Goal: Task Accomplishment & Management: Complete application form

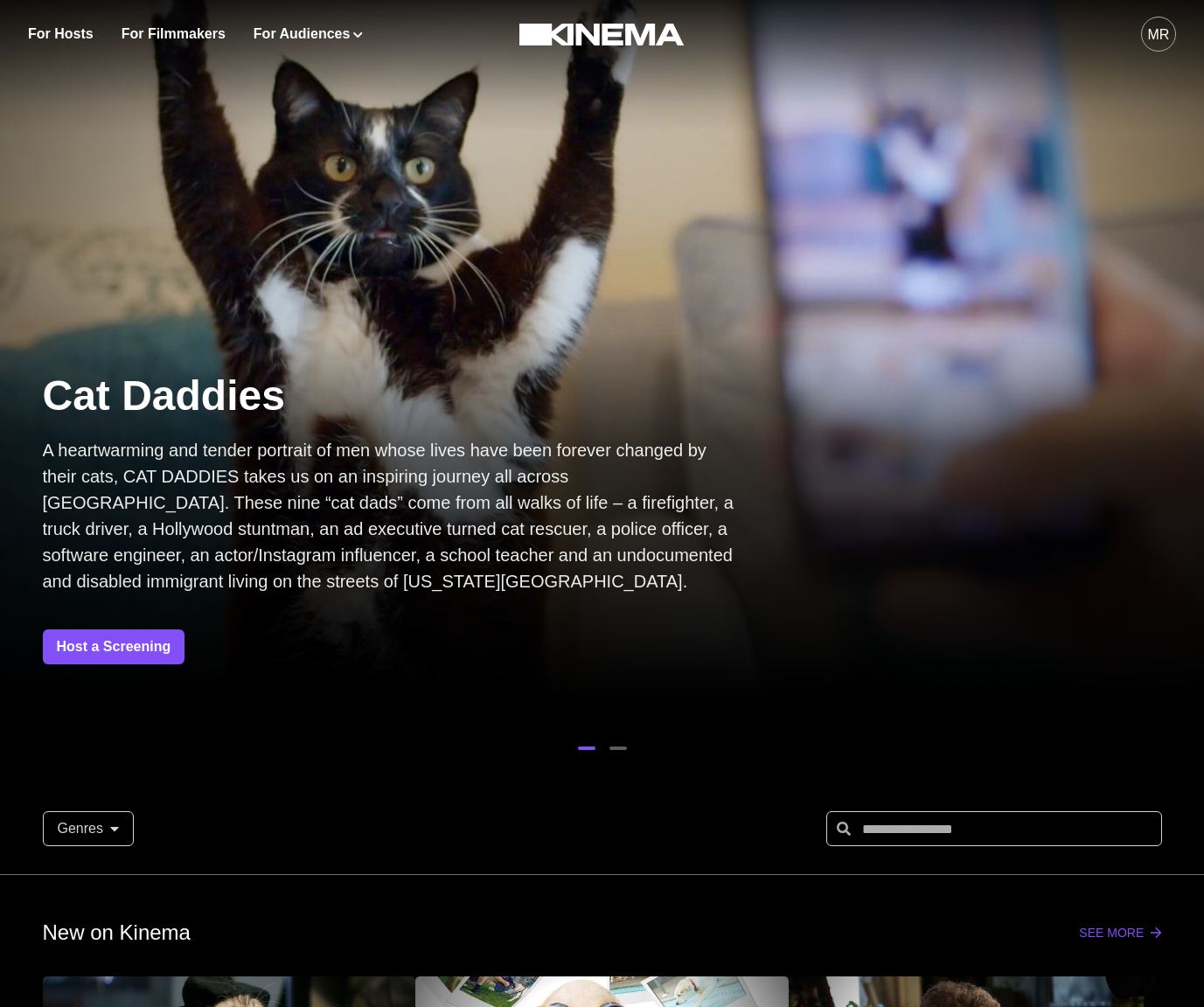
click at [1114, 942] on div "New on Kinema See more" at bounding box center [602, 933] width 1119 height 32
click at [1113, 938] on link "See more" at bounding box center [1120, 932] width 82 height 14
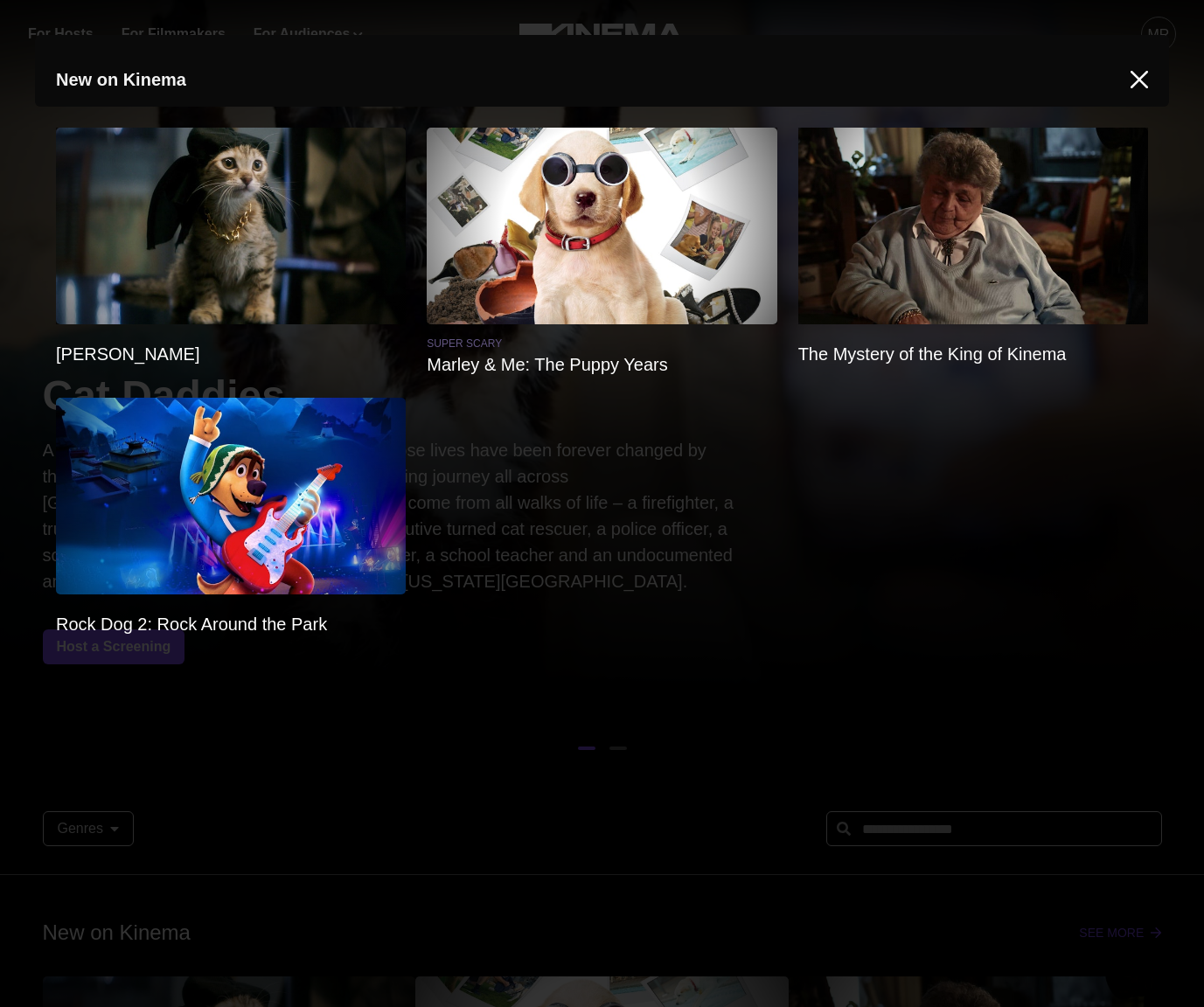
click at [1139, 85] on icon "Close" at bounding box center [1140, 79] width 18 height 18
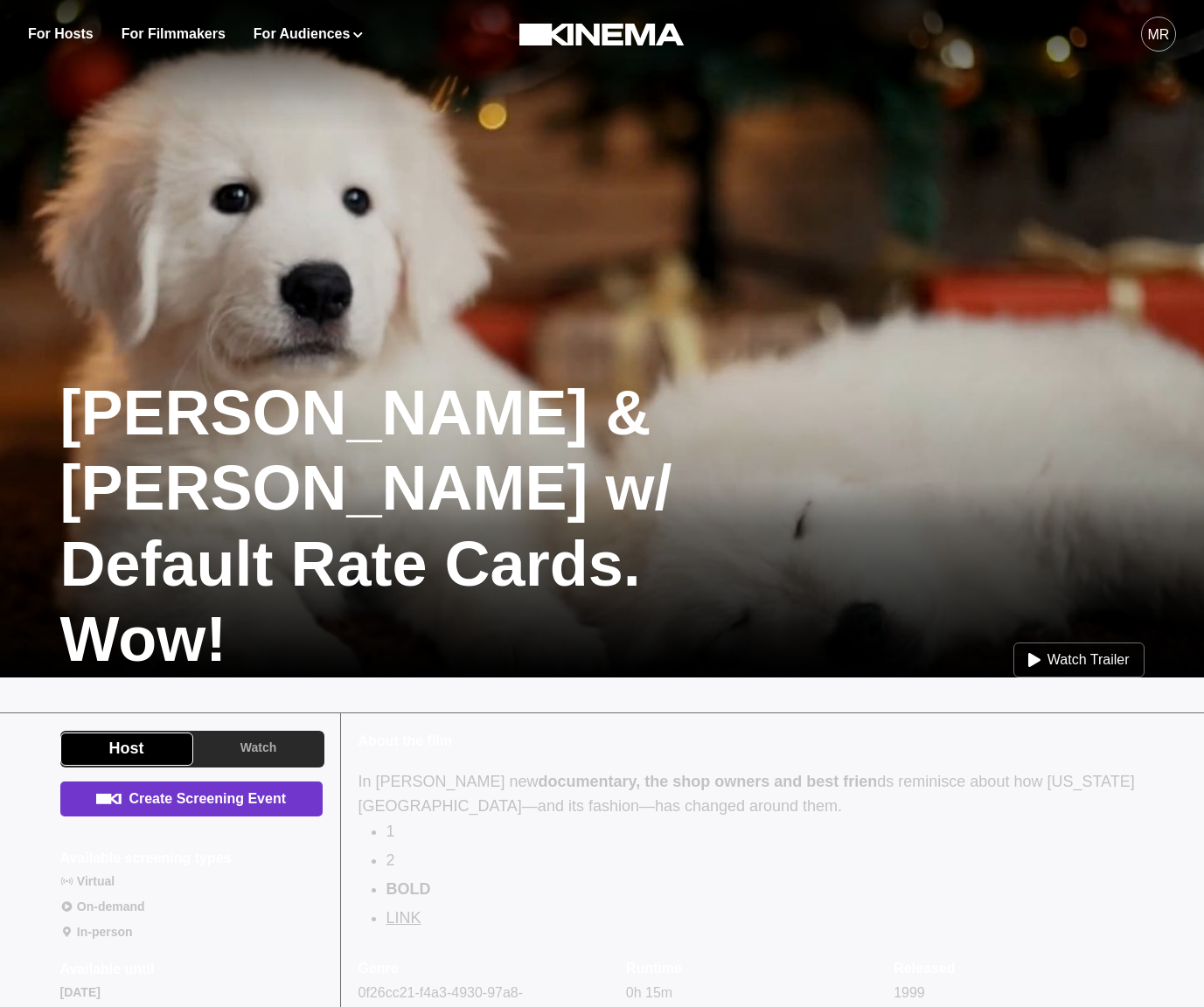
click at [192, 810] on link "Create Screening Event" at bounding box center [192, 799] width 263 height 35
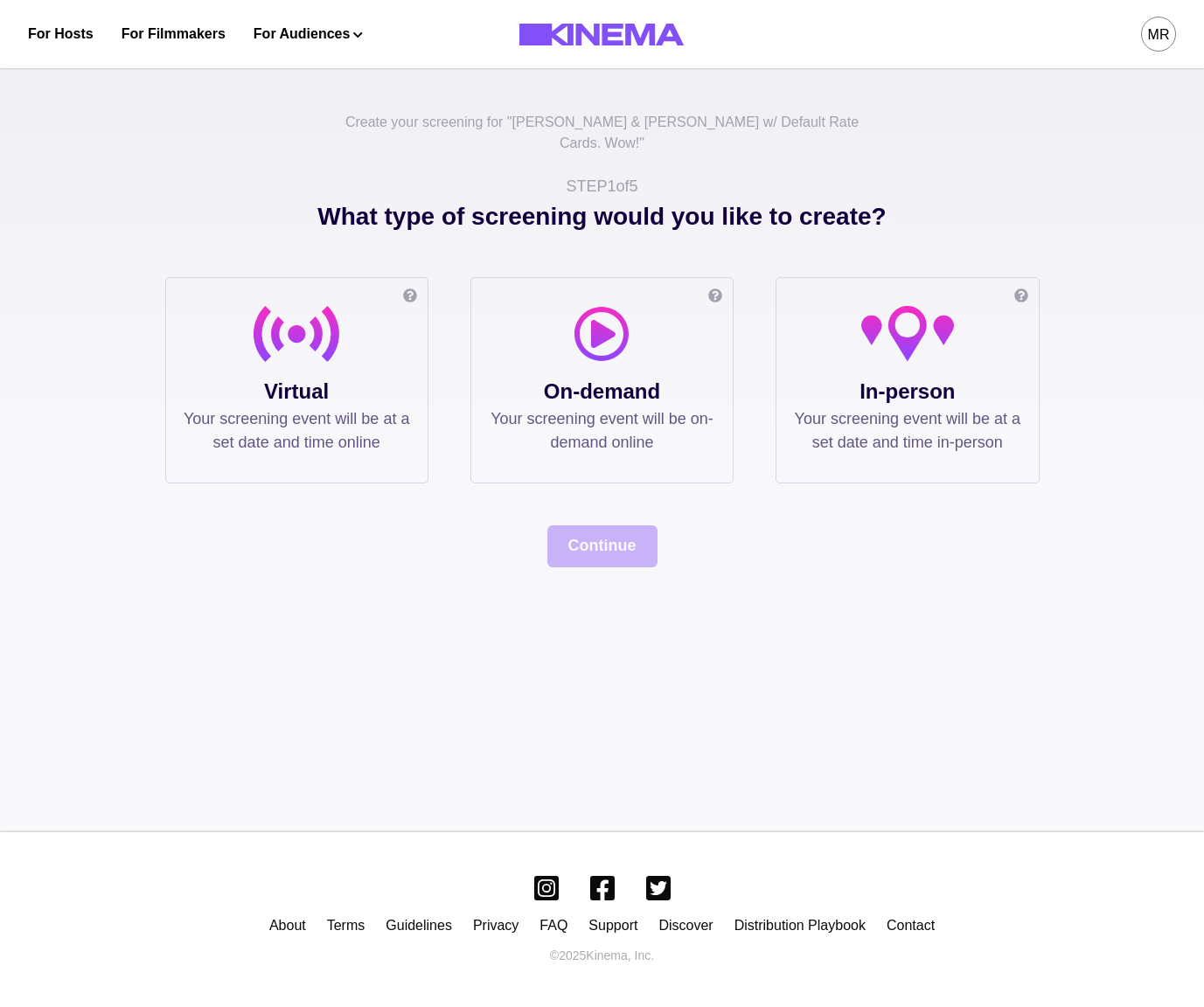
drag, startPoint x: 329, startPoint y: 565, endPoint x: 464, endPoint y: 470, distance: 165.1
click at [331, 564] on div "Create your screening for " Allan & Suzi w/ Default Rate Cards. Wow! " STEP 1 o…" at bounding box center [602, 443] width 1204 height 776
click at [463, 198] on p "What type of screening would you like to create?" at bounding box center [602, 238] width 875 height 78
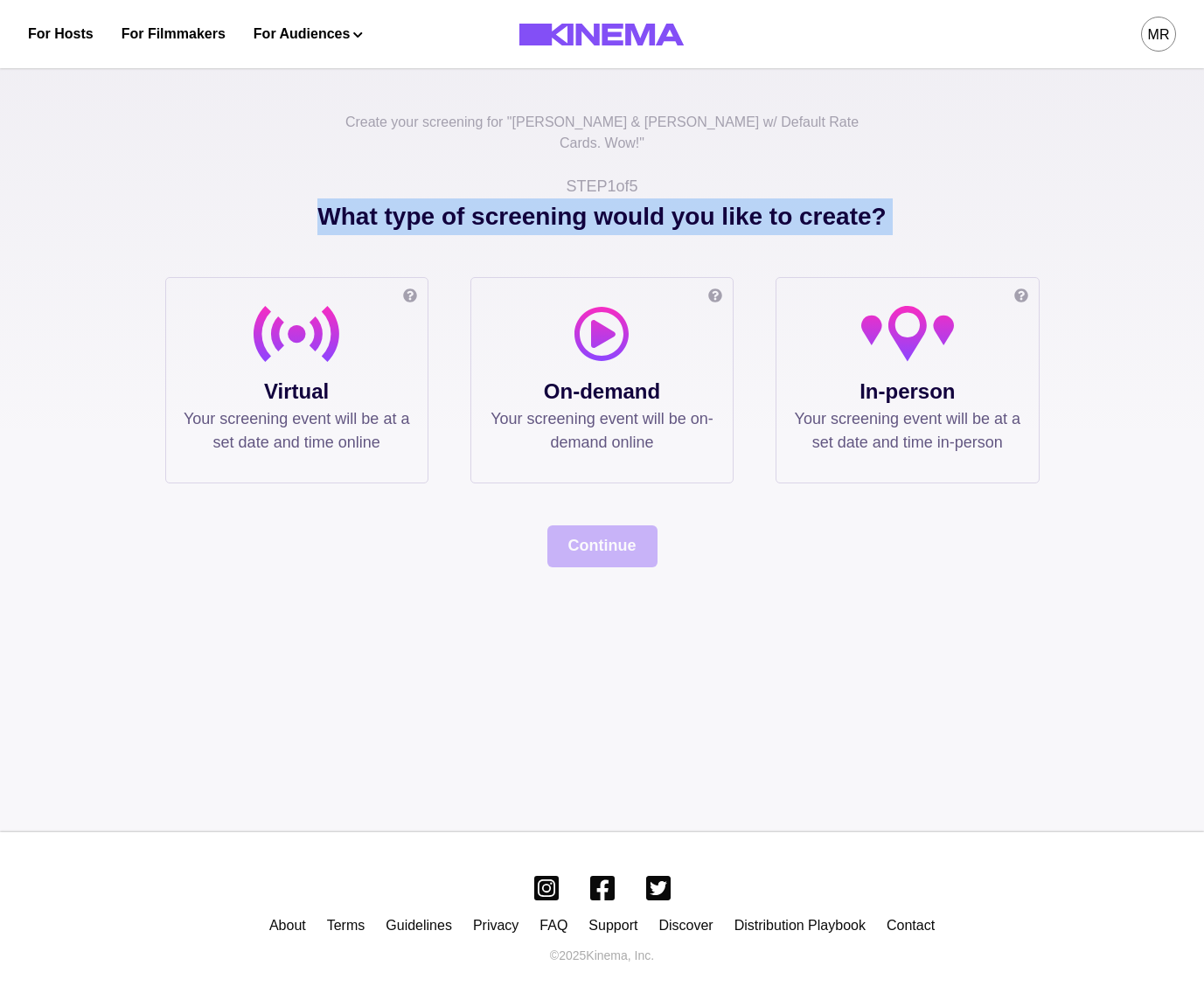
click at [463, 198] on p "What type of screening would you like to create?" at bounding box center [602, 238] width 875 height 78
copy div "What type of screening would you like to create? Online screening Watch the fil…"
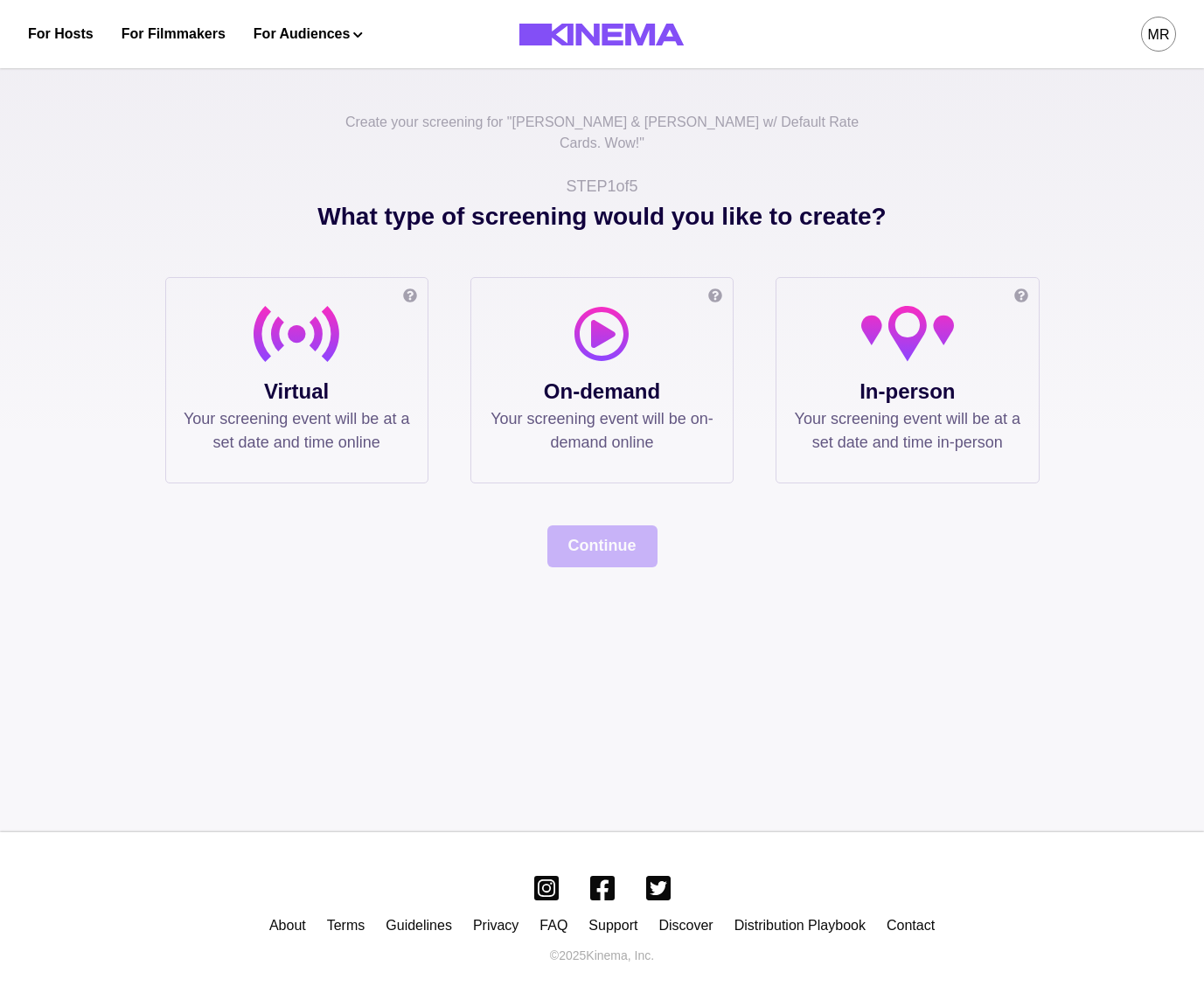
drag, startPoint x: 723, startPoint y: 619, endPoint x: 581, endPoint y: 548, distance: 158.8
click at [664, 595] on div "Create your screening for " Allan & Suzi w/ Default Rate Cards. Wow! " STEP 1 o…" at bounding box center [602, 443] width 1204 height 776
click at [593, 501] on div "What type of screening would you like to create? Online screening Watch the fil…" at bounding box center [602, 383] width 875 height 369
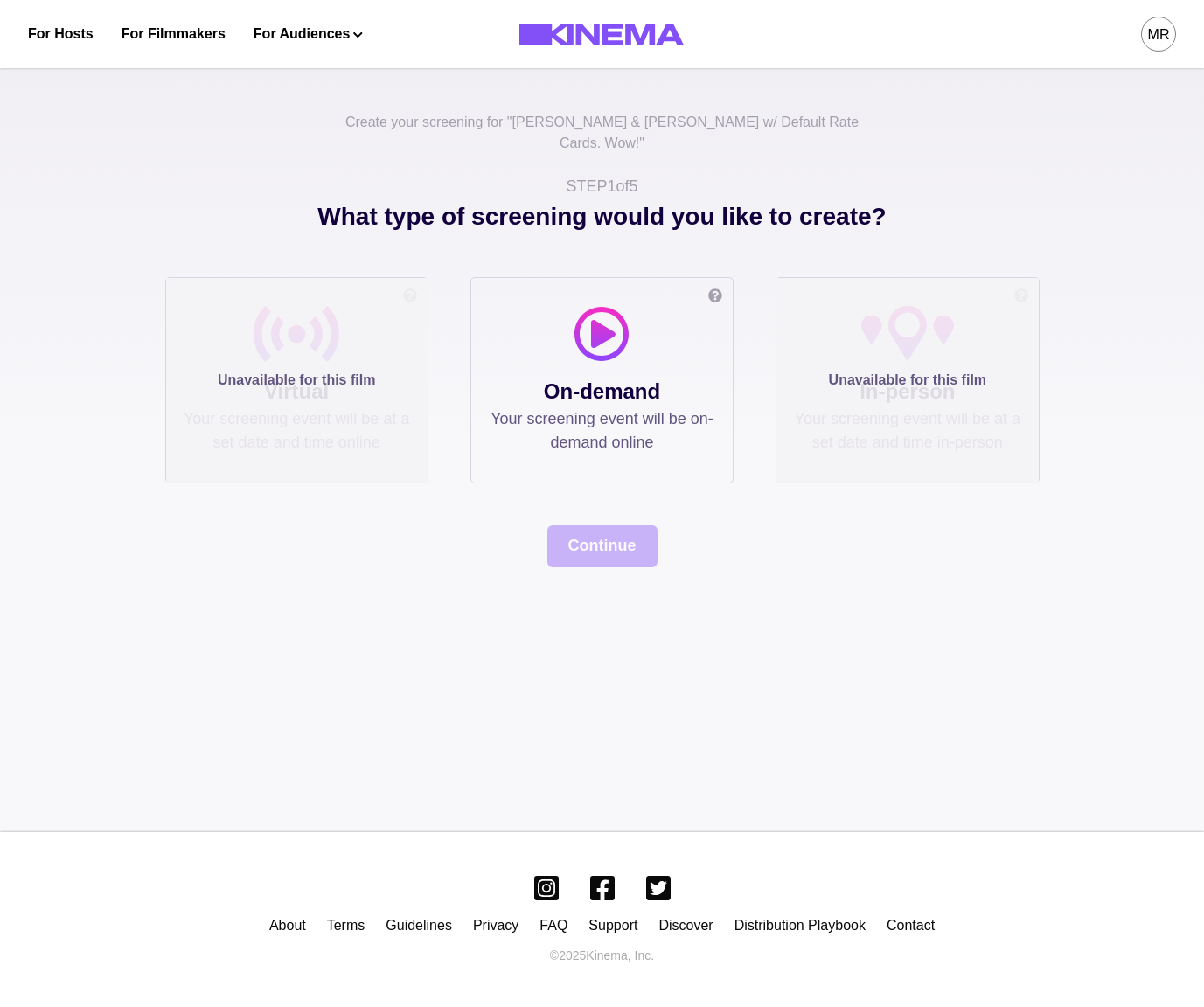
drag, startPoint x: 341, startPoint y: 370, endPoint x: 355, endPoint y: 361, distance: 16.6
click at [341, 370] on div "Unavailable for this film" at bounding box center [296, 380] width 262 height 205
click at [573, 346] on div at bounding box center [602, 341] width 226 height 70
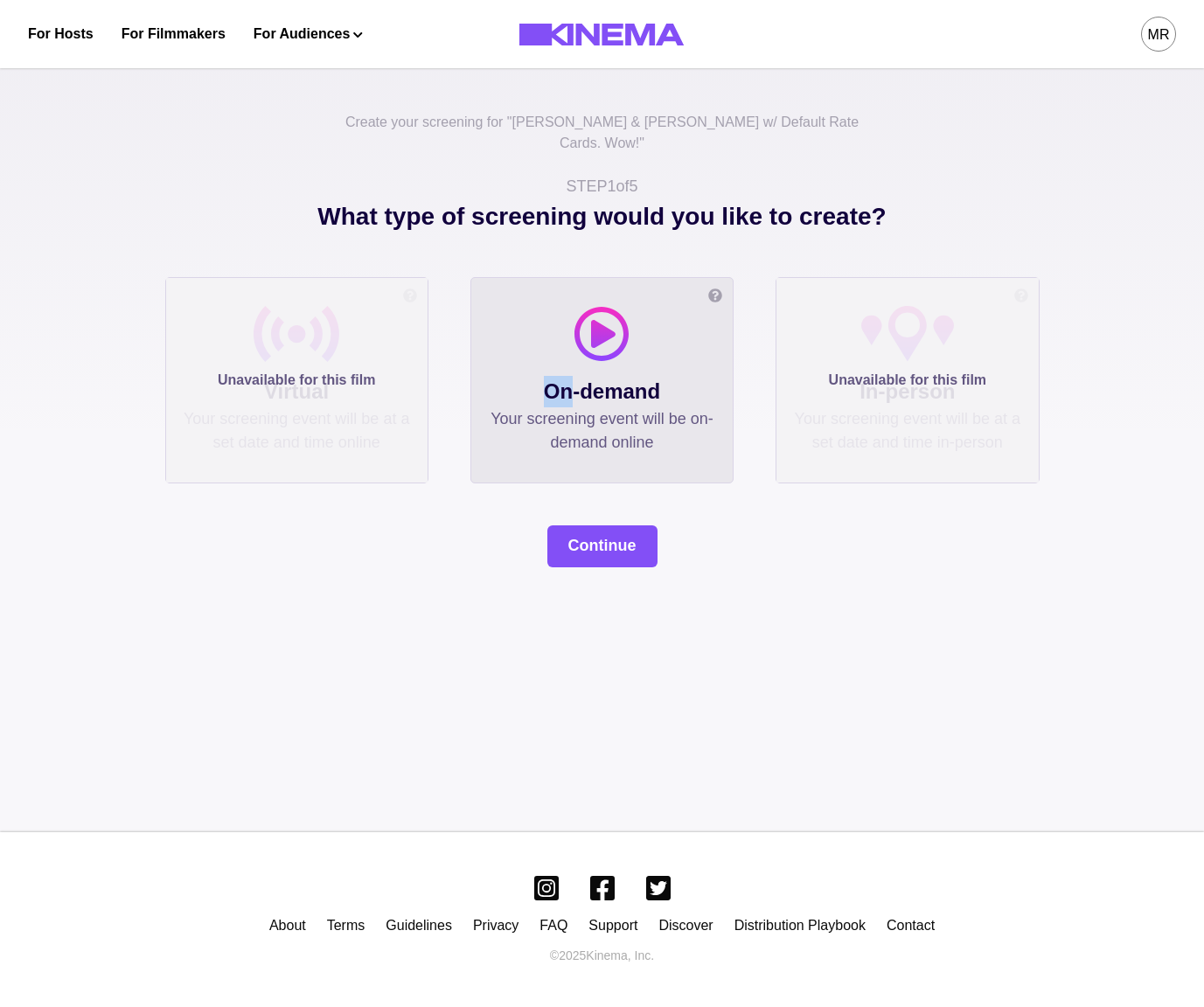
drag, startPoint x: 573, startPoint y: 346, endPoint x: 787, endPoint y: 340, distance: 214.1
click at [603, 345] on div at bounding box center [602, 341] width 226 height 70
drag, startPoint x: 787, startPoint y: 340, endPoint x: 822, endPoint y: 392, distance: 62.7
click at [787, 340] on div "Unavailable for this film" at bounding box center [907, 380] width 262 height 205
click at [832, 577] on div "Create your screening for " Allan & Suzi w/ Default Rate Cards. Wow! " STEP 1 o…" at bounding box center [602, 443] width 1204 height 776
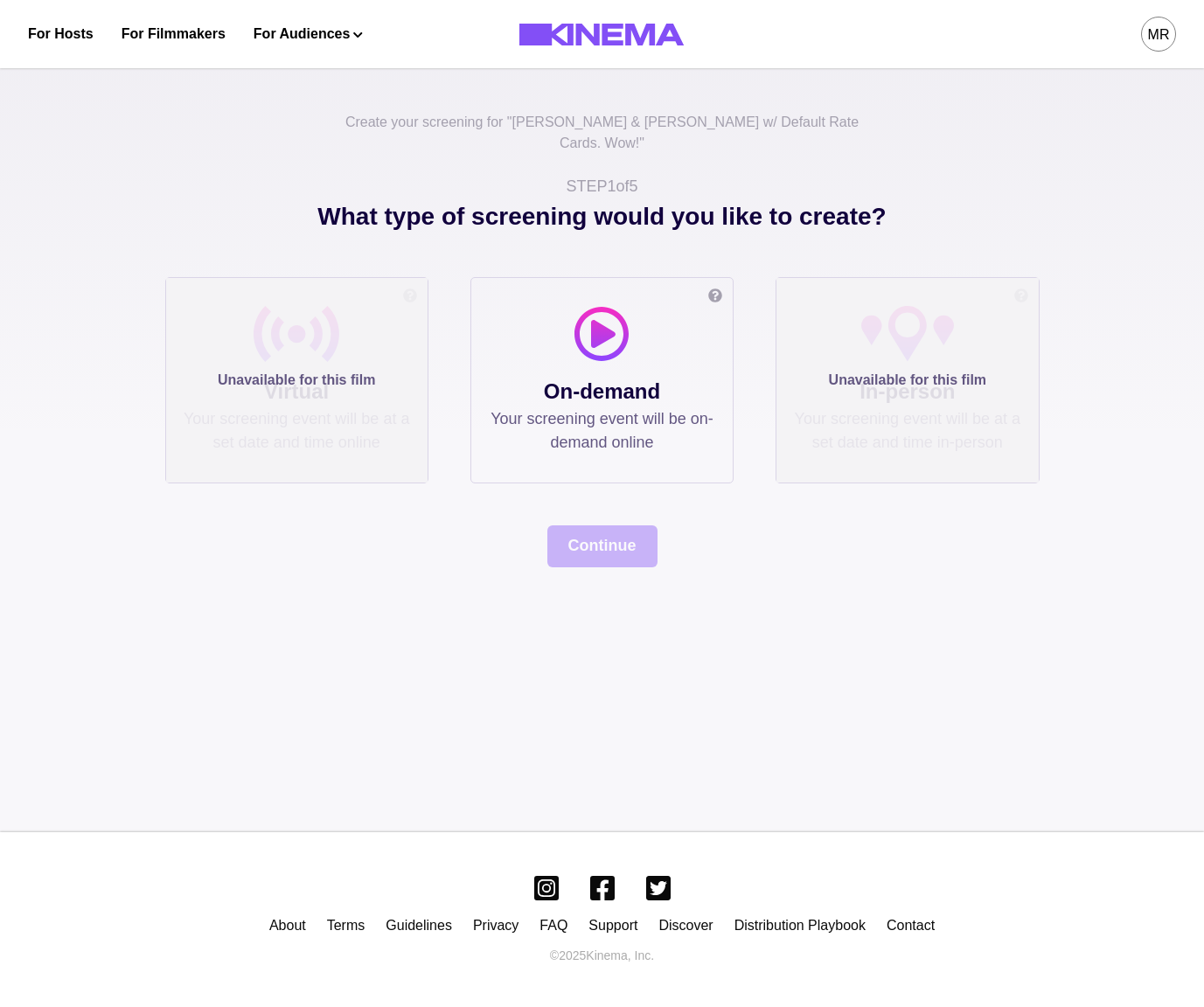
click at [918, 370] on p "Unavailable for this film" at bounding box center [908, 380] width 157 height 21
click at [513, 408] on p "Your screening event will be on-demand online" at bounding box center [602, 430] width 226 height 48
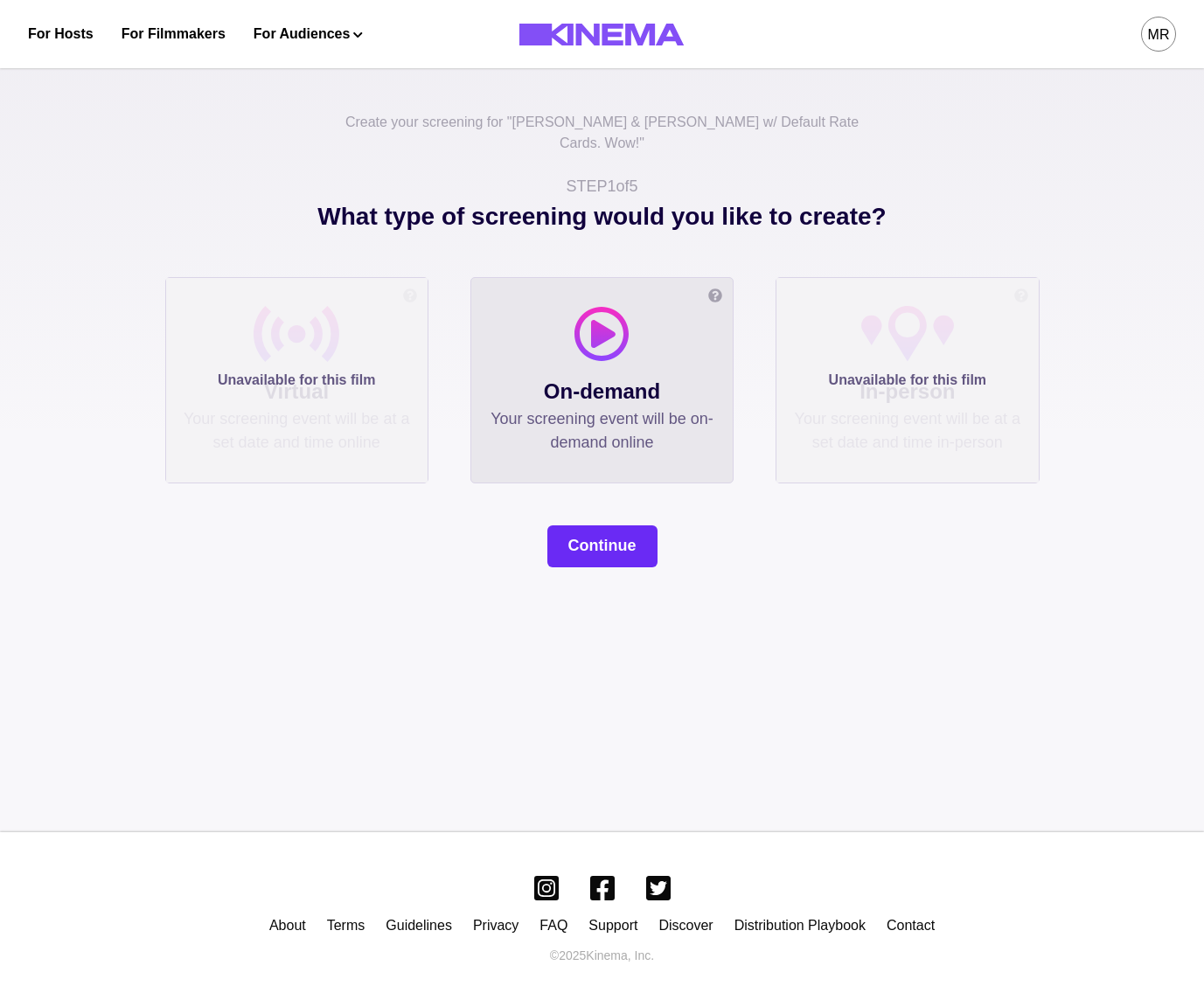
click at [630, 526] on button "Continue" at bounding box center [603, 546] width 110 height 42
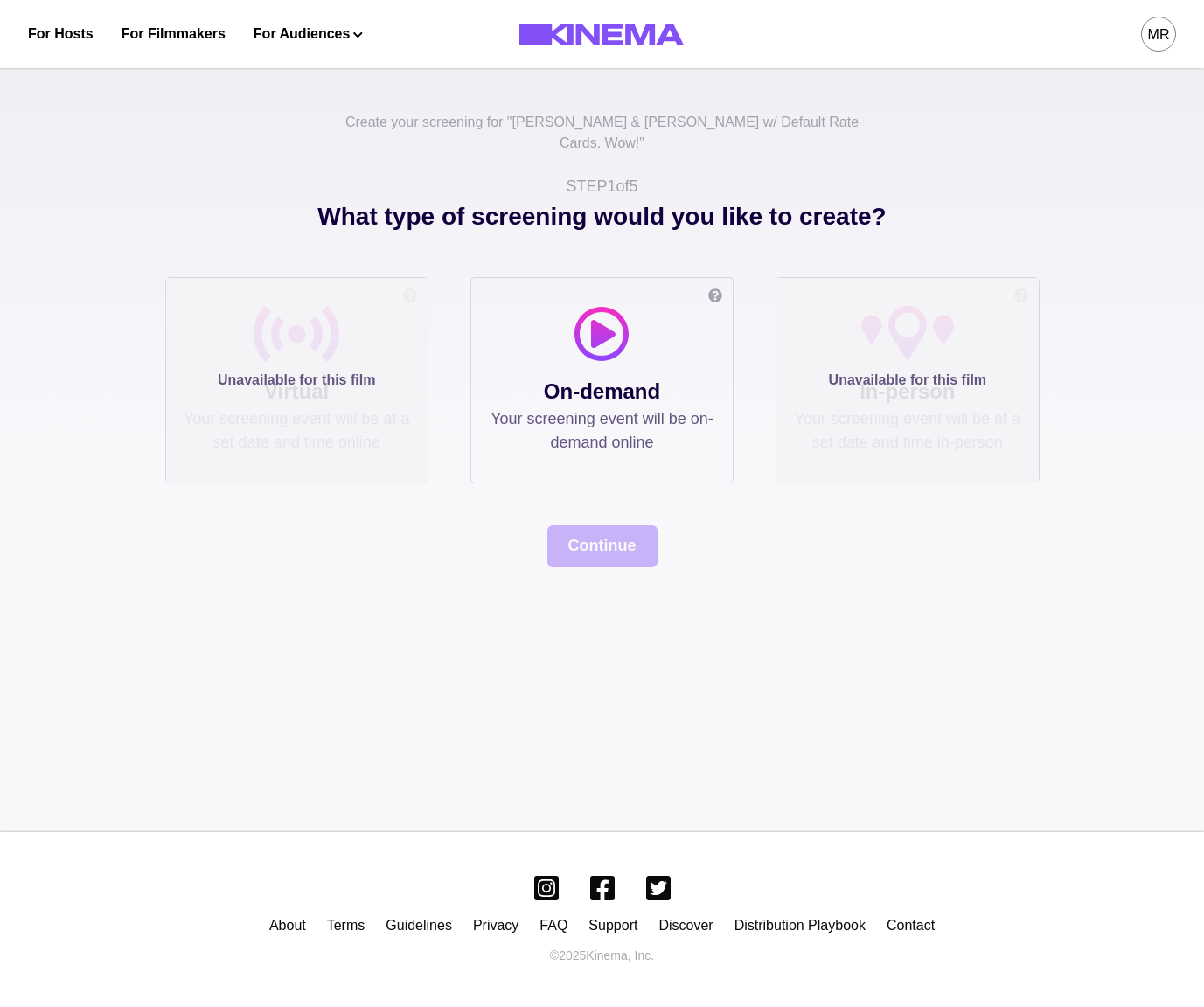
click at [692, 376] on p "On-demand" at bounding box center [602, 392] width 226 height 32
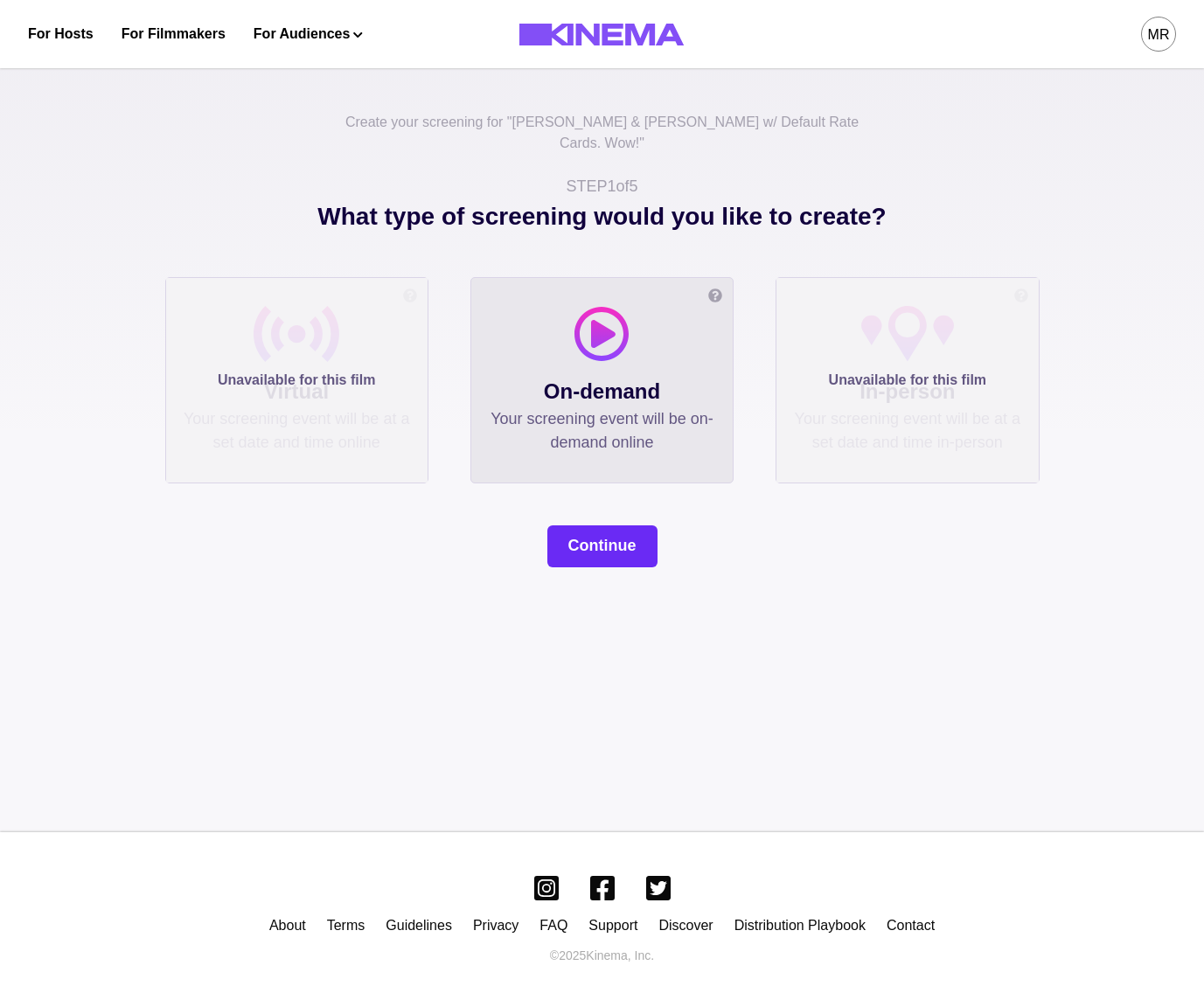
click at [625, 525] on button "Continue" at bounding box center [603, 546] width 110 height 42
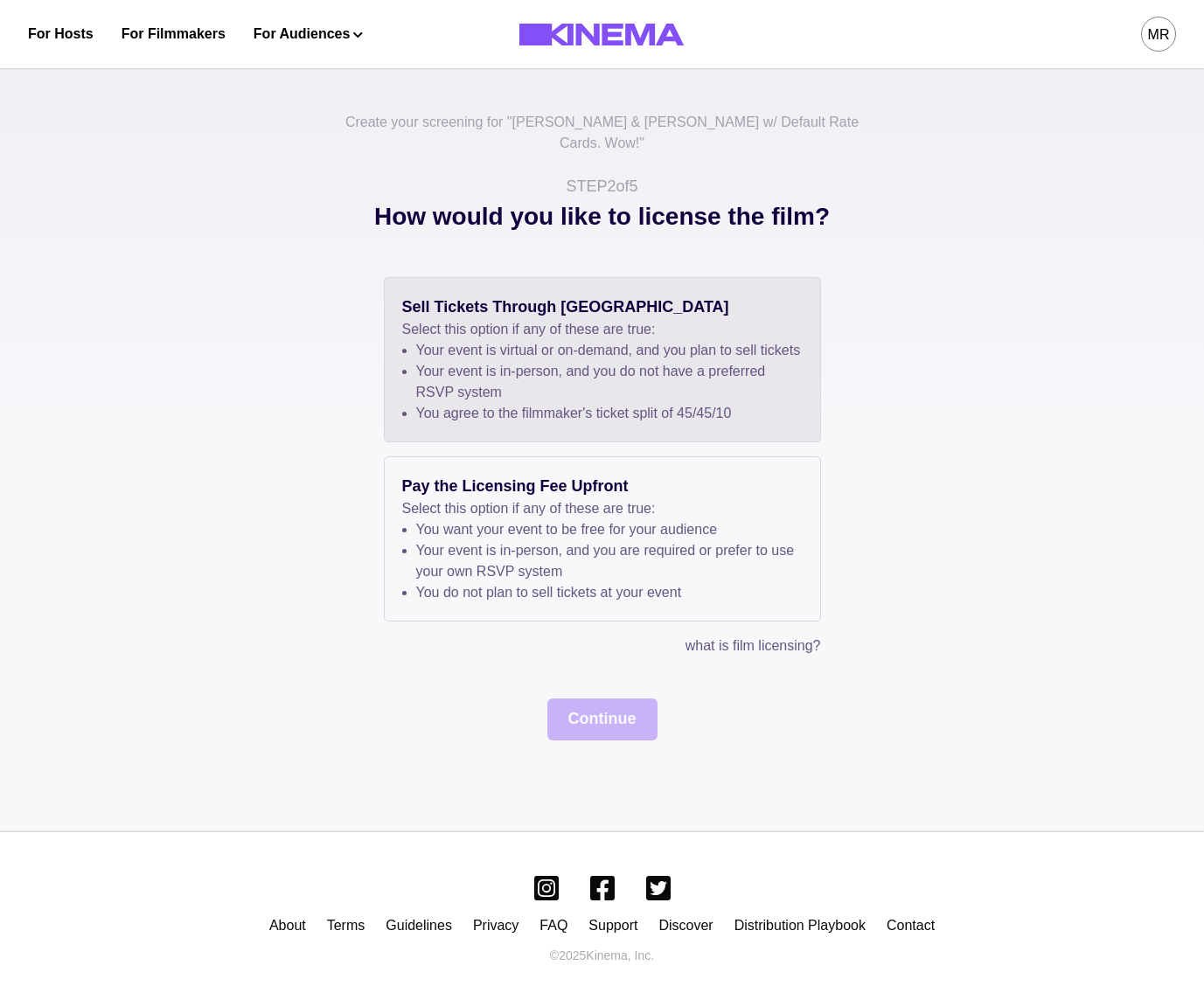
click at [594, 374] on li "Your event is in-person, and you do not have a preferred RSVP system" at bounding box center [609, 382] width 387 height 42
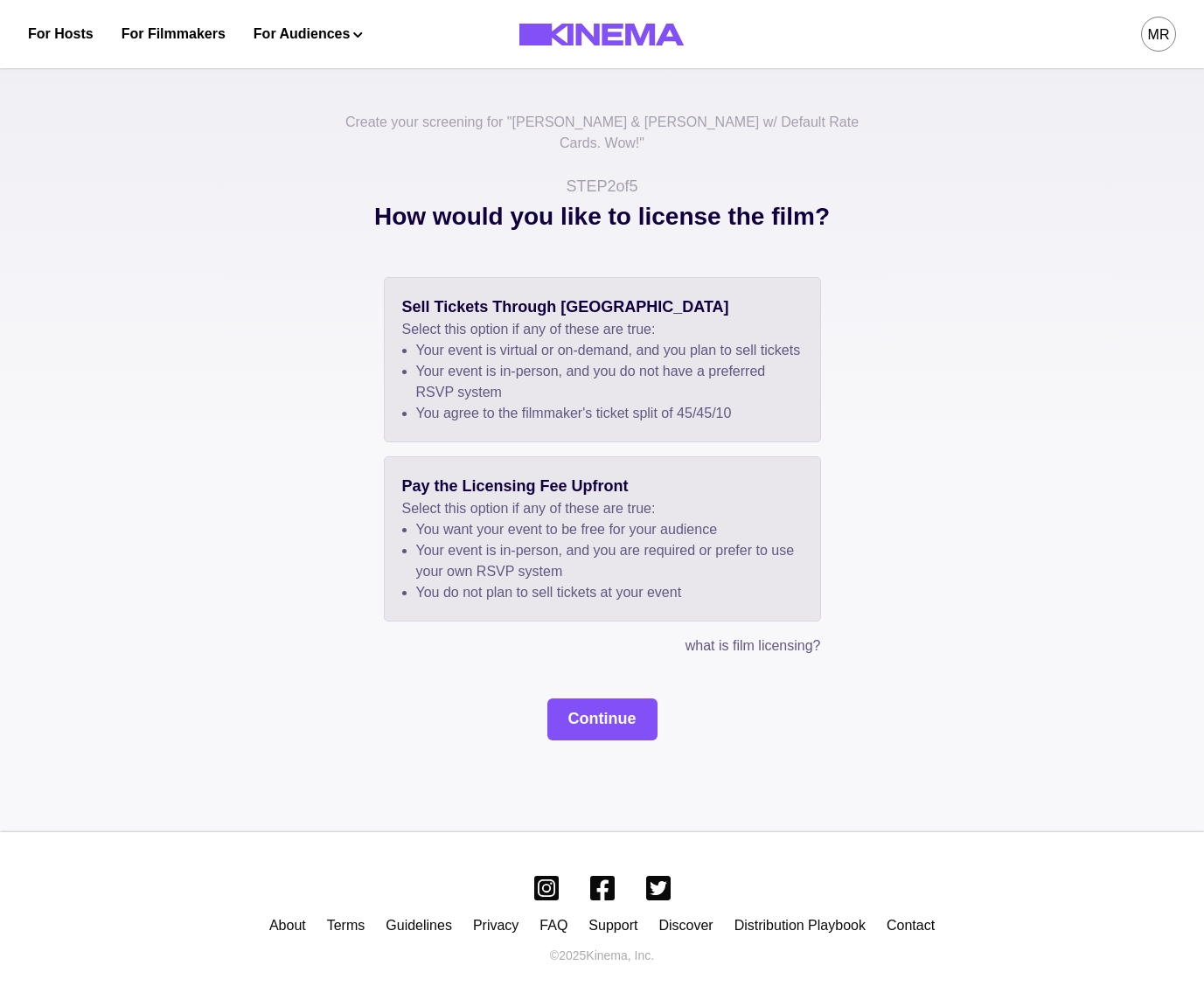
click at [585, 554] on li "Your event is in-person, and you are required or prefer to use your own RSVP sy…" at bounding box center [609, 561] width 387 height 42
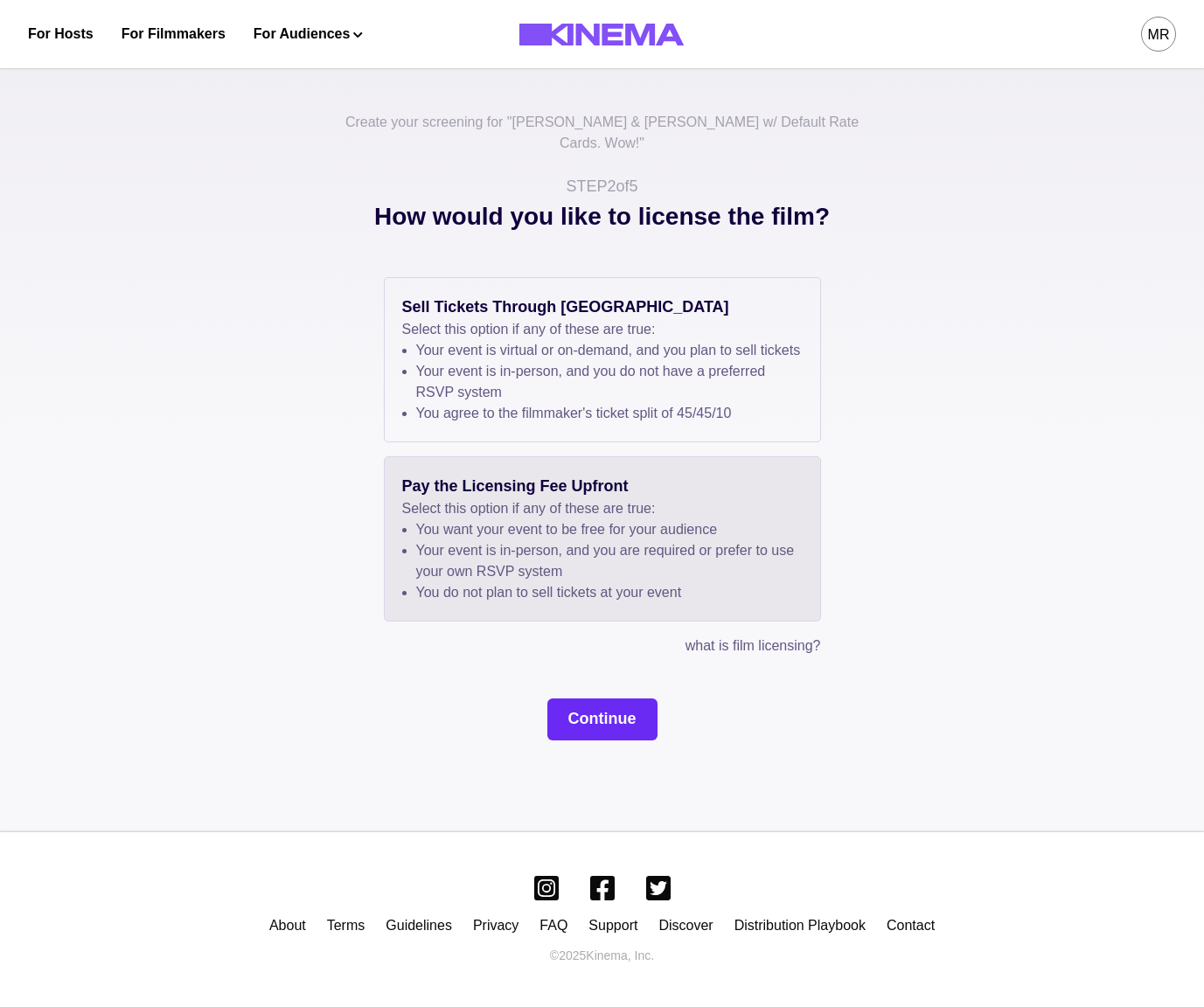
click at [614, 727] on button "Continue" at bounding box center [603, 719] width 110 height 42
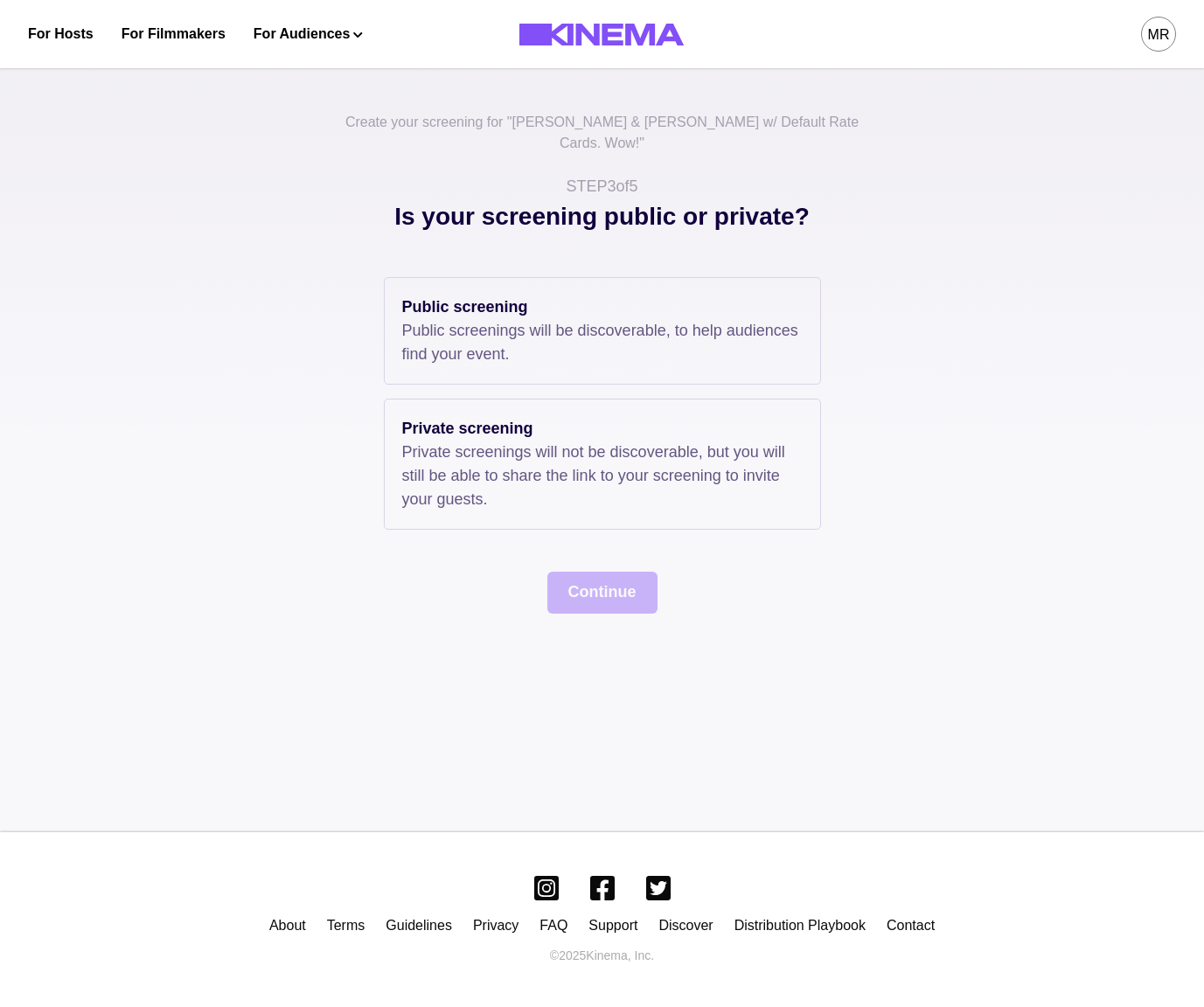
drag, startPoint x: 548, startPoint y: 335, endPoint x: 573, endPoint y: 533, distance: 199.6
click at [548, 335] on p "Public screenings will be discoverable, to help audiences find your event." at bounding box center [603, 343] width 401 height 48
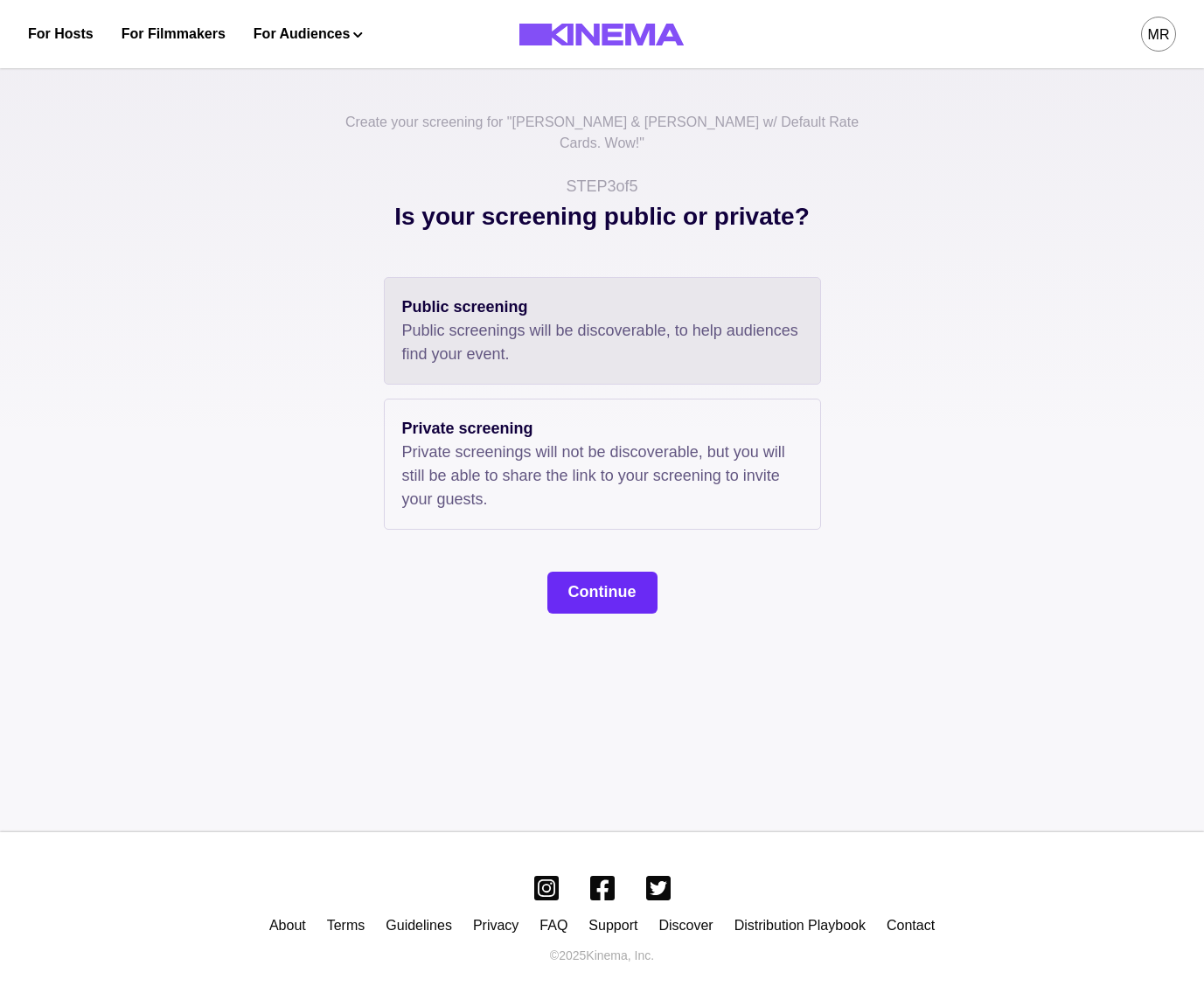
click at [588, 572] on button "Continue" at bounding box center [603, 592] width 110 height 42
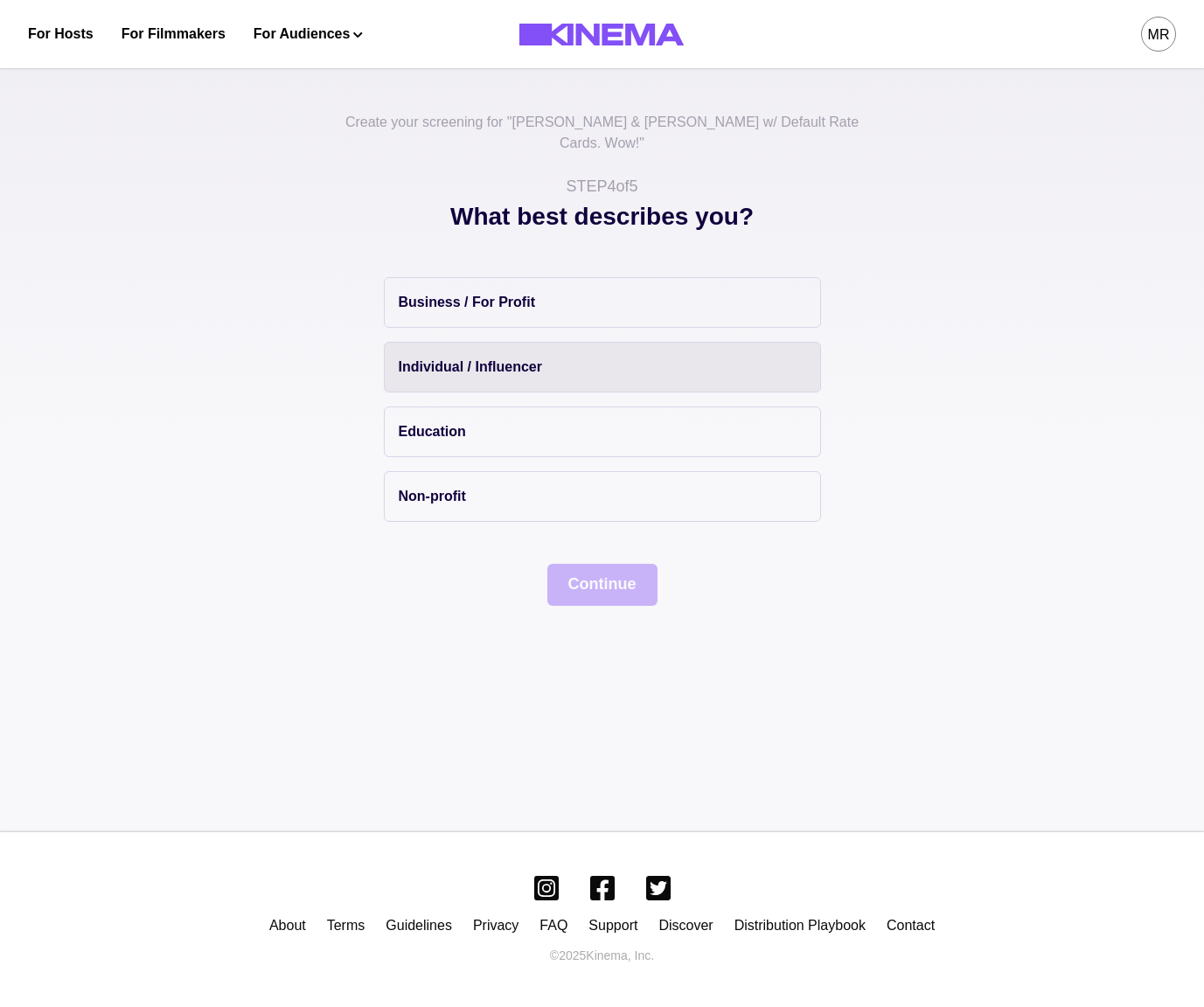
drag, startPoint x: 542, startPoint y: 393, endPoint x: 533, endPoint y: 334, distance: 59.7
click at [542, 406] on button "Education" at bounding box center [602, 431] width 437 height 50
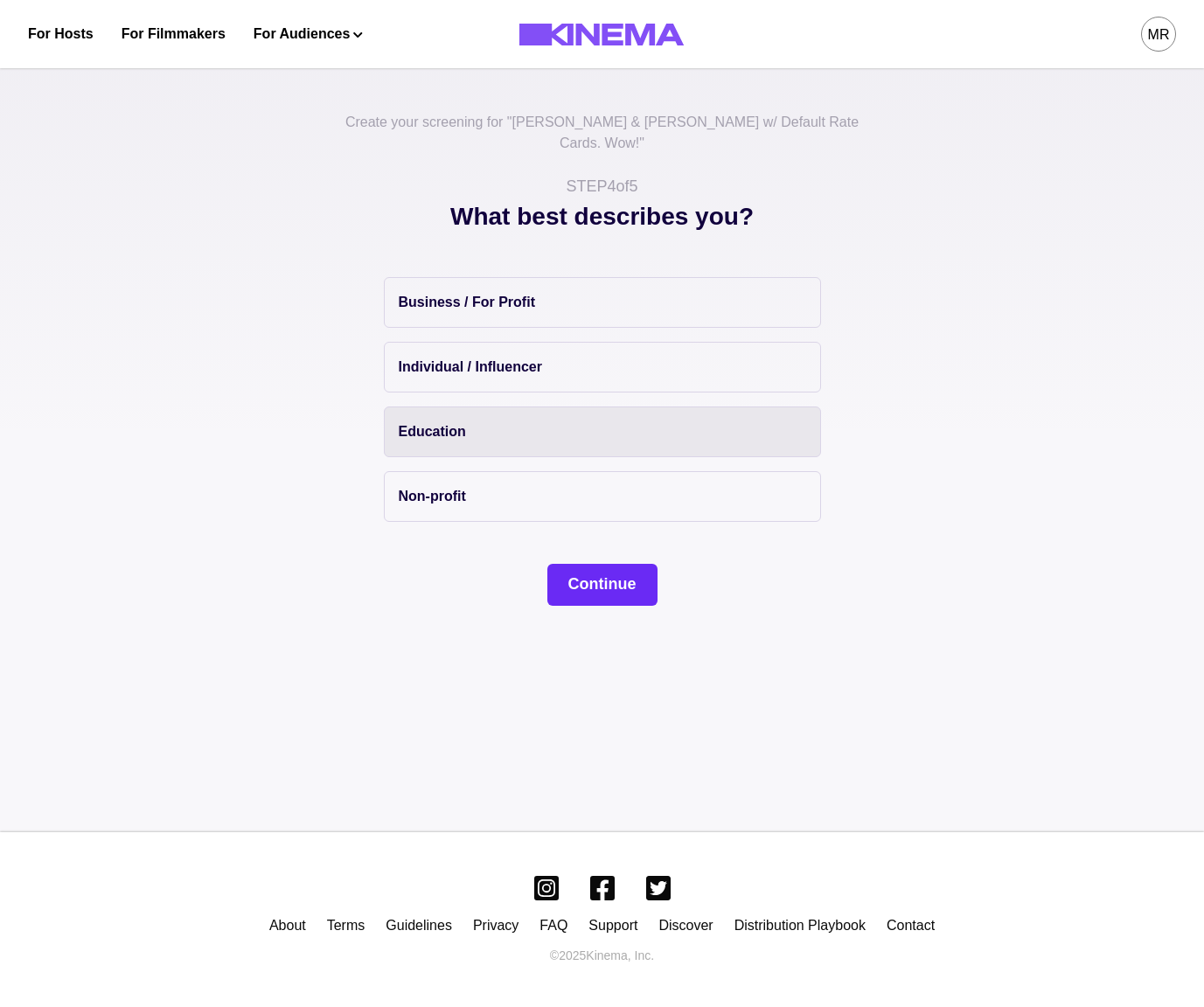
click at [618, 564] on button "Continue" at bounding box center [603, 584] width 110 height 42
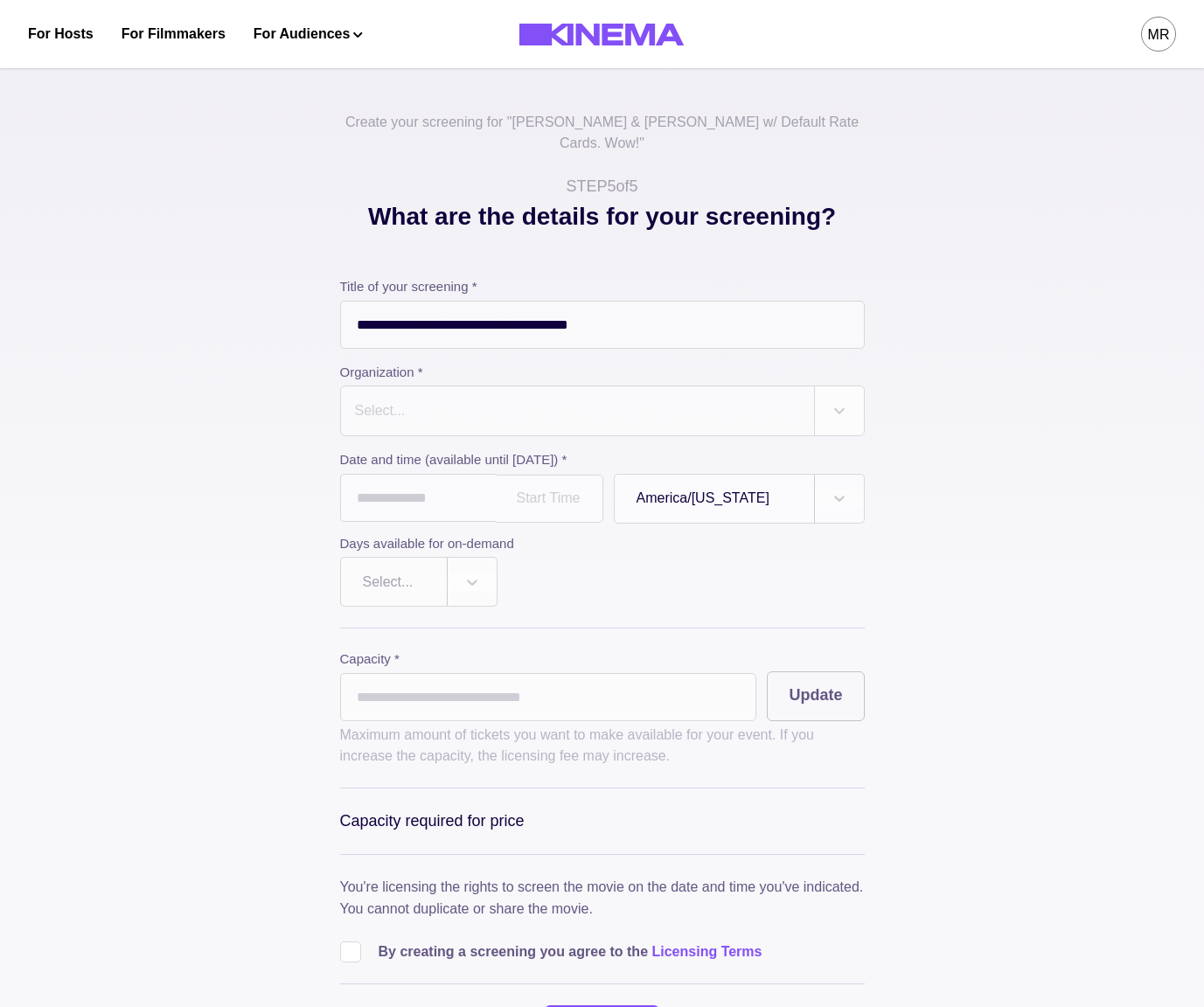
drag, startPoint x: 458, startPoint y: 366, endPoint x: 457, endPoint y: 413, distance: 47.0
click at [458, 387] on div "Select..." at bounding box center [578, 411] width 473 height 49
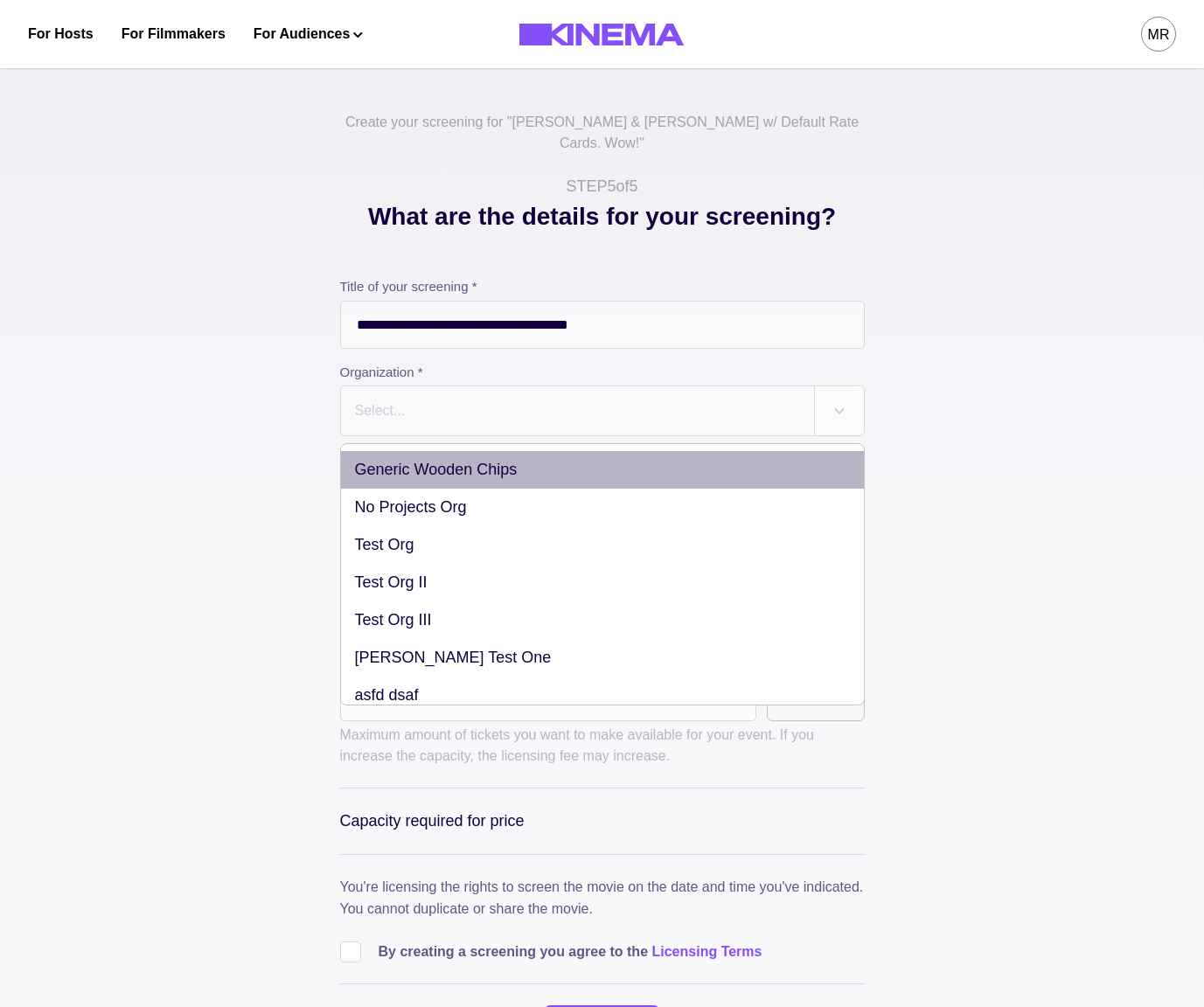
click at [449, 462] on div "Generic Wooden Chips" at bounding box center [602, 469] width 523 height 37
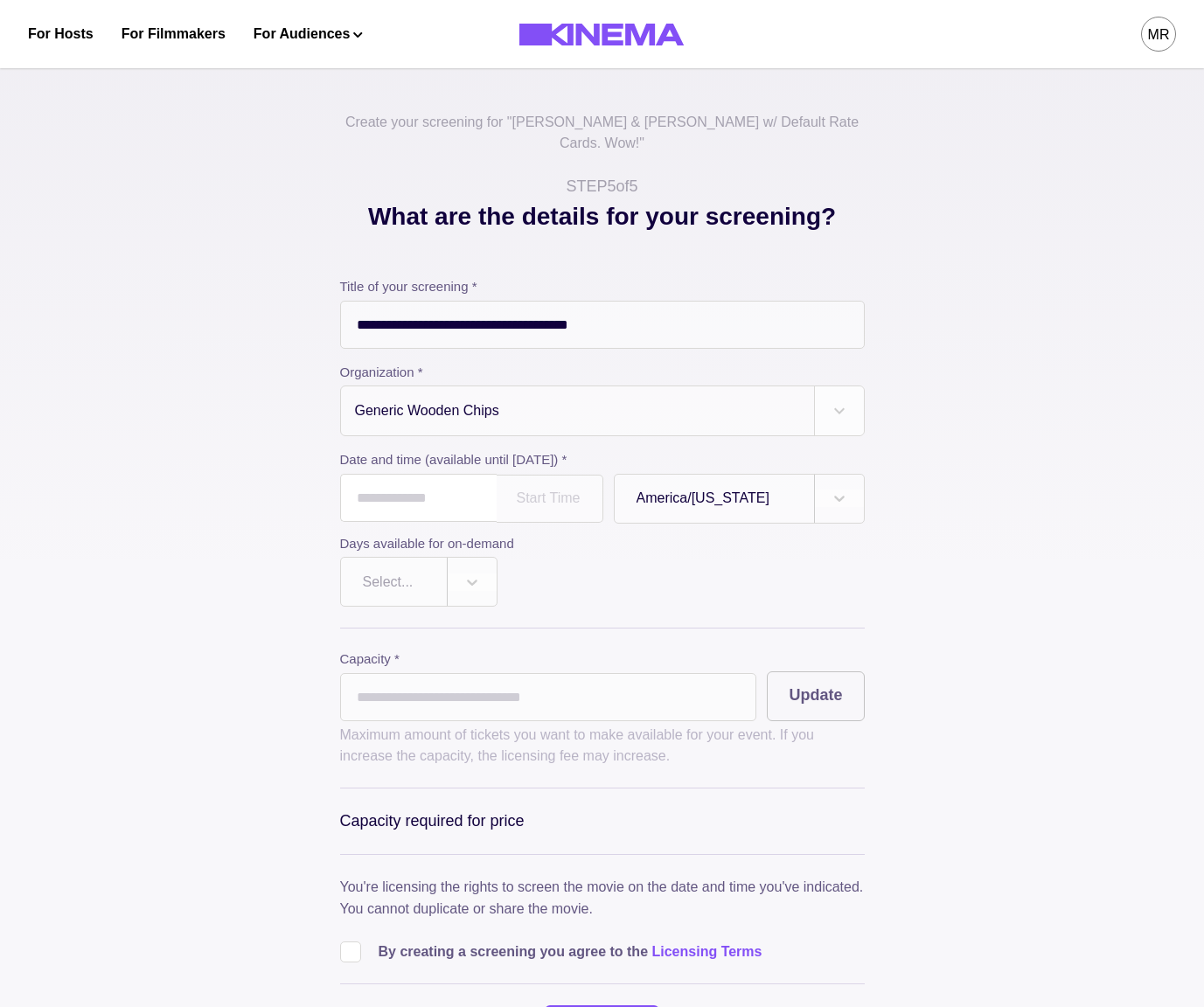
drag, startPoint x: 419, startPoint y: 476, endPoint x: 472, endPoint y: 535, distance: 79.3
click at [419, 476] on input "text" at bounding box center [418, 498] width 157 height 48
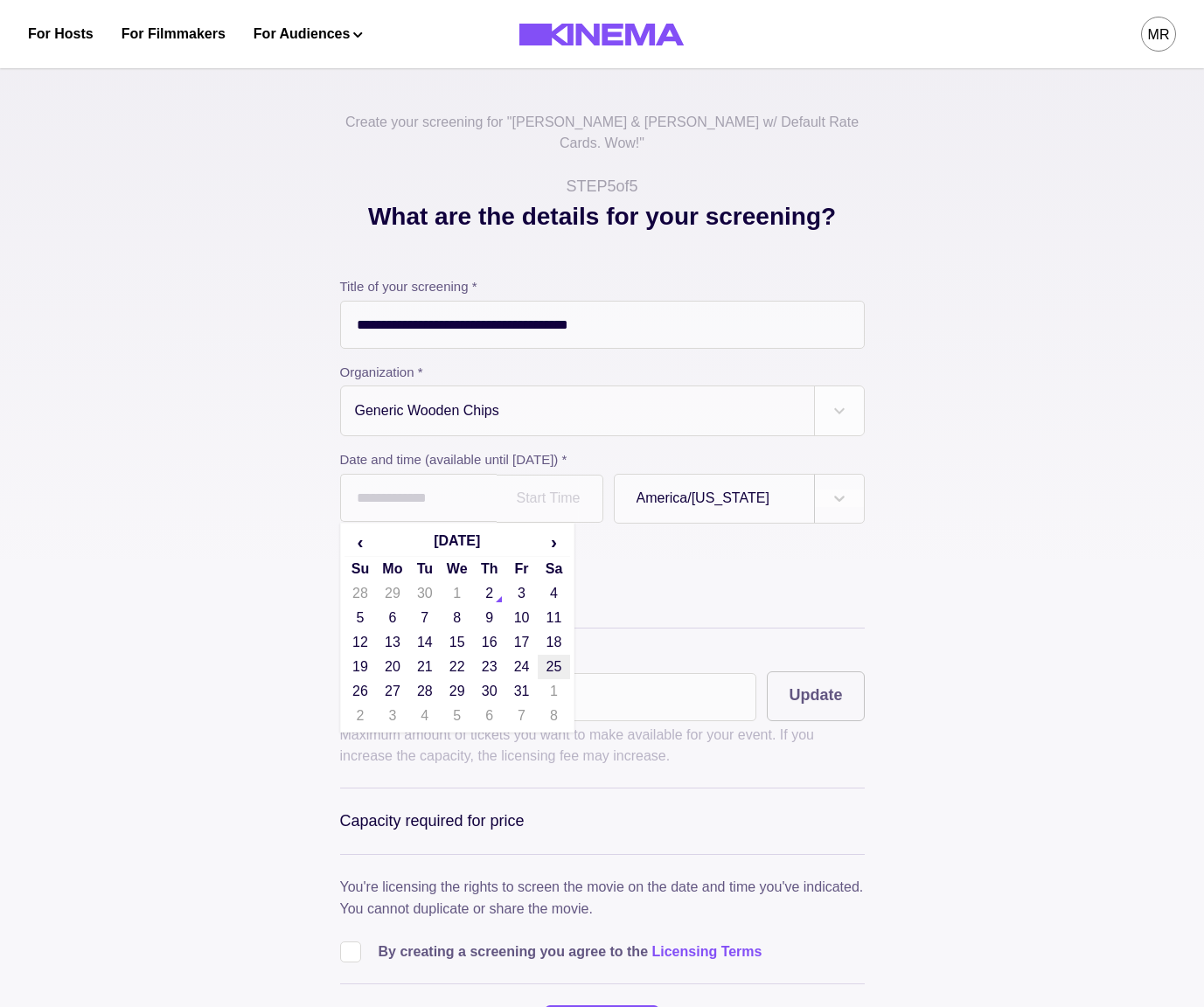
click at [555, 655] on td "25" at bounding box center [554, 667] width 33 height 24
type input "**********"
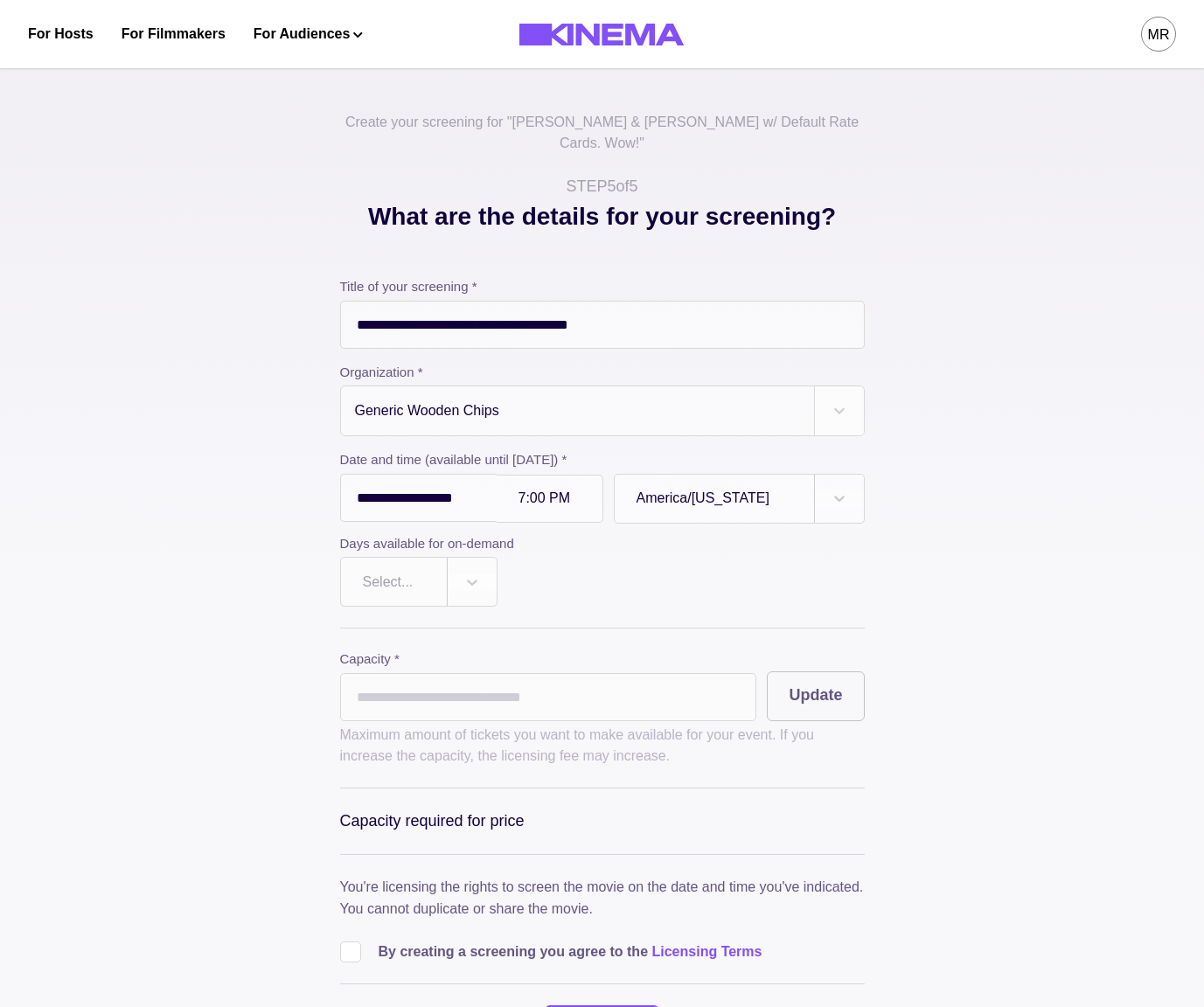
click at [393, 572] on div at bounding box center [394, 582] width 62 height 21
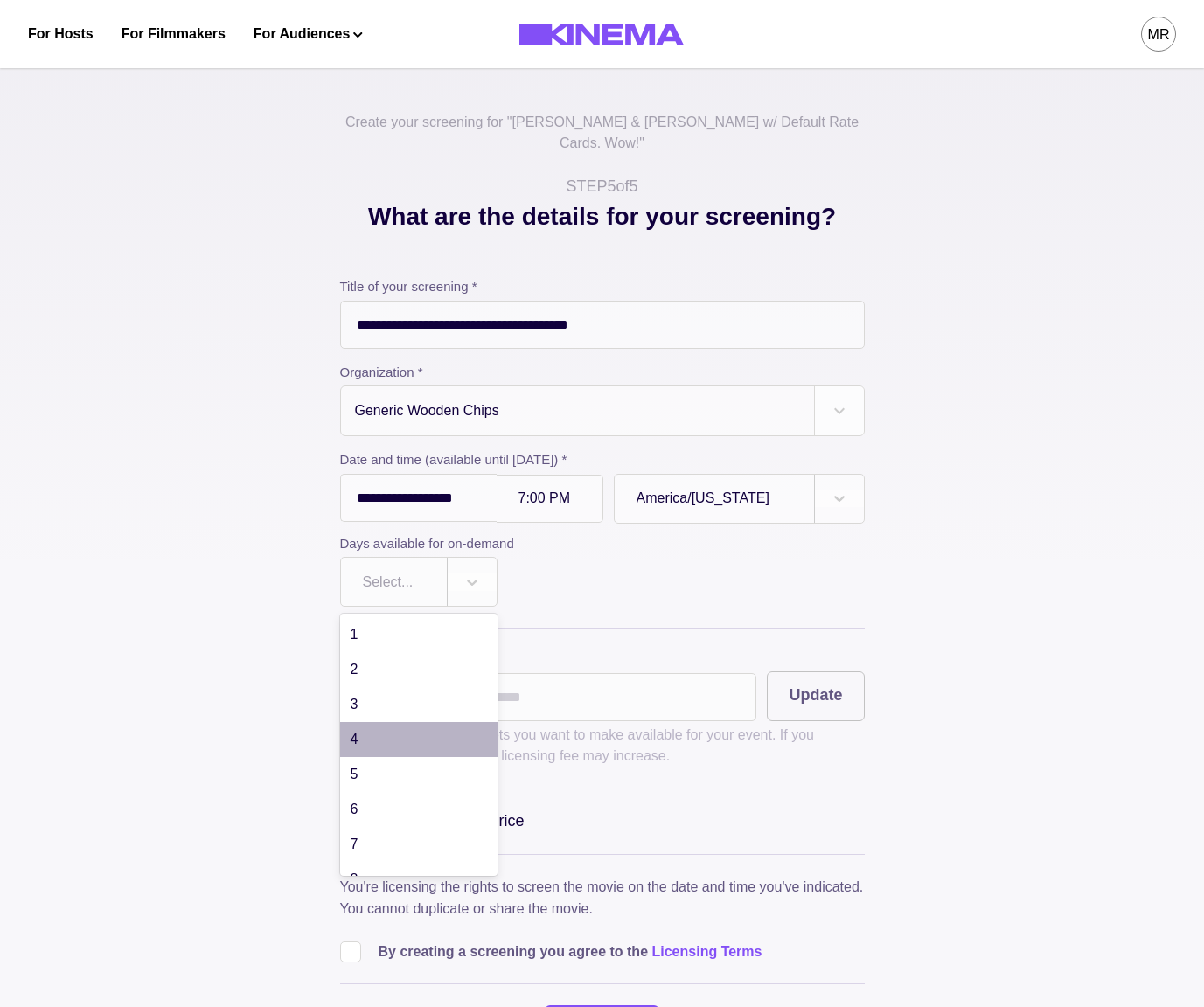
click at [404, 735] on div "4" at bounding box center [418, 740] width 157 height 35
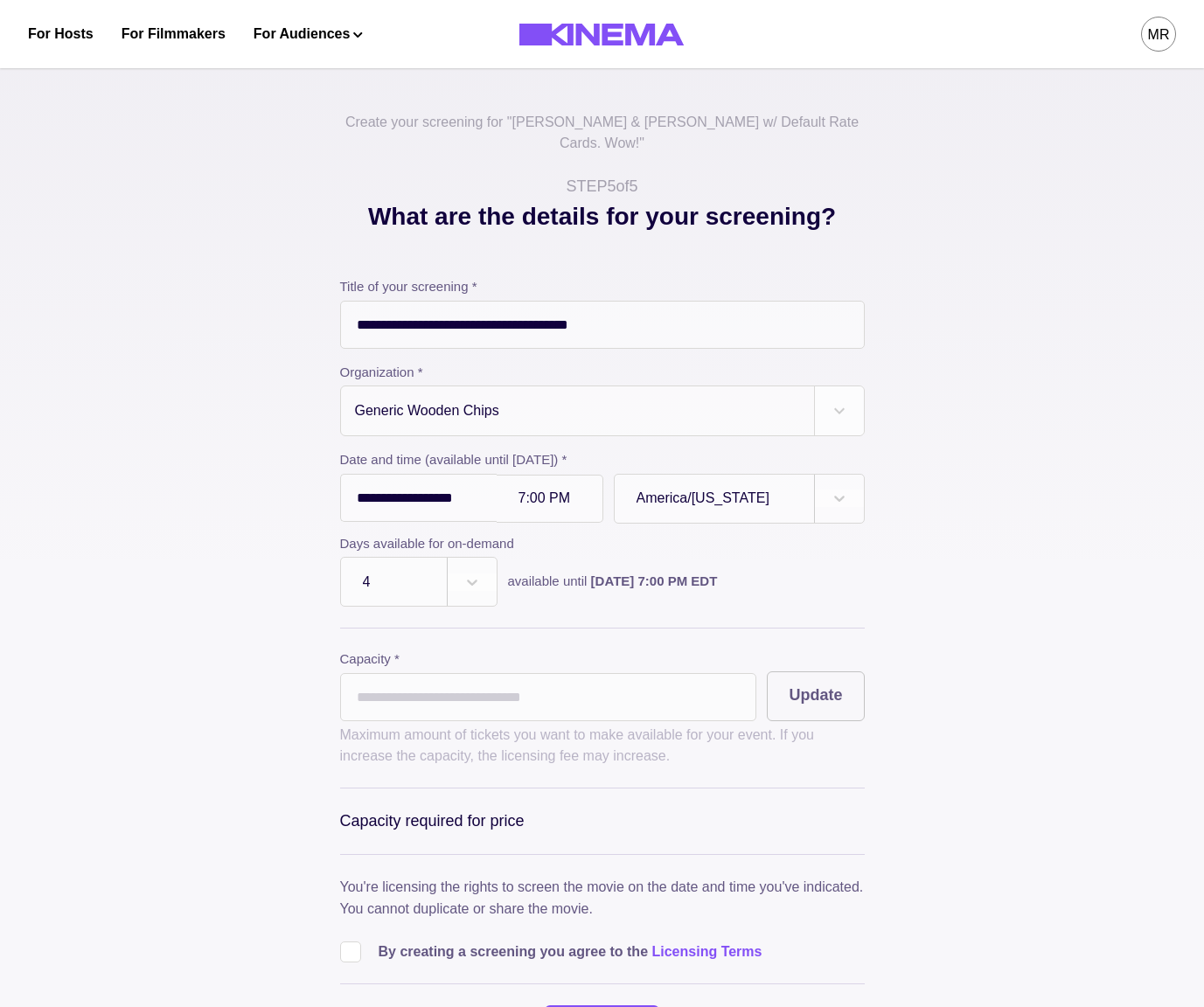
click at [422, 674] on input "*" at bounding box center [549, 698] width 417 height 48
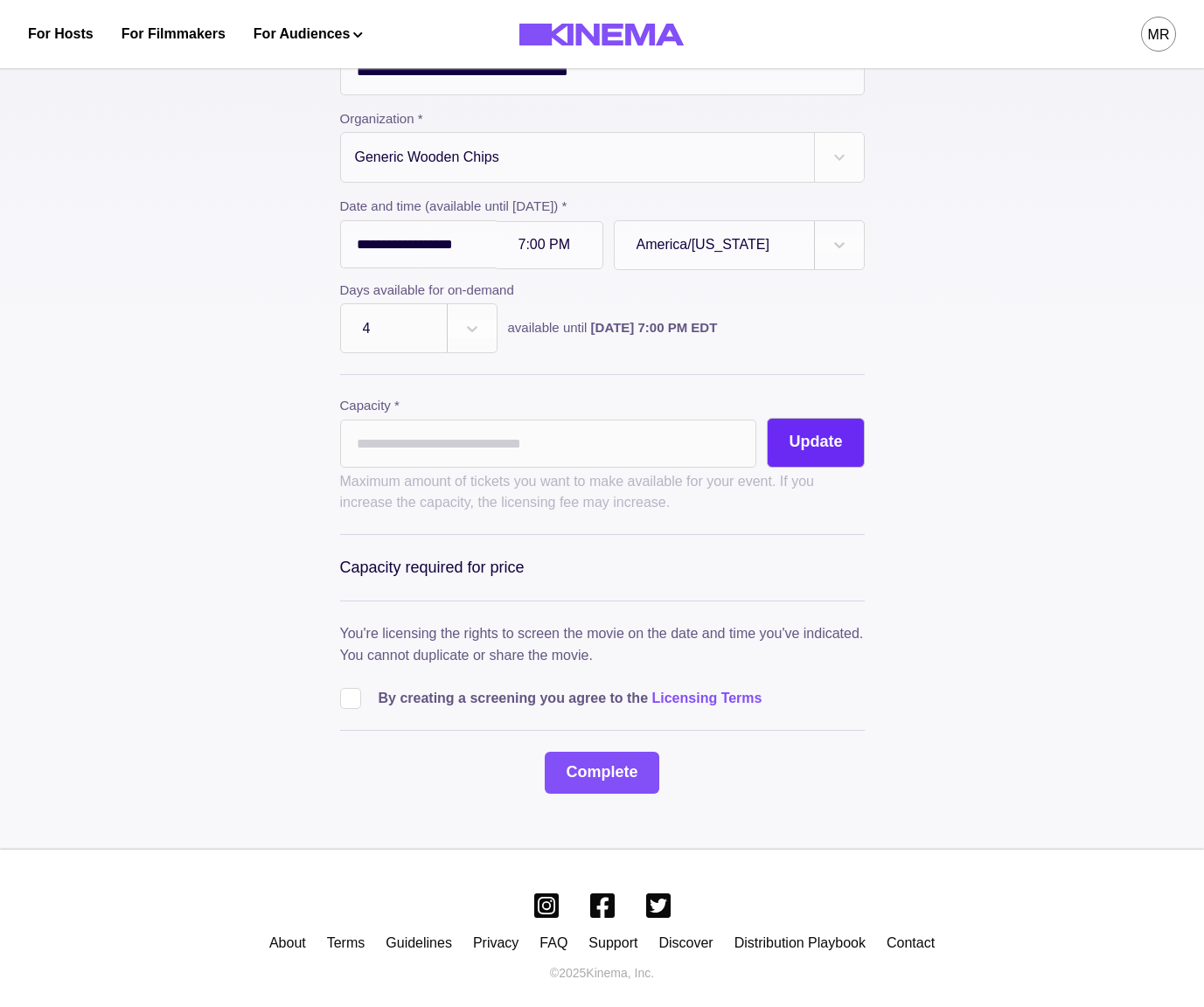
type input "**"
click at [825, 418] on button "Update" at bounding box center [815, 443] width 97 height 50
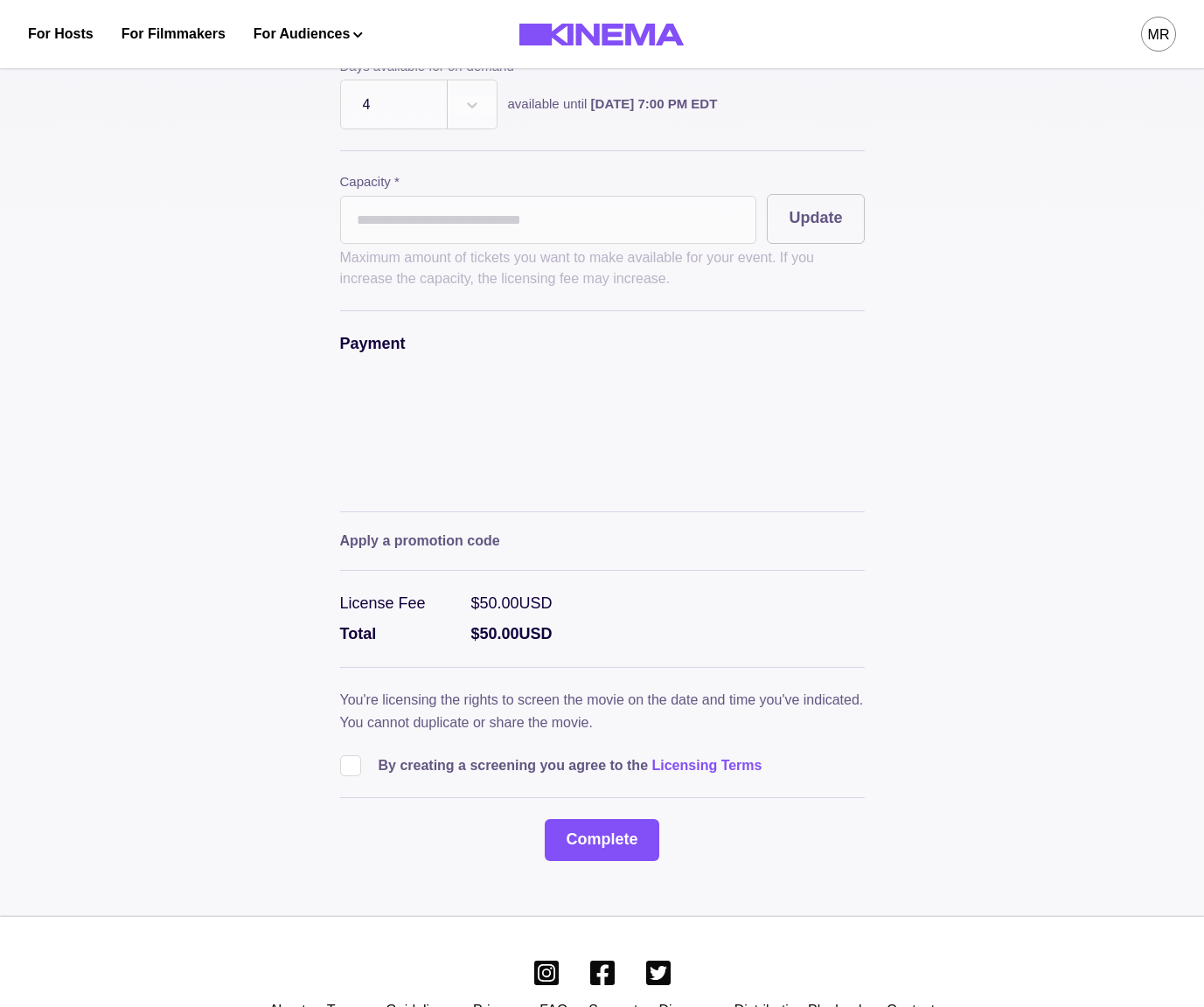
scroll to position [492, 0]
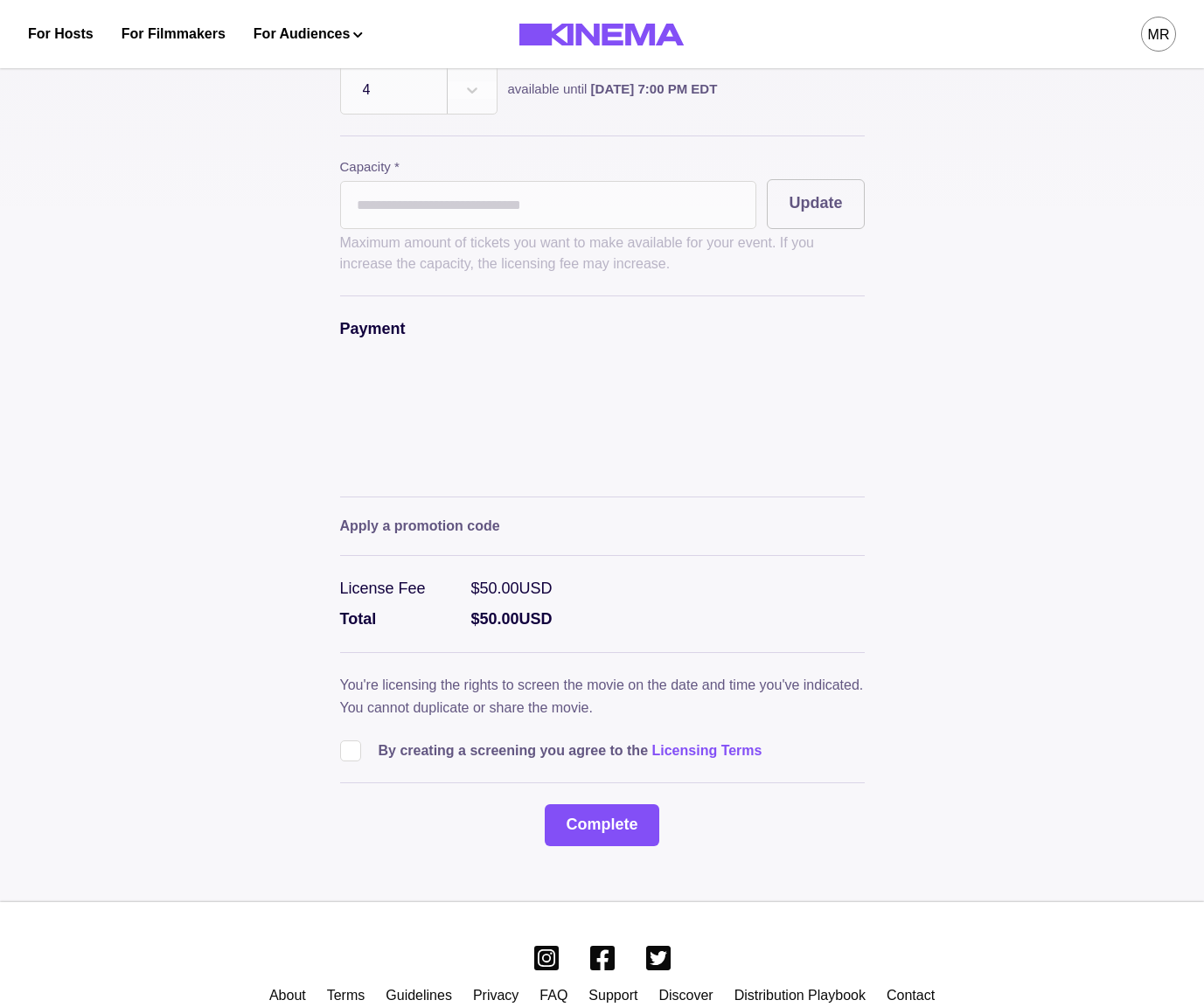
click at [362, 745] on div "**********" at bounding box center [602, 315] width 525 height 1061
click at [354, 741] on span at bounding box center [350, 751] width 21 height 21
click at [600, 805] on button "Complete" at bounding box center [602, 825] width 114 height 42
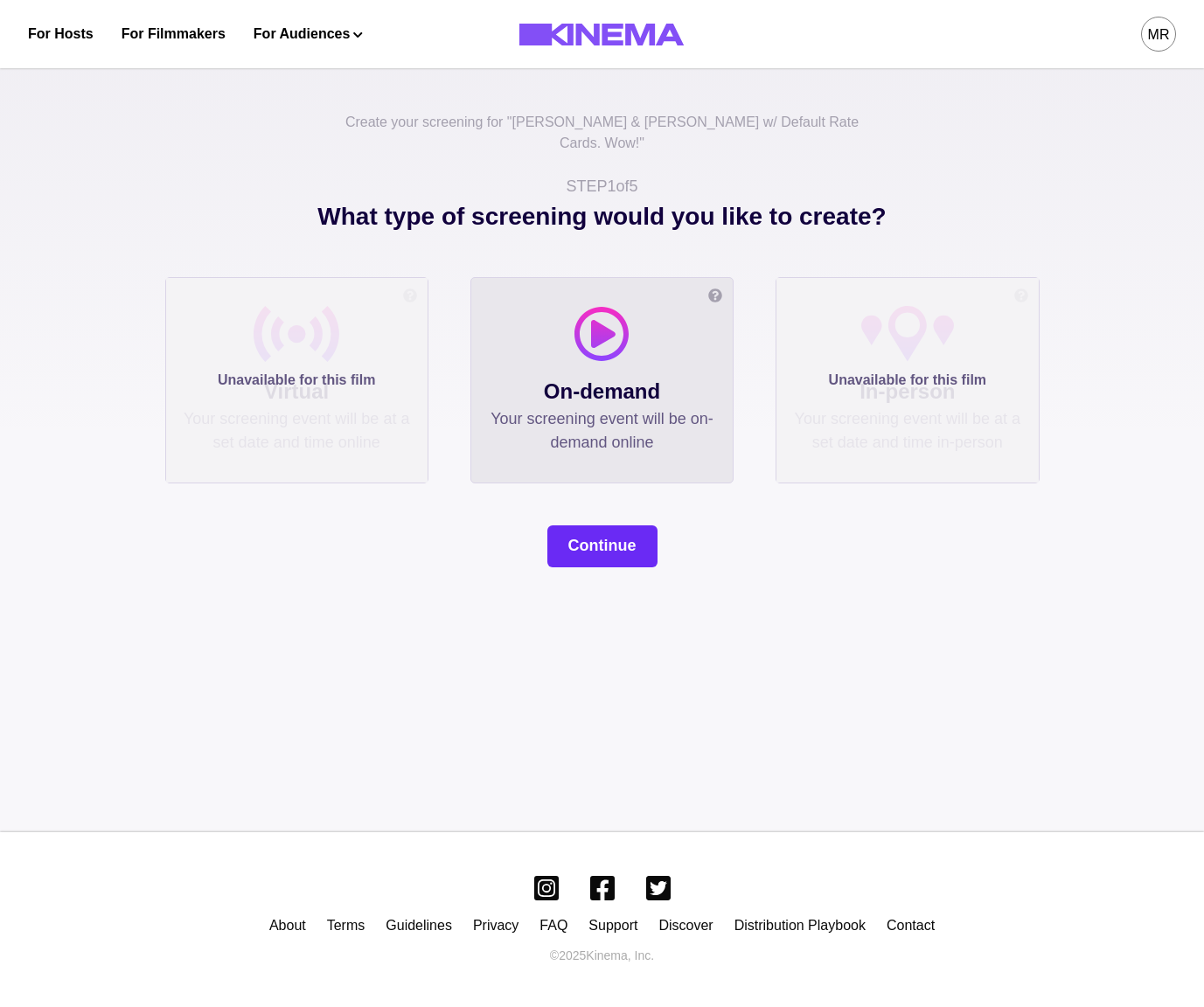
click at [607, 525] on button "Continue" at bounding box center [603, 546] width 110 height 42
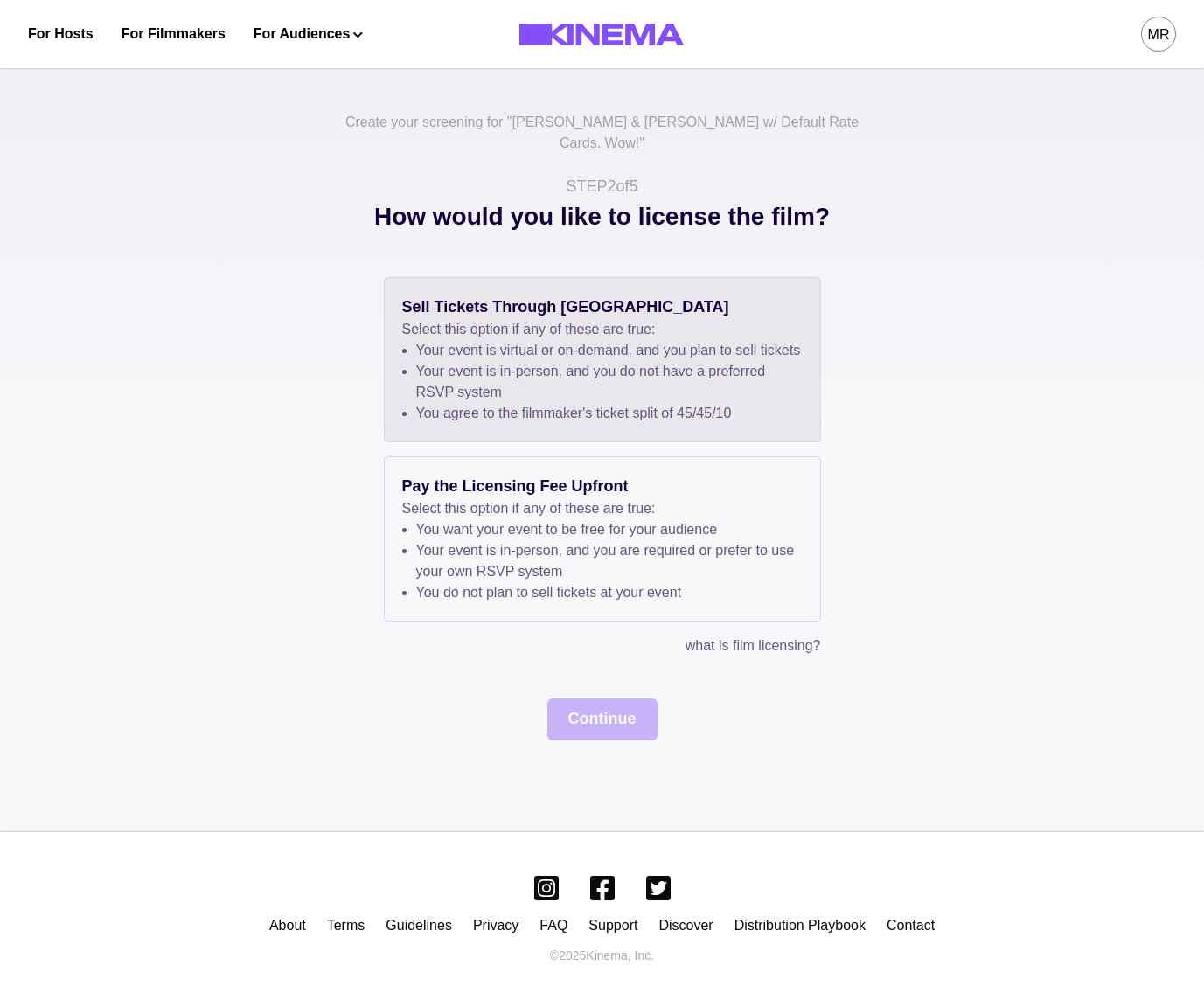
click at [603, 416] on li "You agree to the filmmaker's ticket split of 45 / 45 / 10" at bounding box center [609, 414] width 387 height 21
click at [600, 679] on div "Sell Tickets Through Kinema Select this option if any of these are true: Your e…" at bounding box center [602, 509] width 875 height 463
click at [600, 705] on button "Continue" at bounding box center [603, 719] width 110 height 42
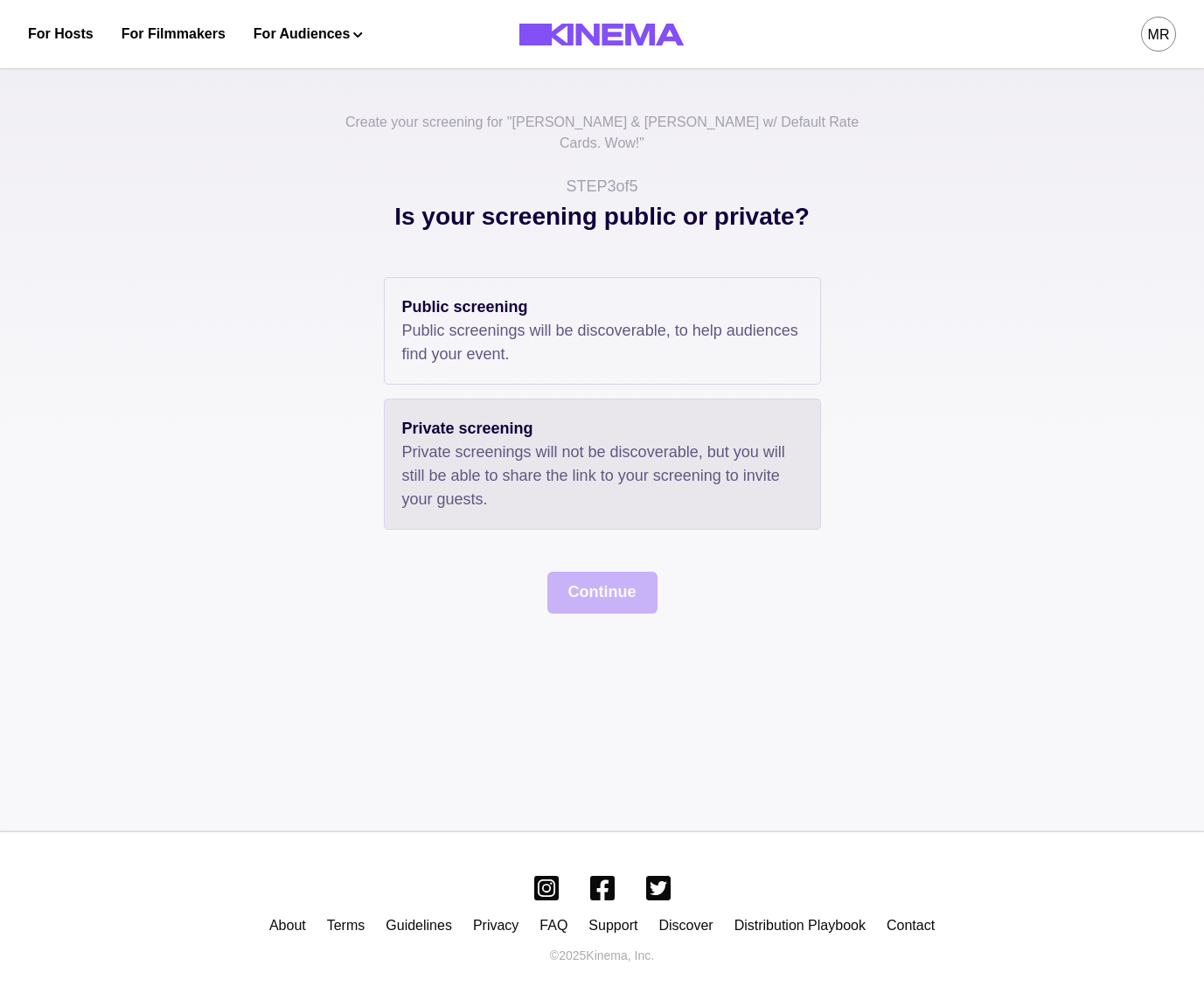
click at [541, 441] on p "Private screenings will not be discoverable, but you will still be able to shar…" at bounding box center [603, 476] width 401 height 71
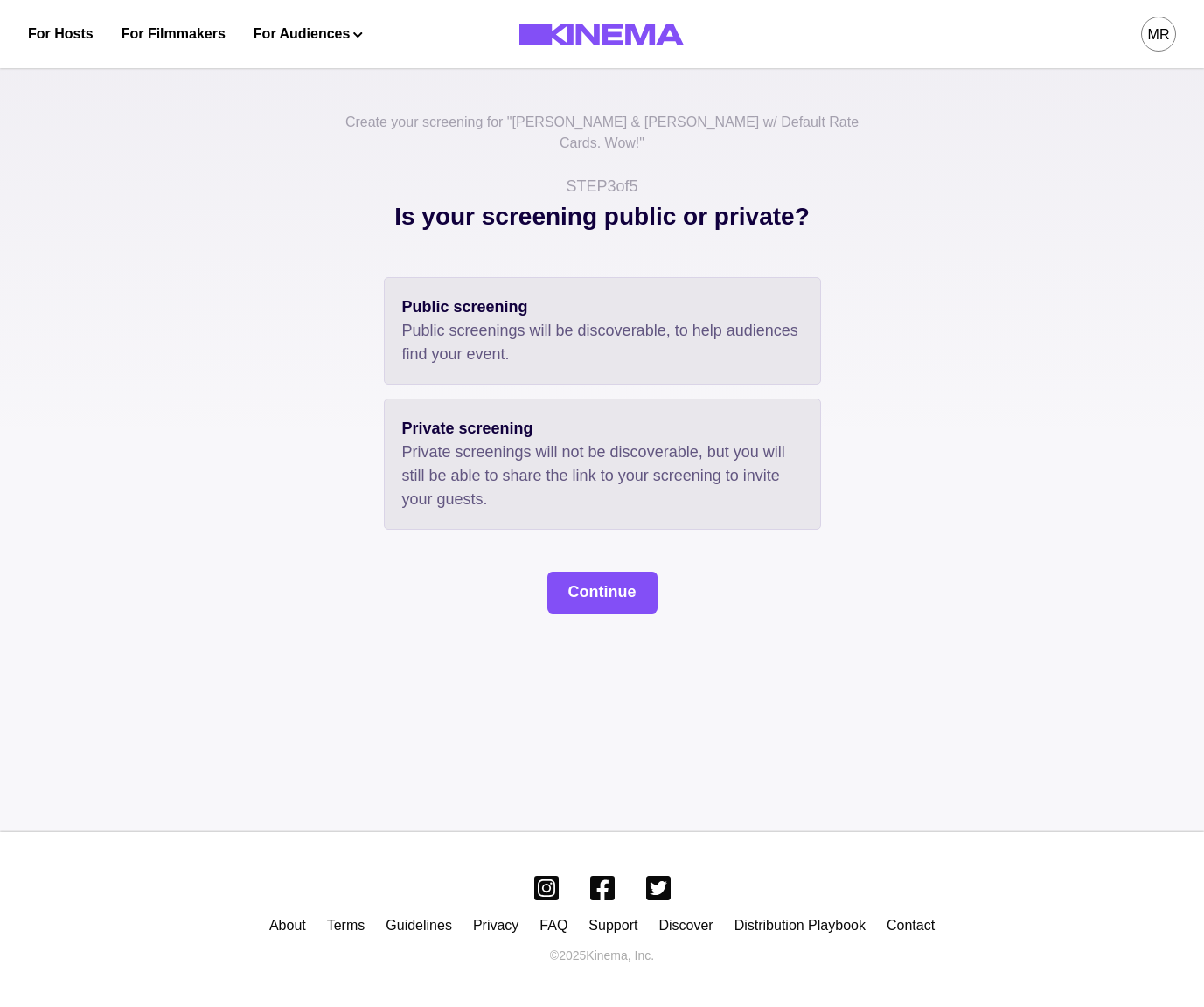
drag, startPoint x: 601, startPoint y: 325, endPoint x: 604, endPoint y: 355, distance: 30.1
click at [601, 325] on p "Public screenings will be discoverable, to help audiences find your event." at bounding box center [603, 343] width 401 height 48
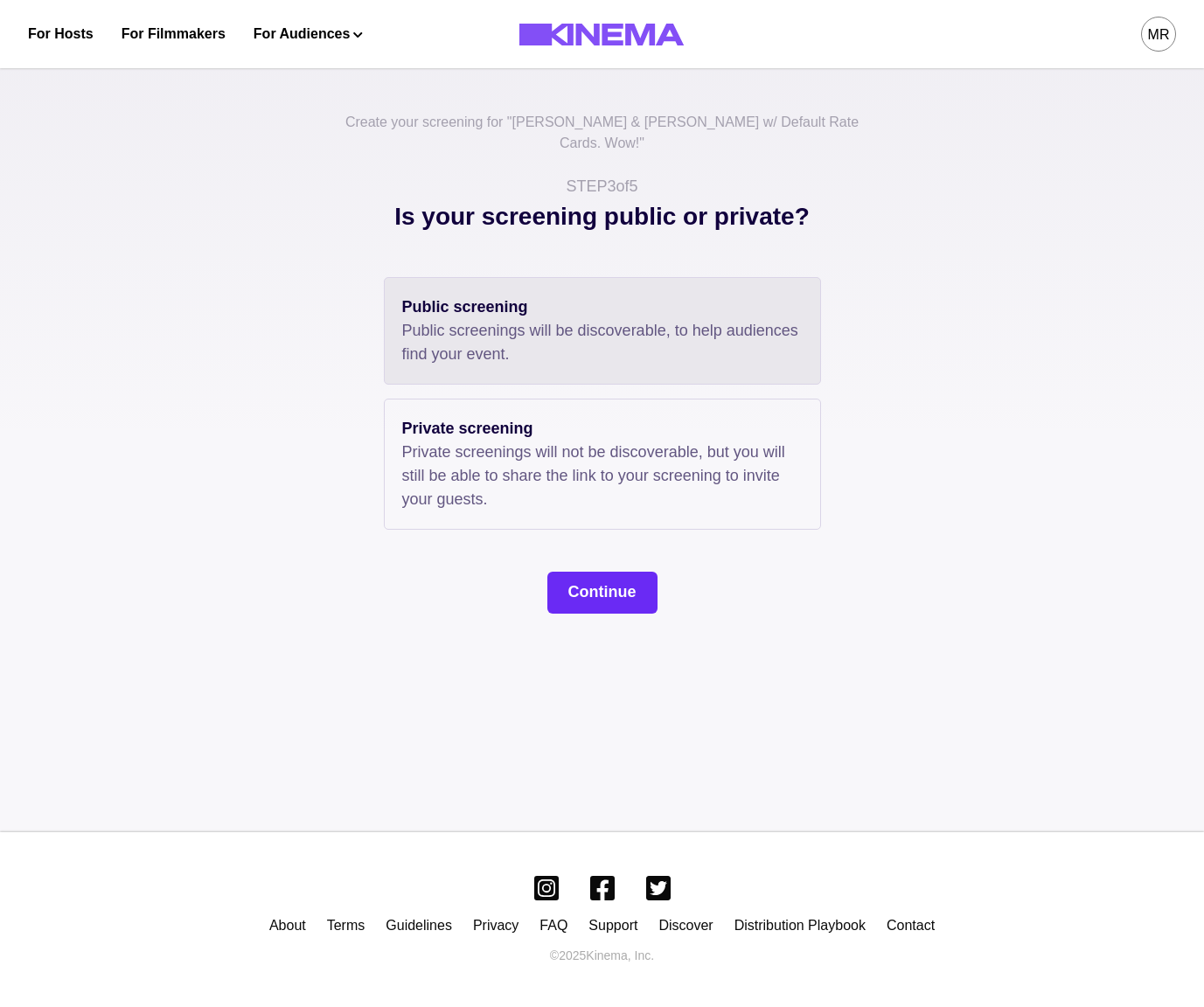
click at [618, 572] on button "Continue" at bounding box center [603, 592] width 110 height 42
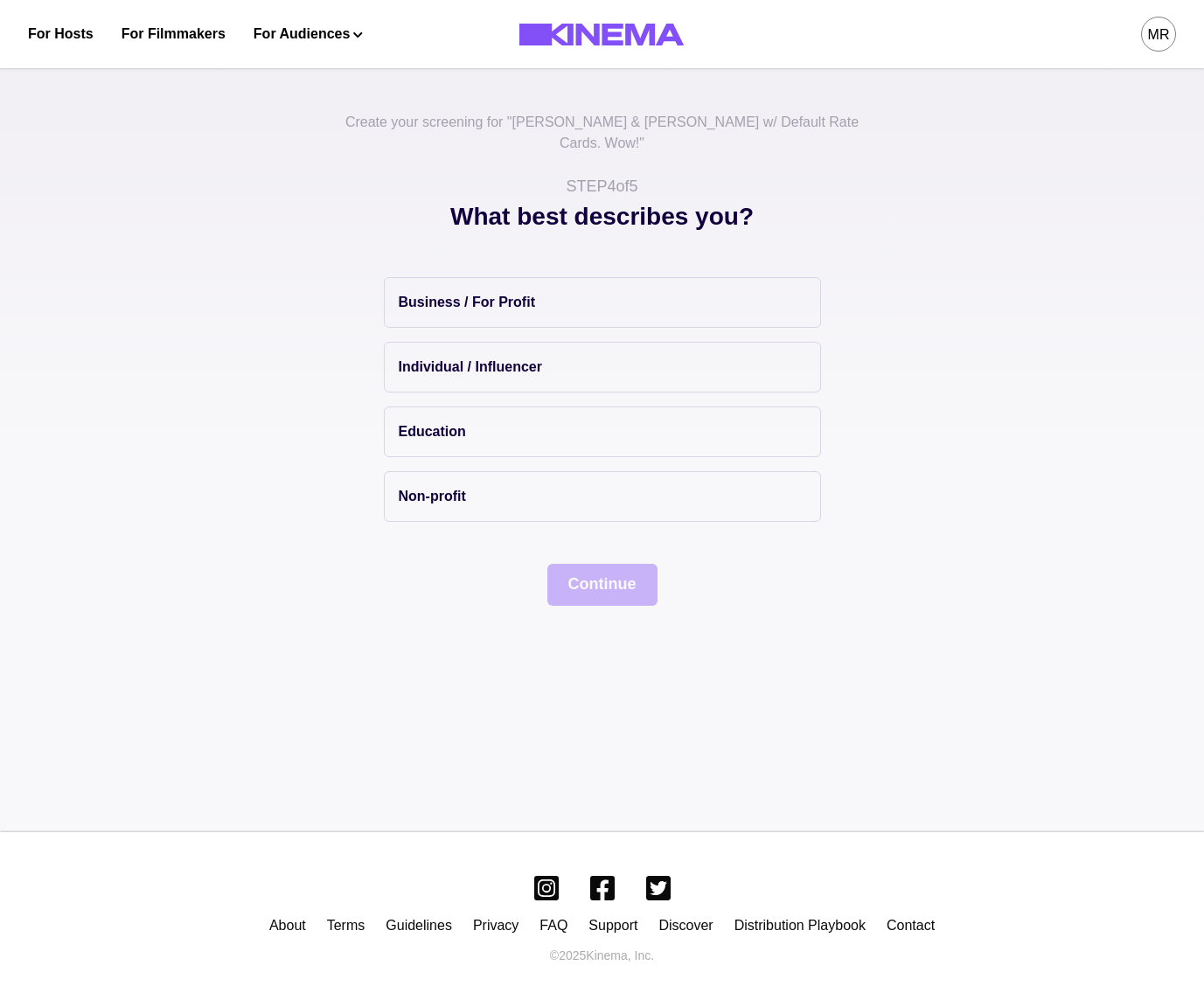
drag, startPoint x: 538, startPoint y: 423, endPoint x: 571, endPoint y: 534, distance: 115.8
click at [538, 423] on button "Education" at bounding box center [602, 431] width 437 height 50
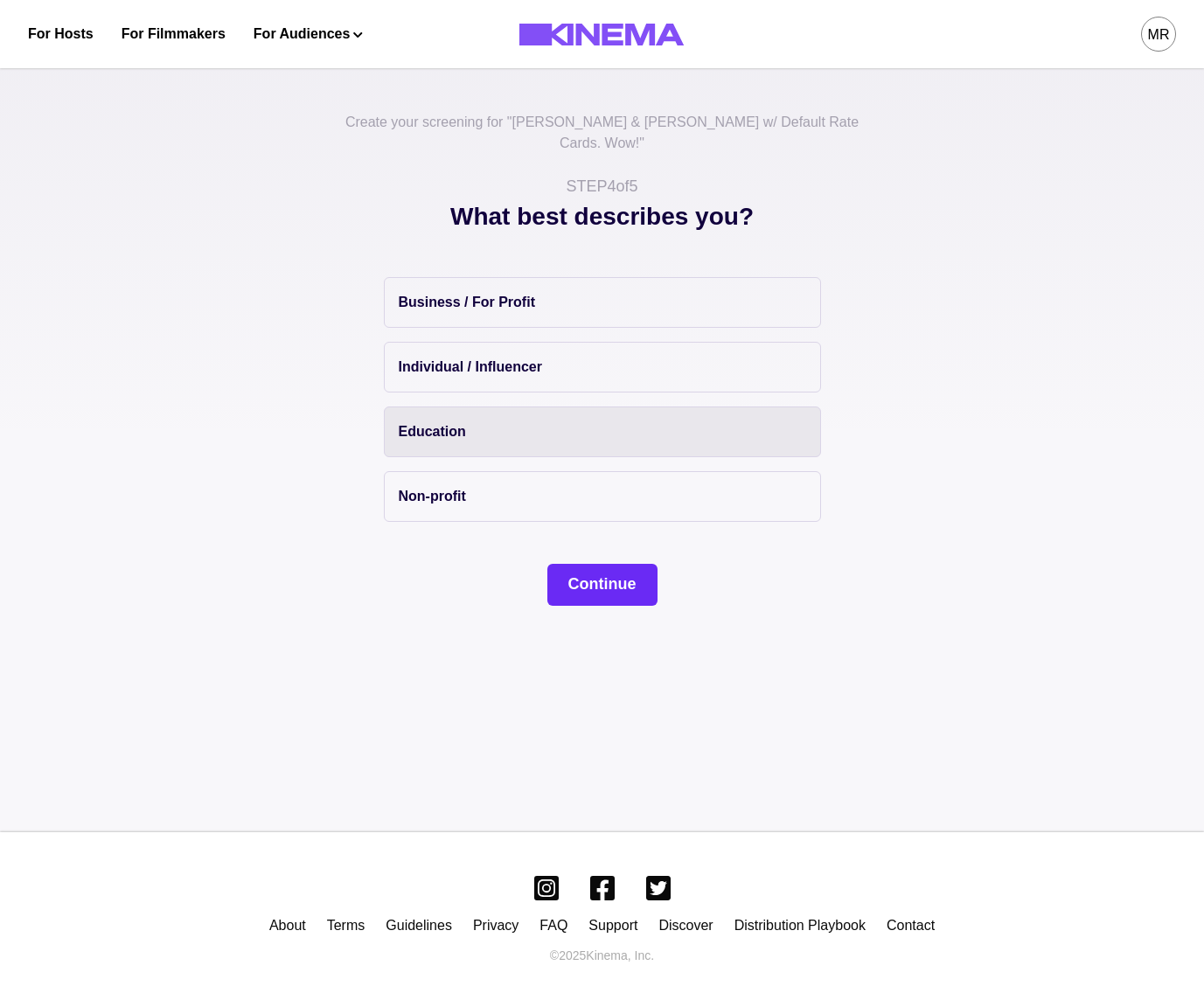
click at [581, 571] on button "Continue" at bounding box center [603, 584] width 110 height 42
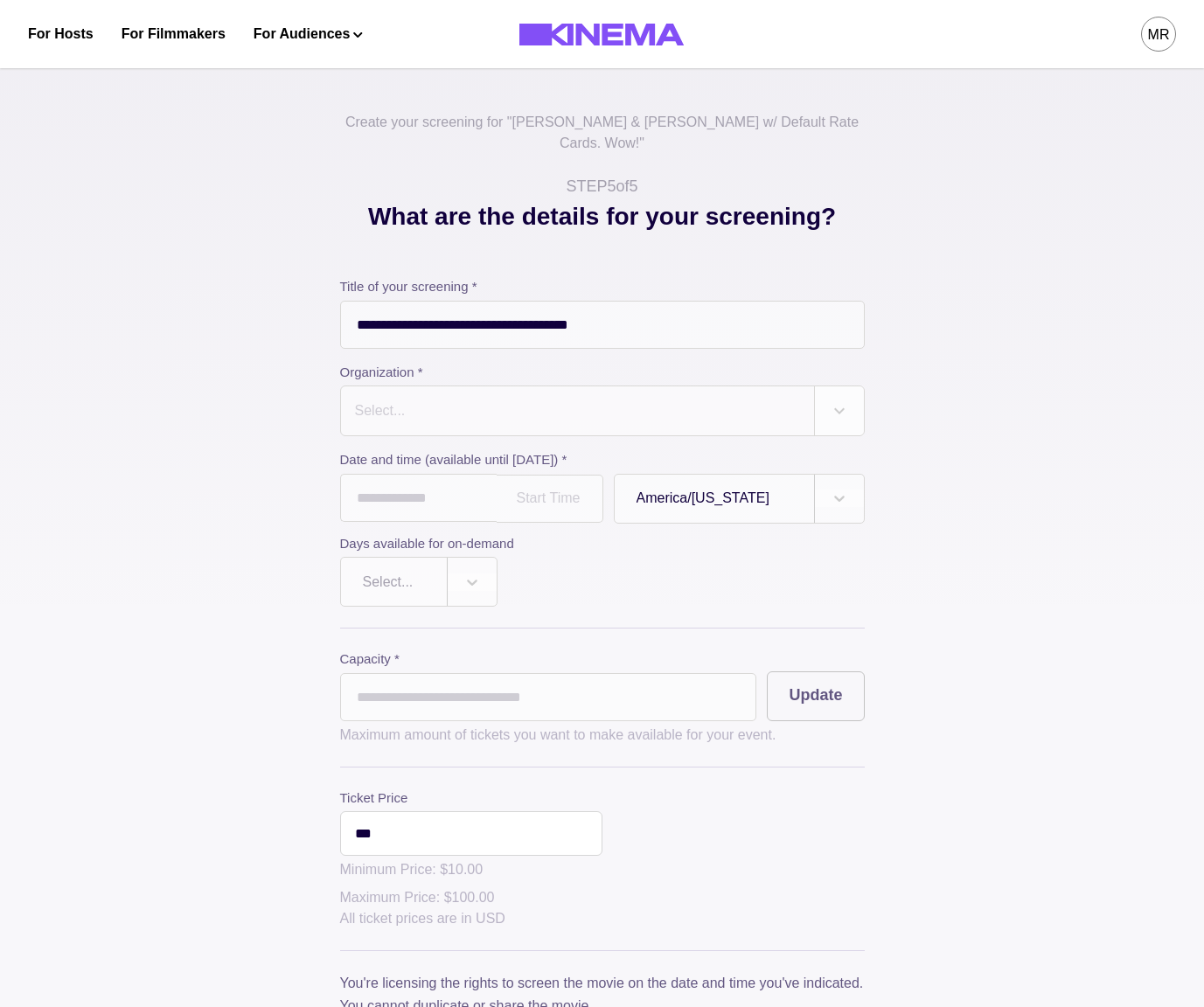
drag, startPoint x: 529, startPoint y: 340, endPoint x: 431, endPoint y: 449, distance: 146.6
click at [515, 357] on div "**********" at bounding box center [602, 442] width 525 height 330
click at [431, 450] on label "Date and time (available until Oct 31, 2025) *" at bounding box center [597, 460] width 514 height 20
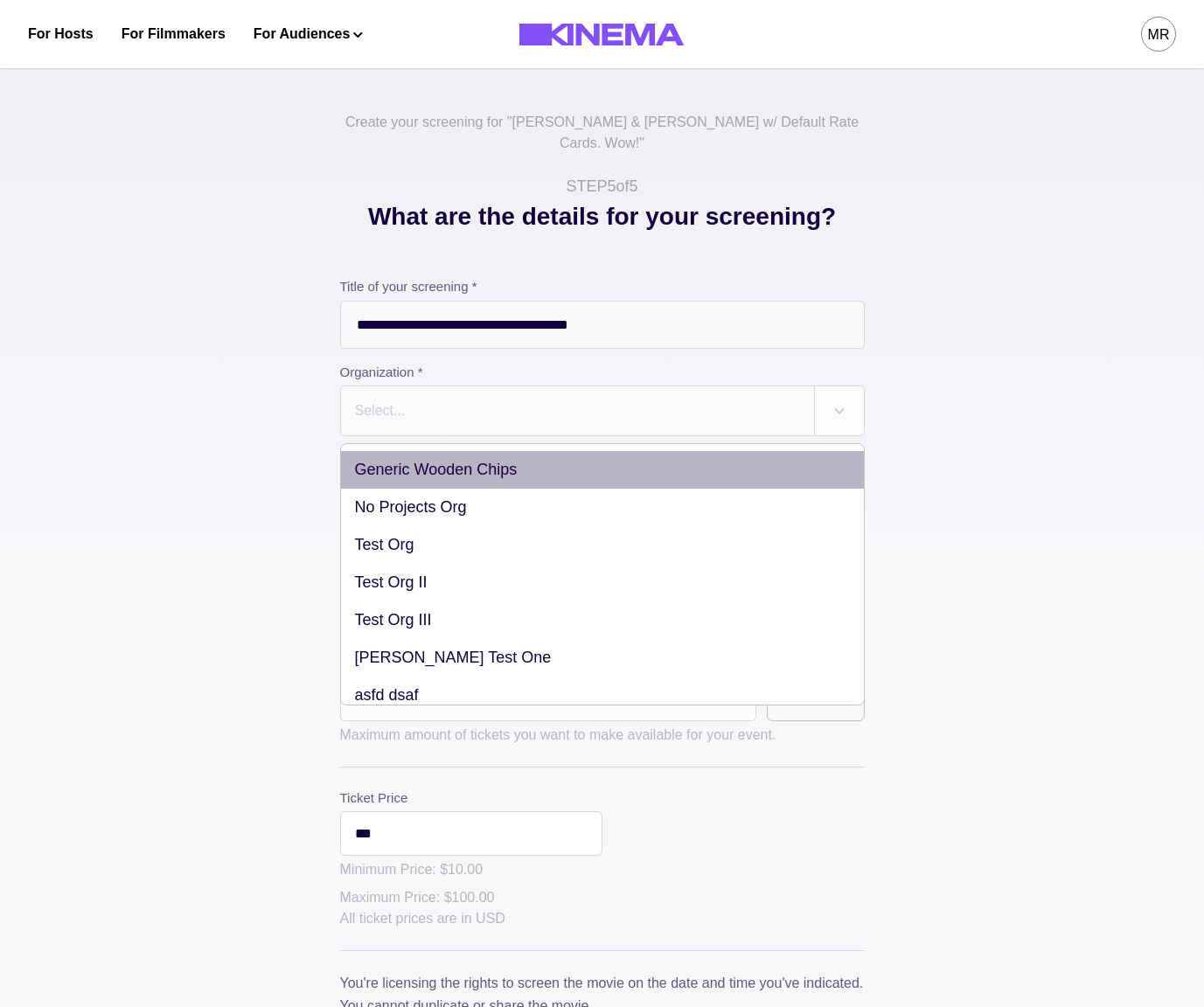
drag, startPoint x: 416, startPoint y: 371, endPoint x: 414, endPoint y: 421, distance: 50.0
click at [416, 387] on div "Select..." at bounding box center [578, 411] width 473 height 49
drag, startPoint x: 407, startPoint y: 453, endPoint x: 401, endPoint y: 469, distance: 17.1
click at [407, 453] on div "Generic Wooden Chips" at bounding box center [602, 469] width 523 height 37
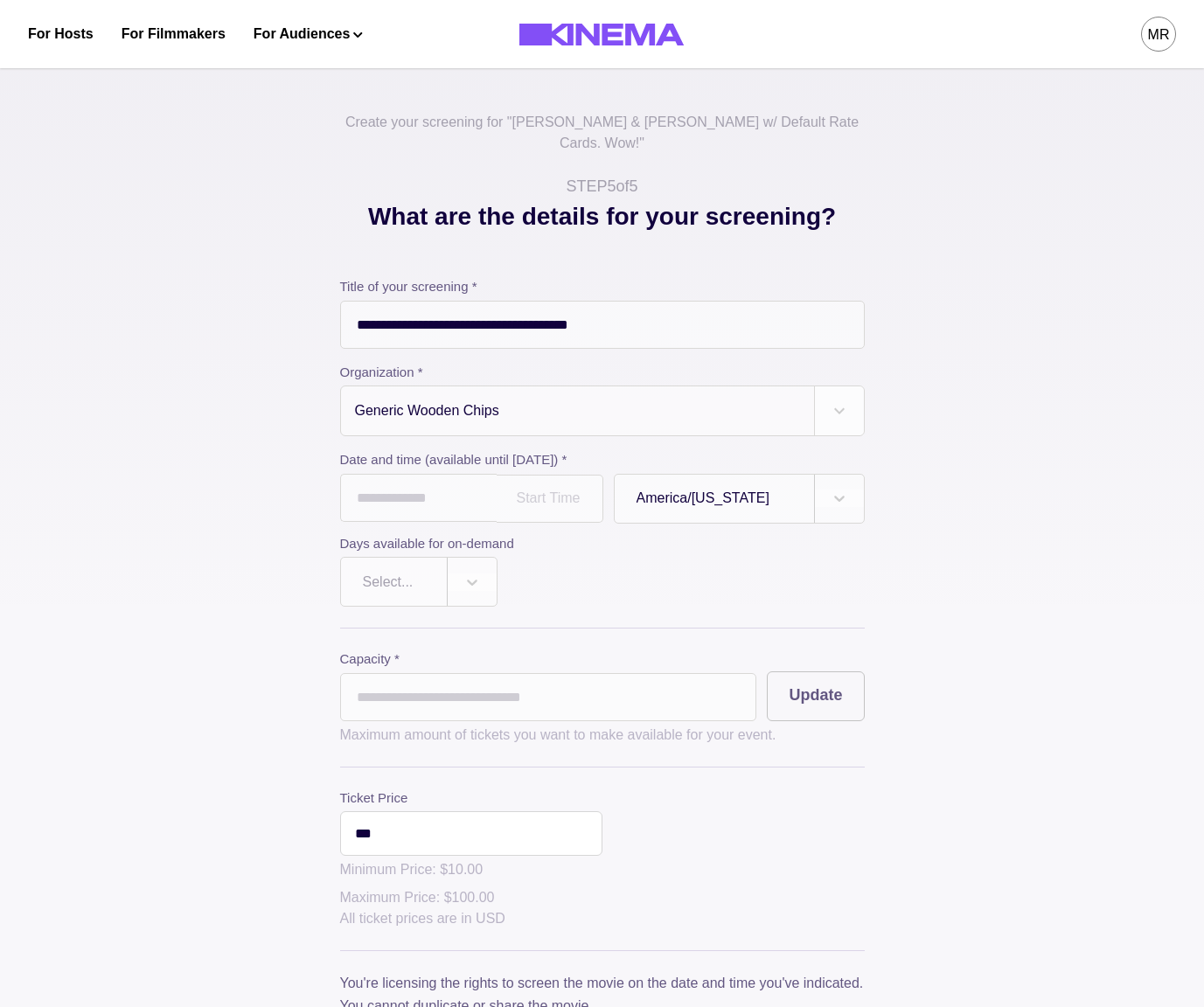
click at [389, 534] on label "Days available for on-demand" at bounding box center [597, 544] width 514 height 20
click at [409, 485] on input "text" at bounding box center [418, 498] width 157 height 48
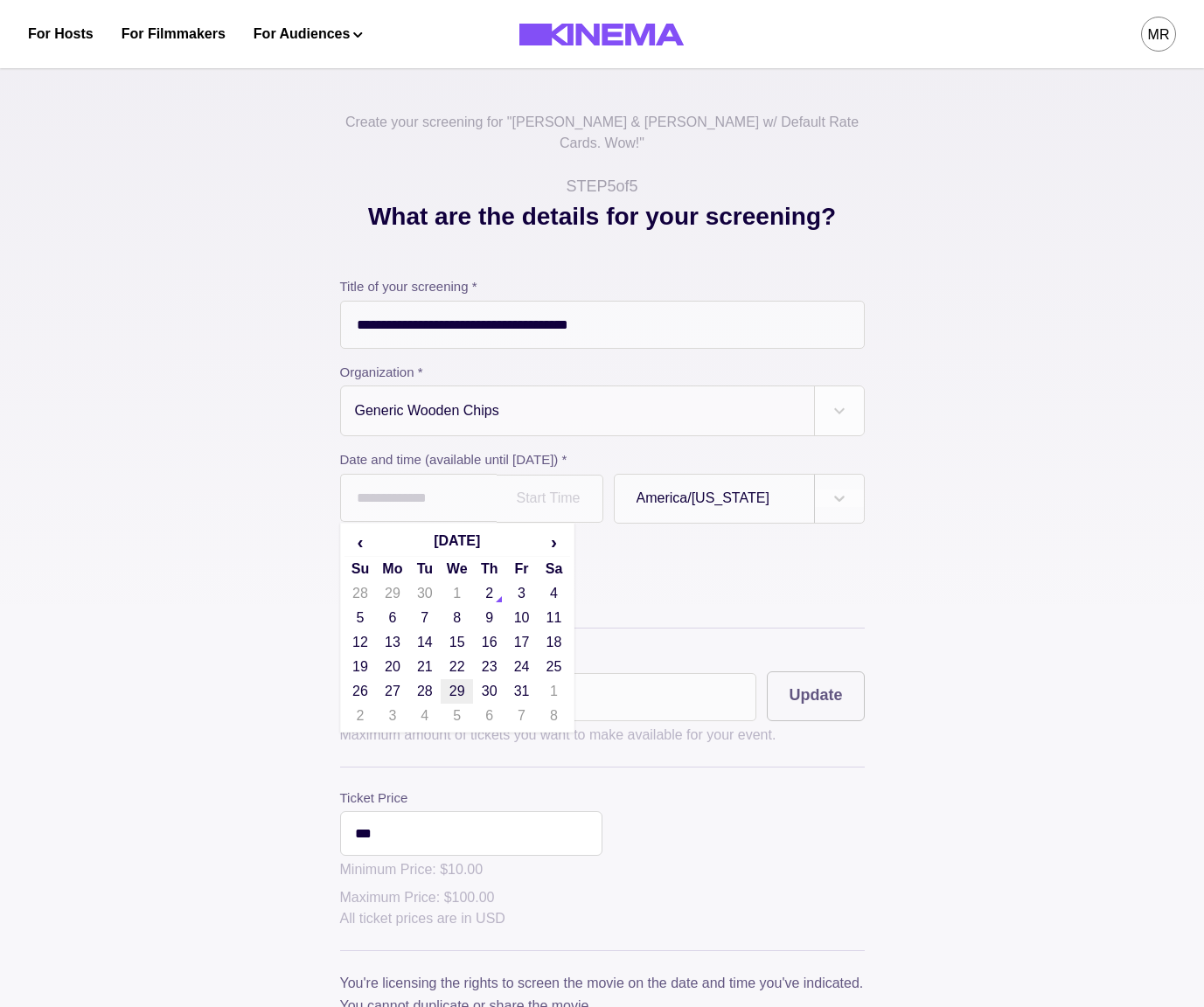
click at [472, 679] on td "29" at bounding box center [457, 691] width 33 height 24
type input "**********"
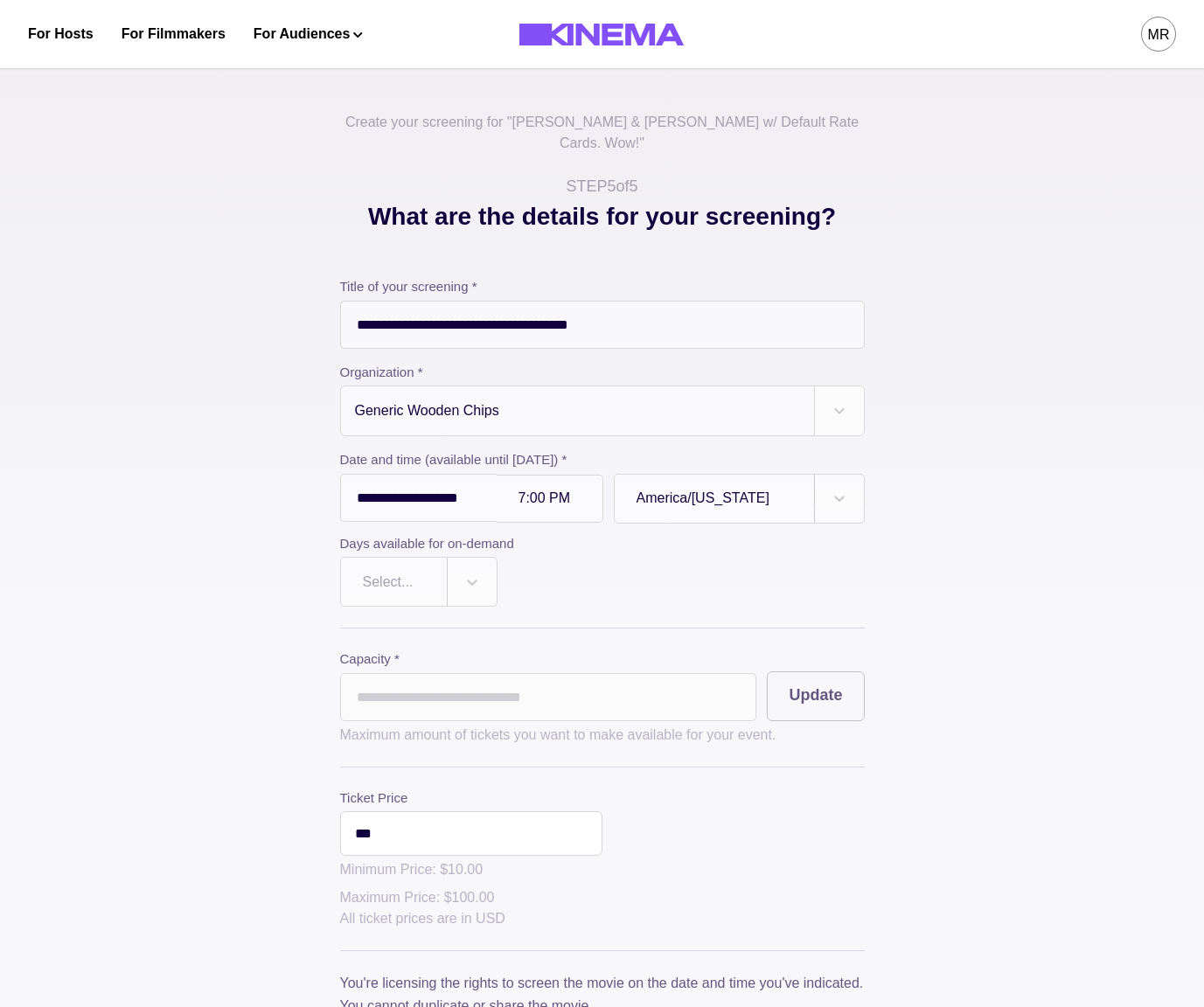
drag, startPoint x: 402, startPoint y: 589, endPoint x: 393, endPoint y: 576, distance: 15.8
click at [397, 582] on div "**********" at bounding box center [602, 711] width 525 height 866
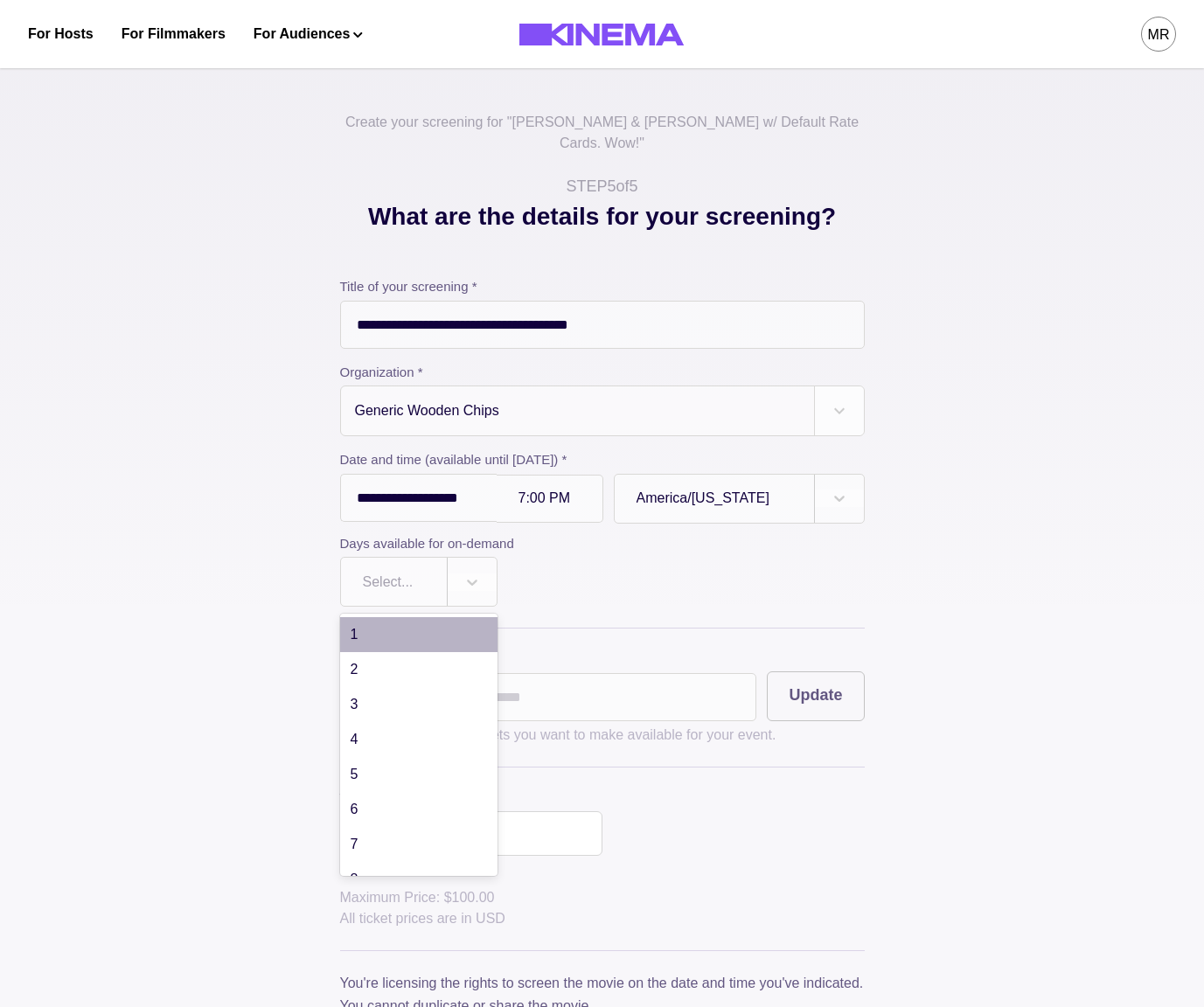
click at [440, 565] on div "Select..." at bounding box center [394, 582] width 106 height 42
click at [412, 653] on div "2" at bounding box center [418, 670] width 157 height 35
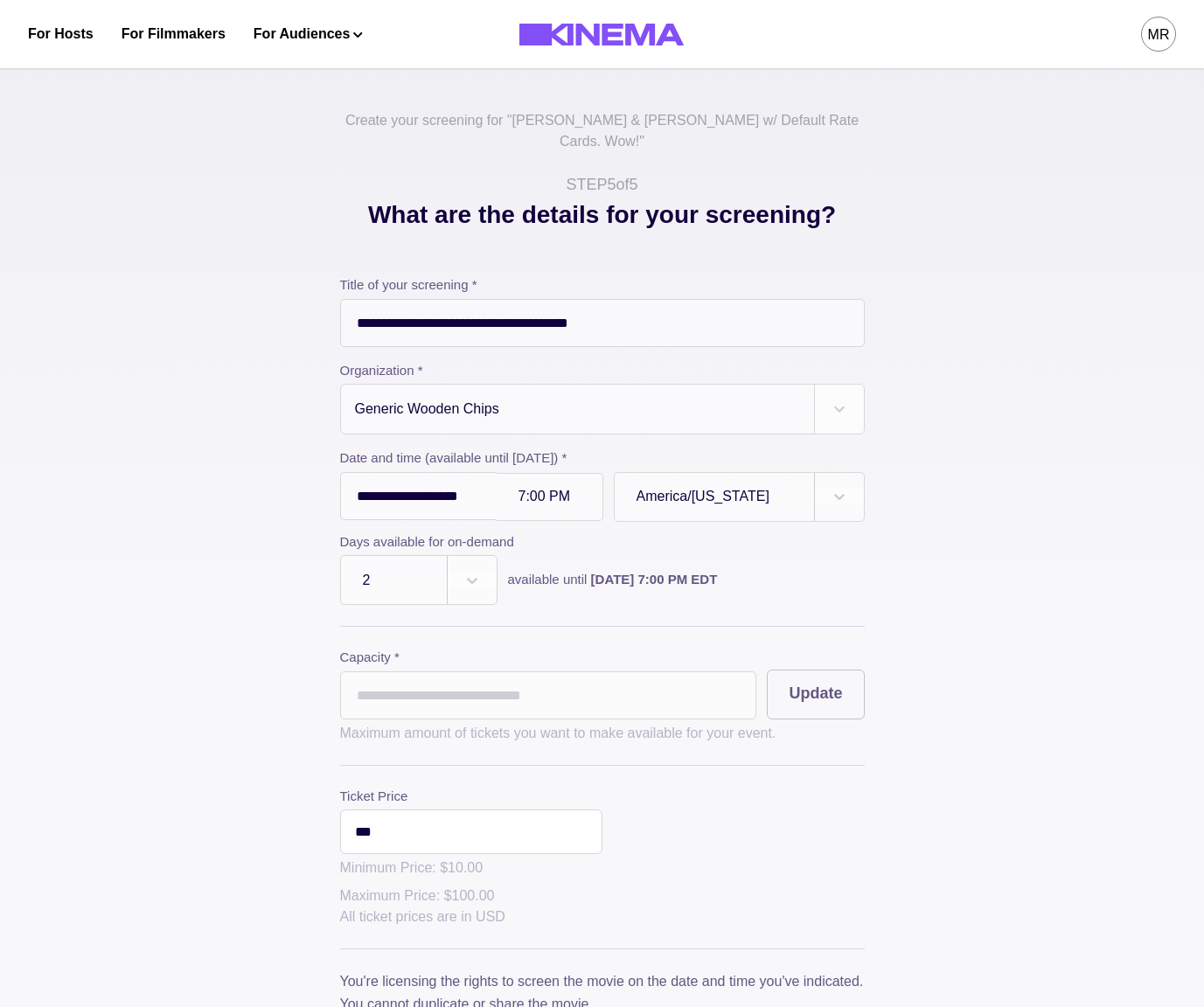
scroll to position [351, 0]
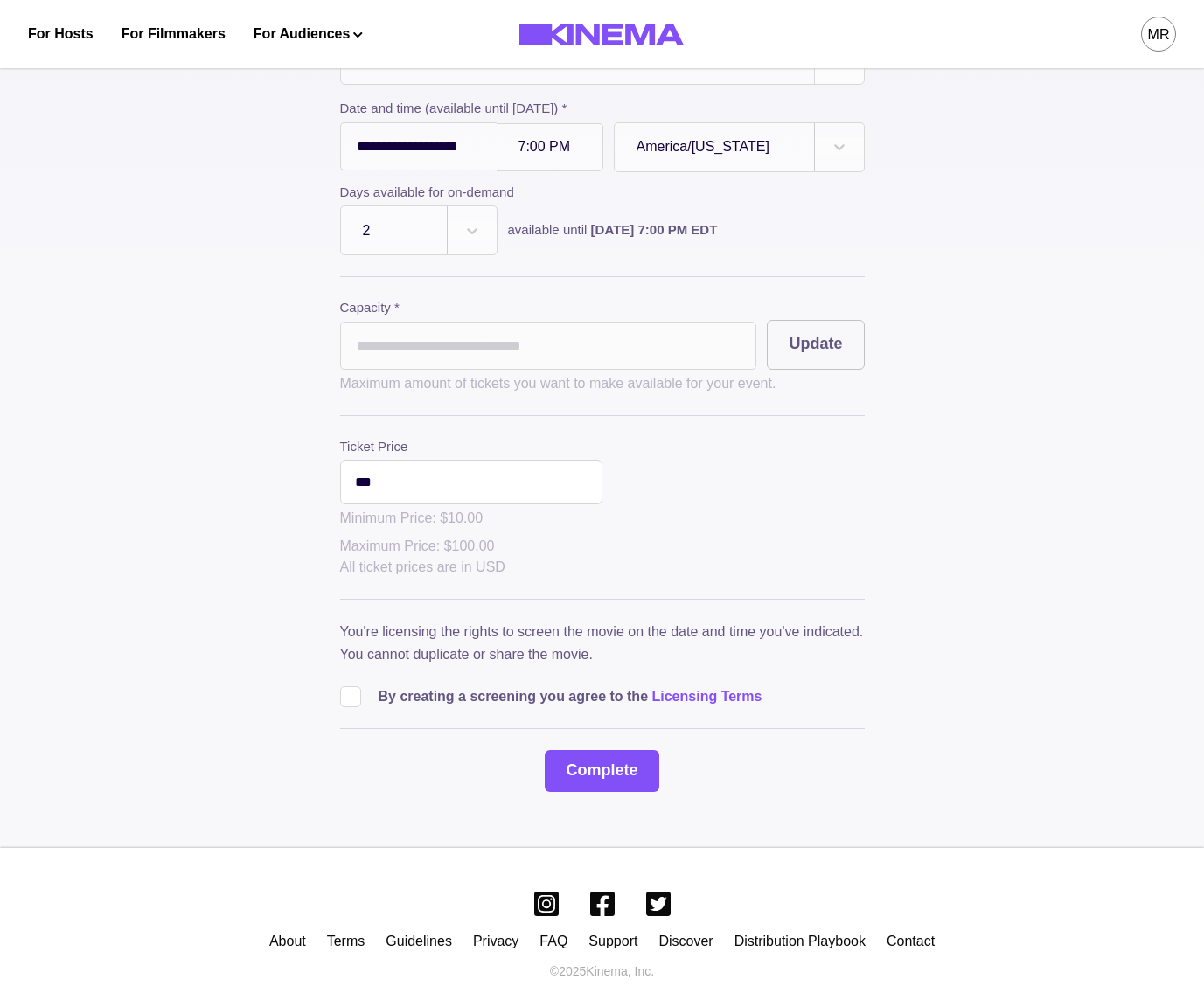
click at [464, 274] on div "**********" at bounding box center [602, 359] width 525 height 866
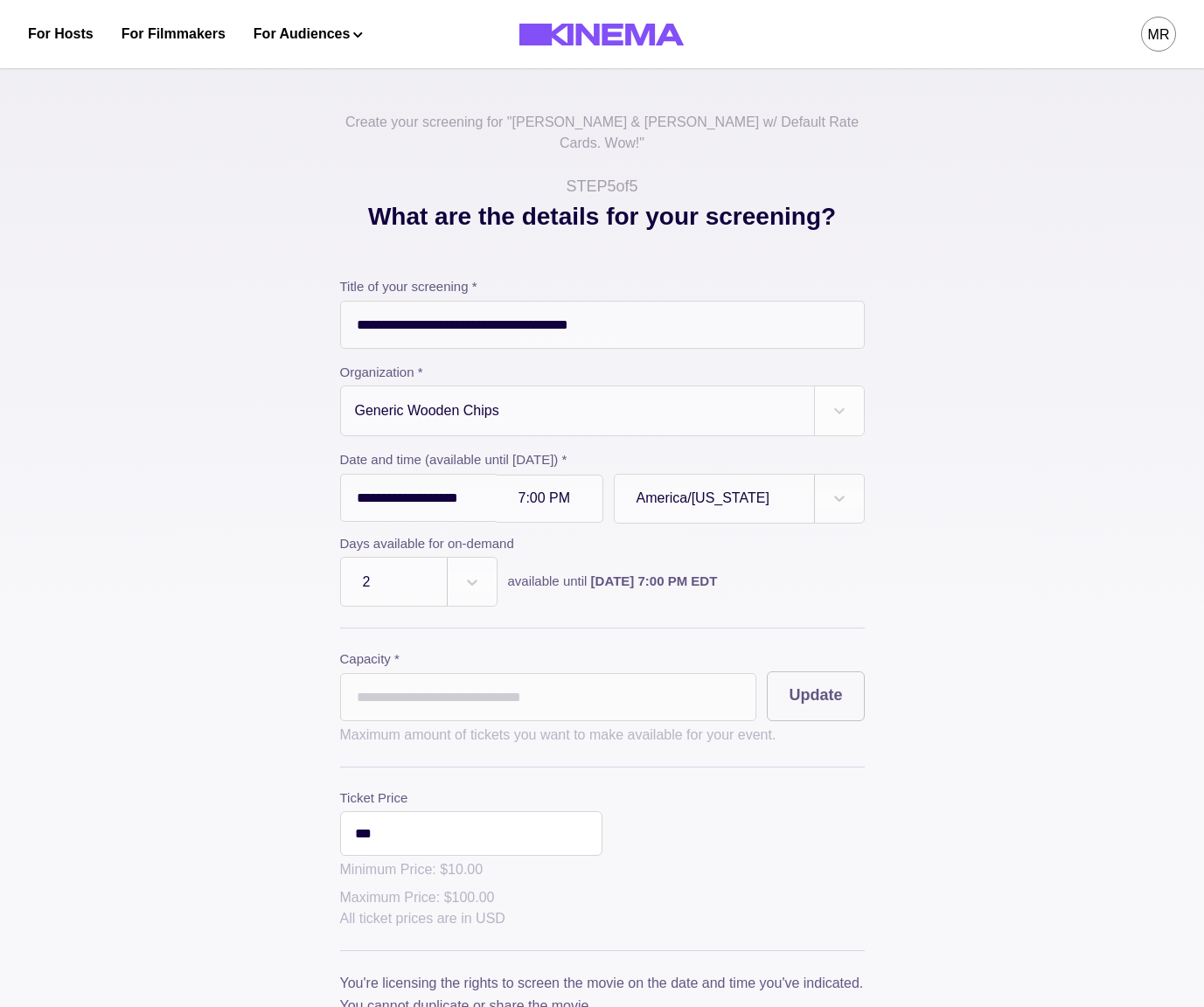
click at [395, 674] on input "*" at bounding box center [549, 698] width 417 height 48
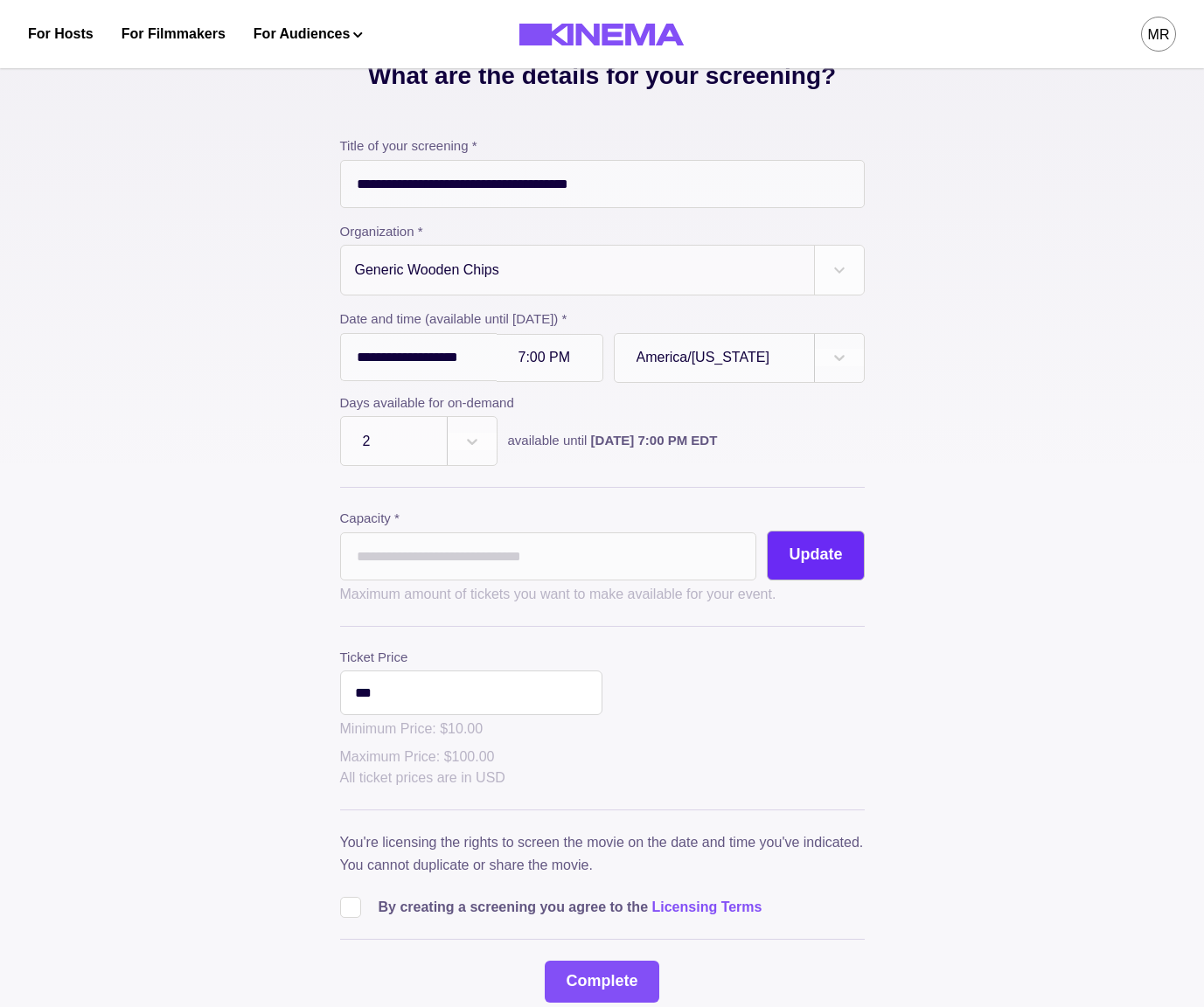
type input "**"
click at [791, 535] on button "Update" at bounding box center [815, 556] width 97 height 50
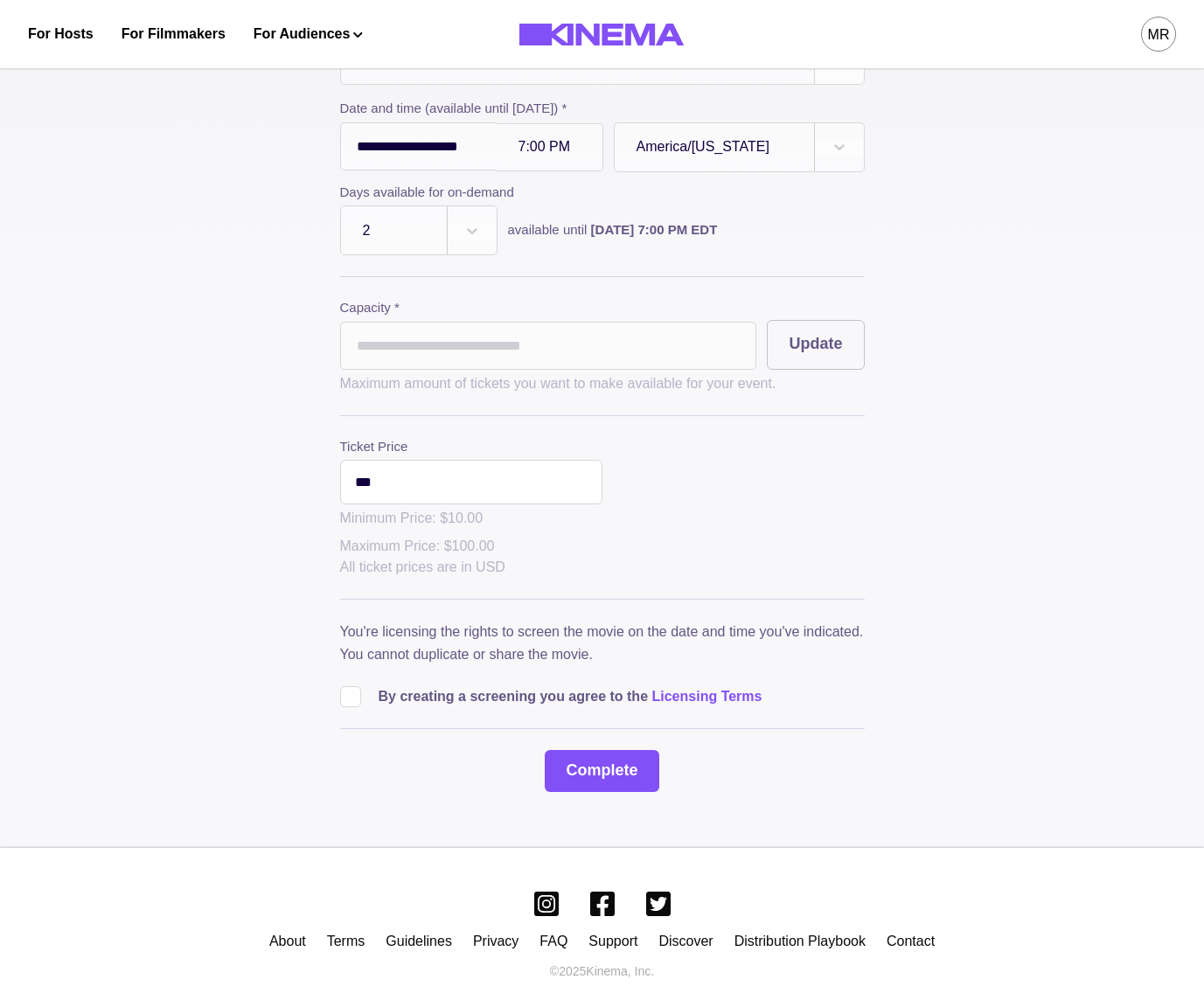
click at [344, 687] on span at bounding box center [350, 697] width 21 height 21
click at [625, 762] on button "Complete" at bounding box center [602, 770] width 114 height 42
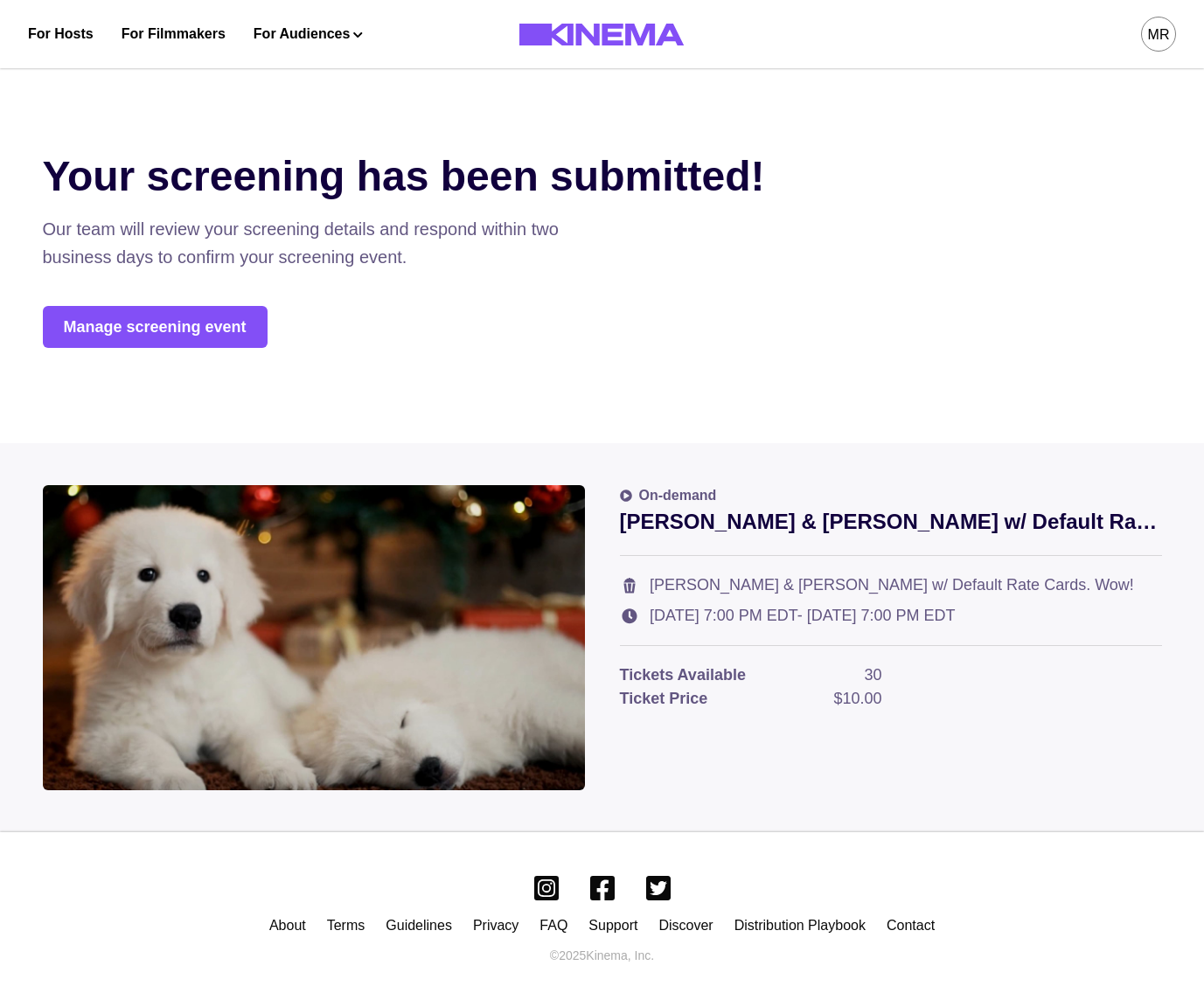
click at [468, 265] on p "Our team will review your screening details and respond within two business day…" at bounding box center [305, 243] width 525 height 56
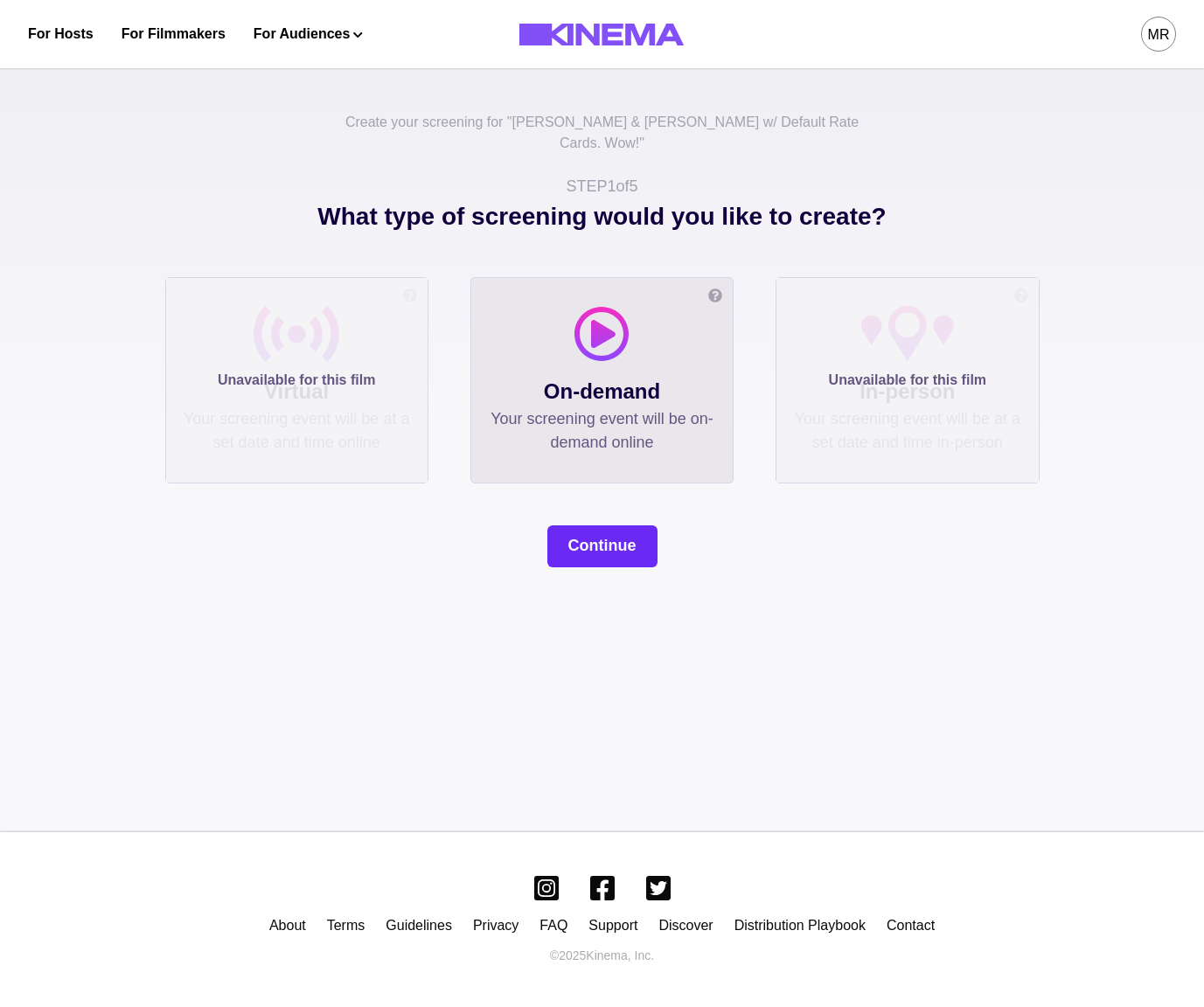
click at [593, 525] on button "Continue" at bounding box center [603, 546] width 110 height 42
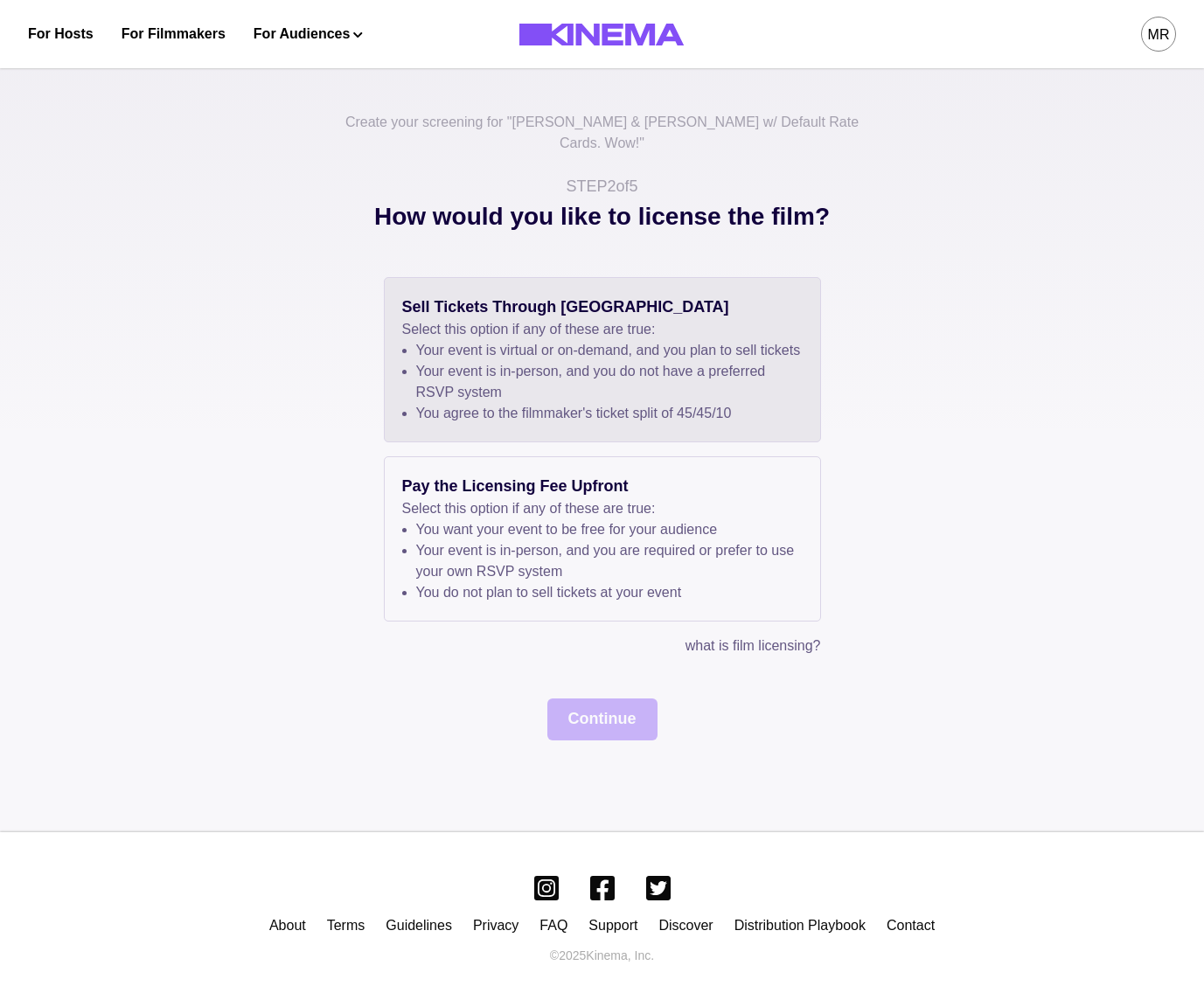
click at [536, 352] on li "Your event is virtual or on-demand, and you plan to sell tickets" at bounding box center [609, 350] width 387 height 21
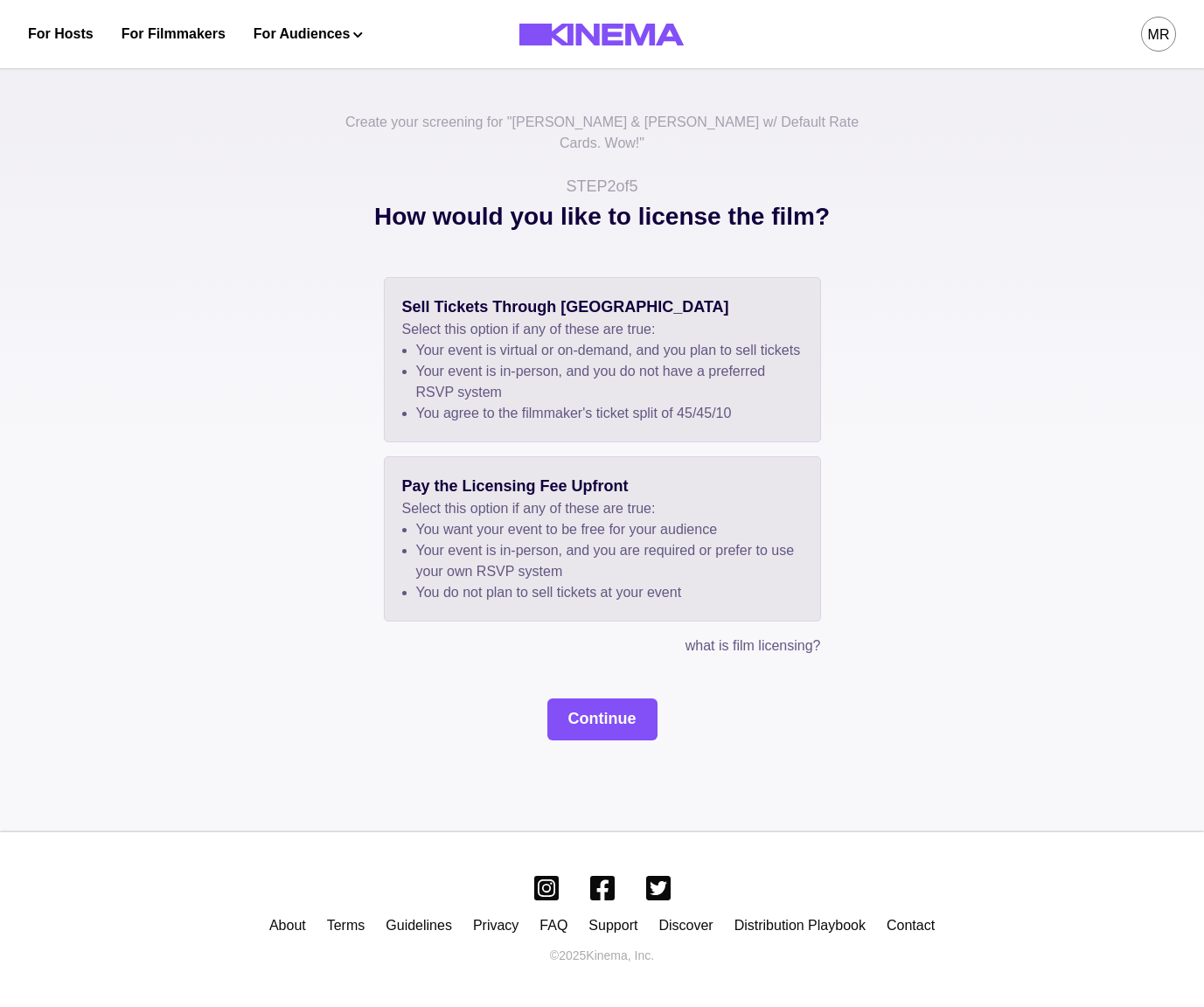
click at [568, 507] on p "Select this option if any of these are true:" at bounding box center [603, 509] width 401 height 21
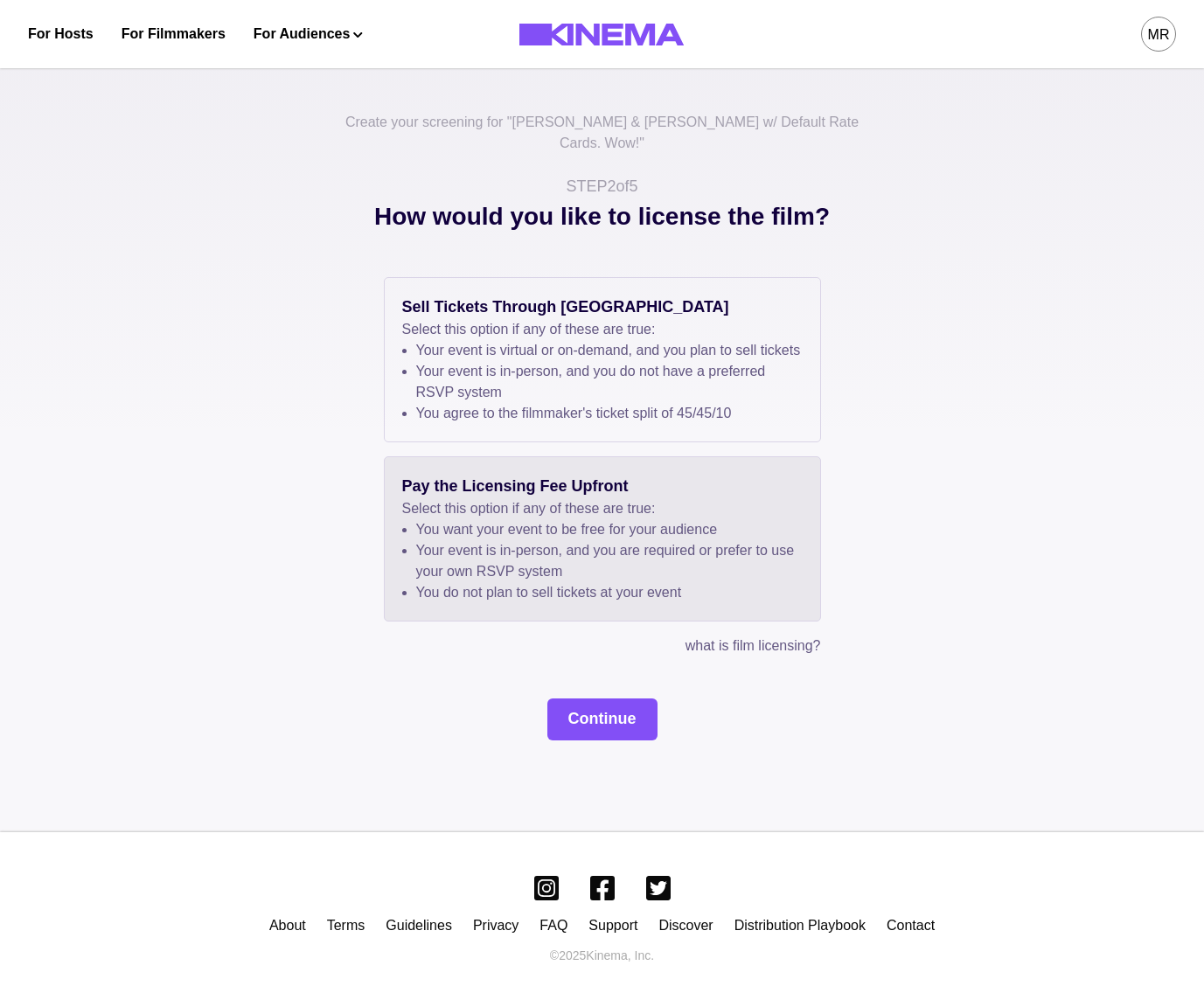
drag, startPoint x: 611, startPoint y: 719, endPoint x: 607, endPoint y: 710, distance: 9.8
click at [611, 719] on button "Continue" at bounding box center [603, 719] width 110 height 42
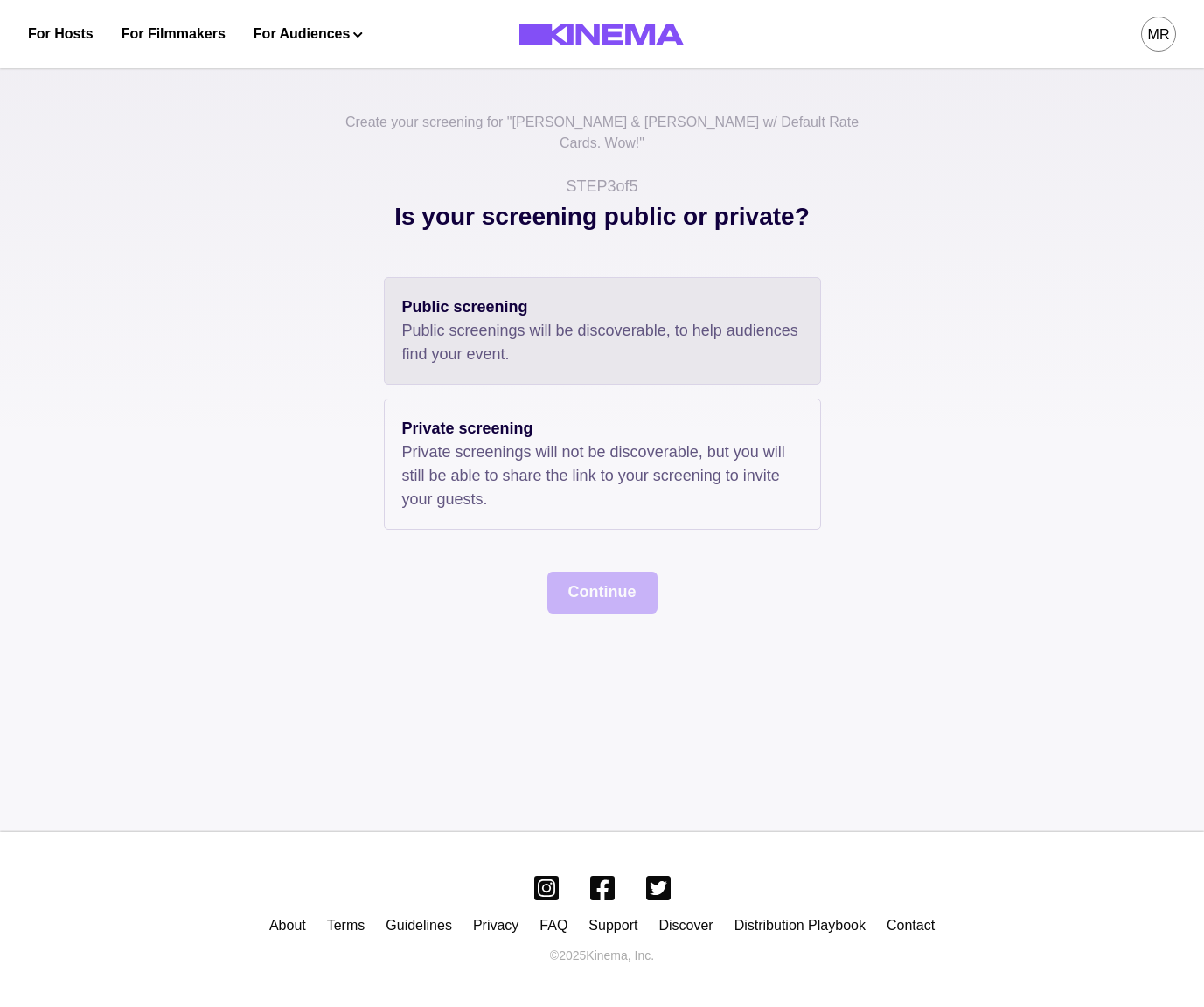
click at [484, 320] on p "Public screenings will be discoverable, to help audiences find your event." at bounding box center [603, 343] width 401 height 48
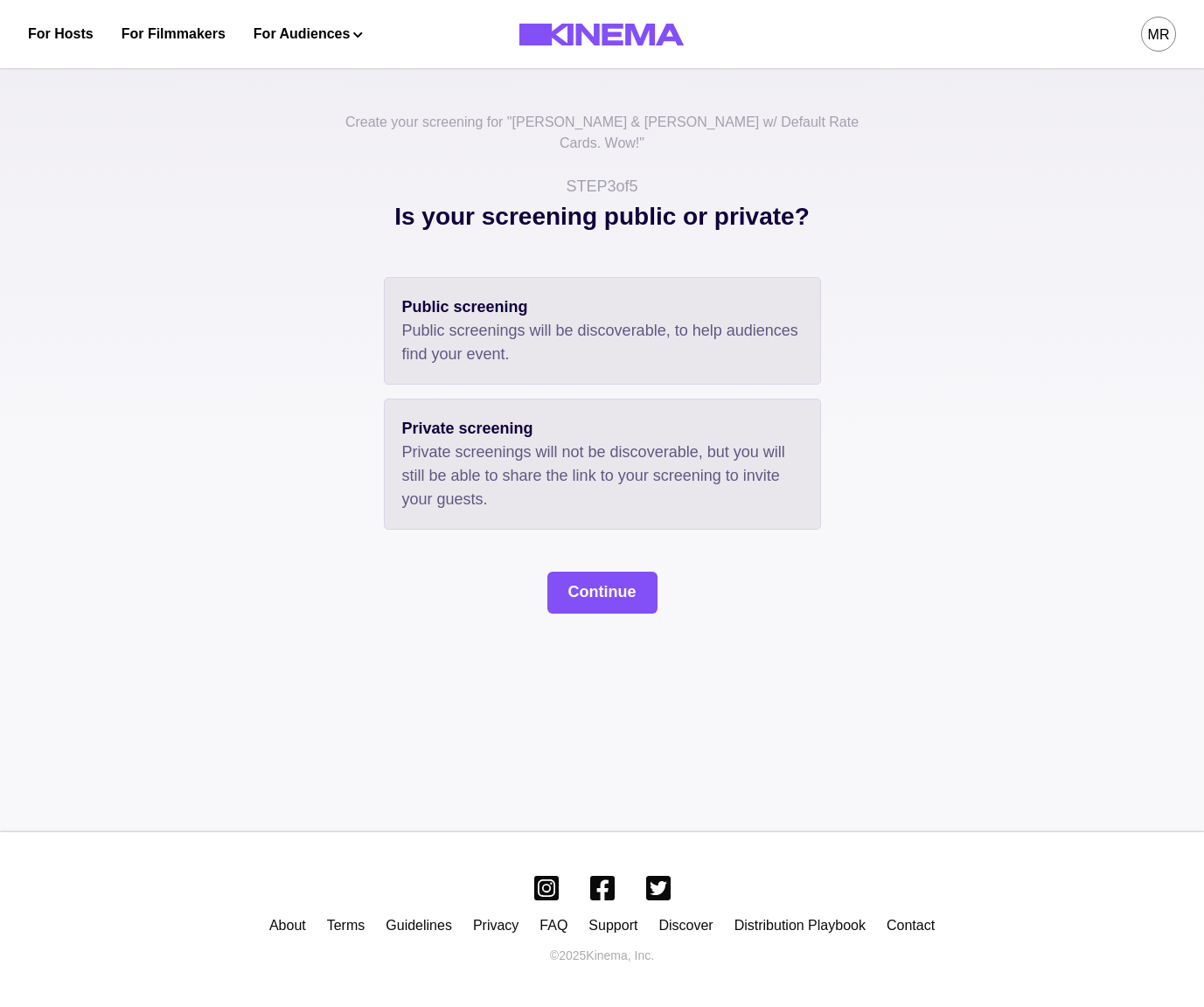
click at [499, 442] on p "Private screenings will not be discoverable, but you will still be able to shar…" at bounding box center [603, 476] width 401 height 71
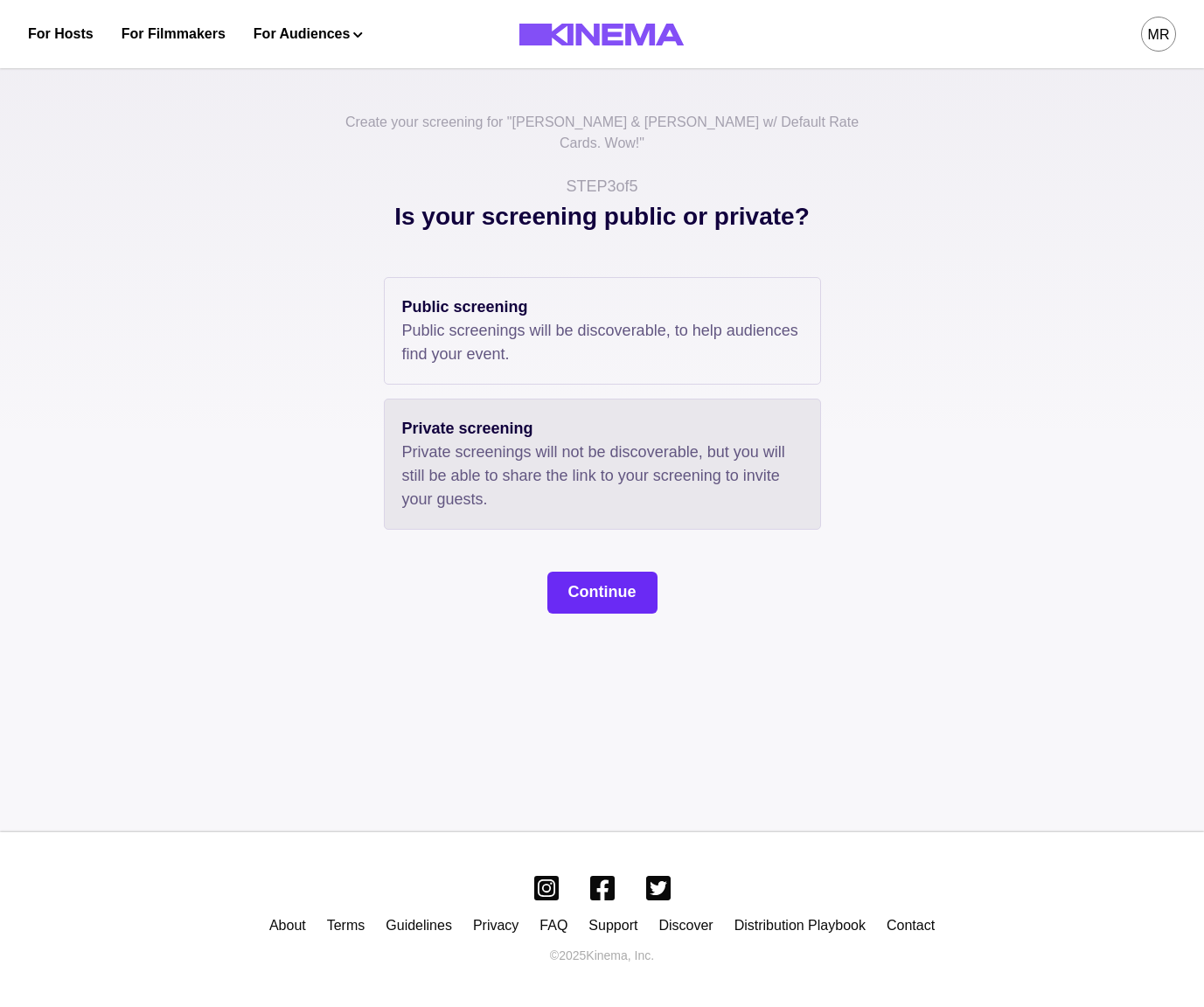
click at [598, 572] on button "Continue" at bounding box center [603, 592] width 110 height 42
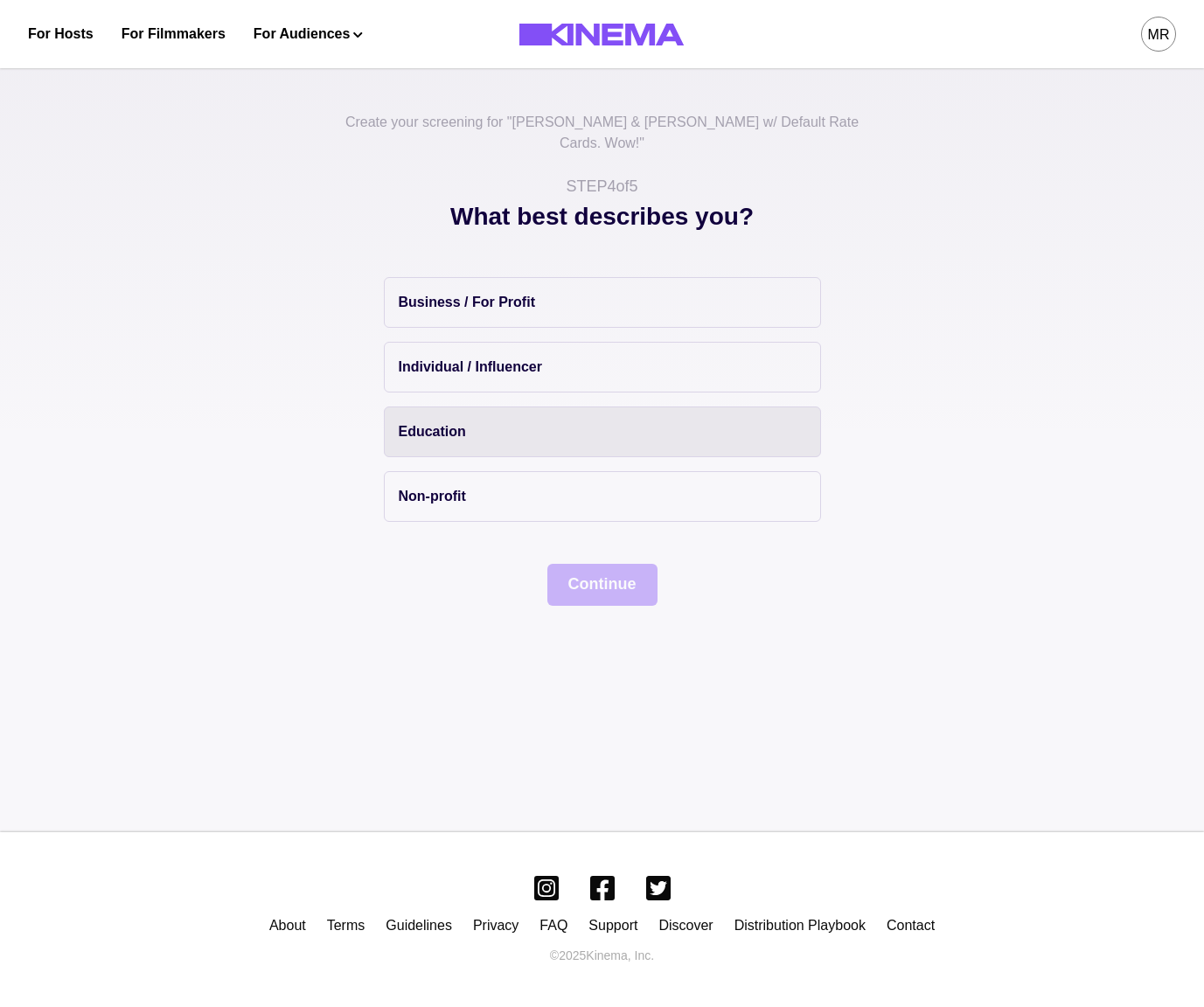
drag, startPoint x: 516, startPoint y: 320, endPoint x: 544, endPoint y: 415, distance: 99.0
click at [516, 320] on div "Business / For Profit Individual / Influencer Education Non-profit" at bounding box center [602, 400] width 437 height 245
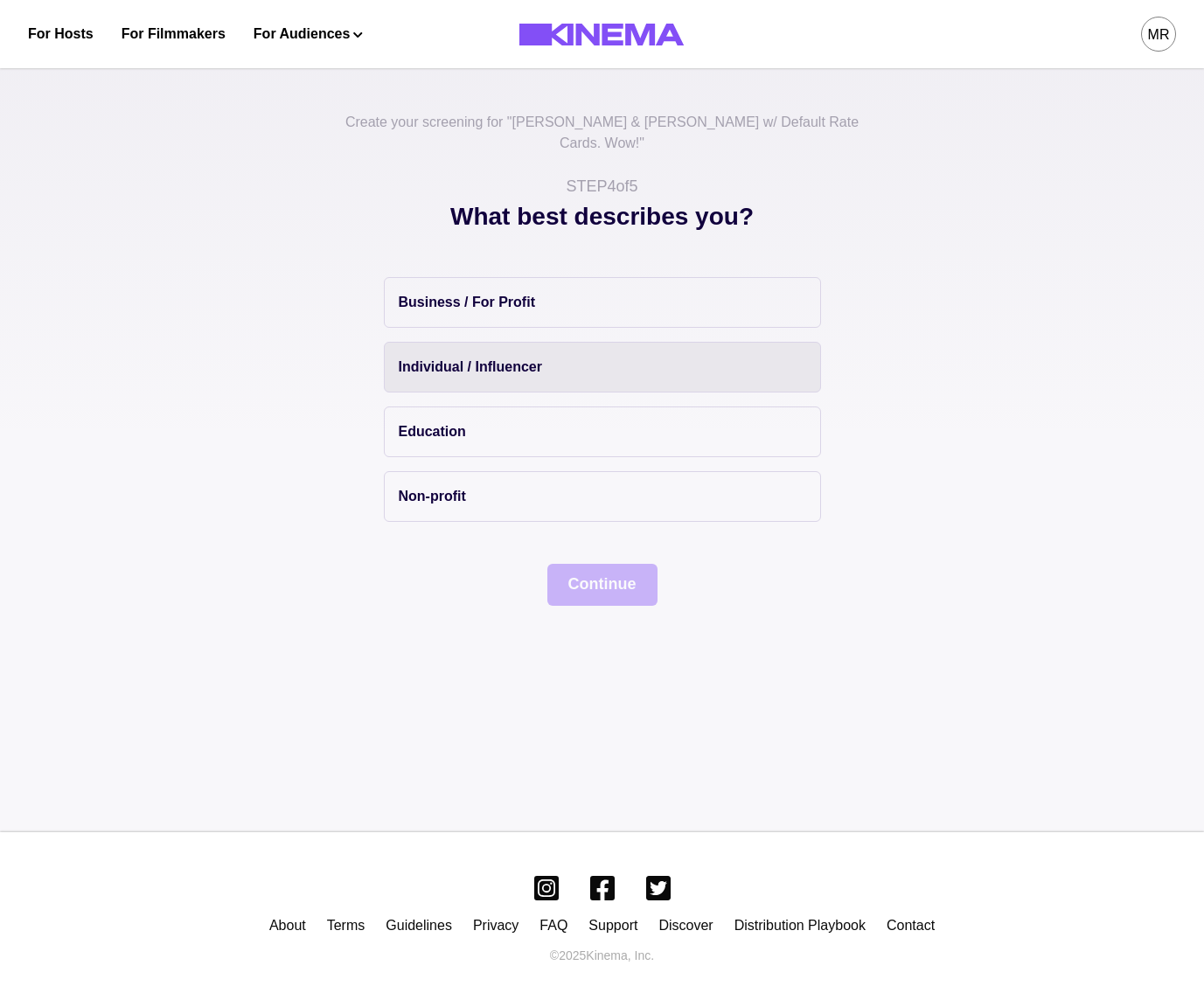
click at [585, 361] on button "Individual / Influencer" at bounding box center [602, 367] width 437 height 50
click at [595, 564] on button "Continue" at bounding box center [603, 584] width 110 height 42
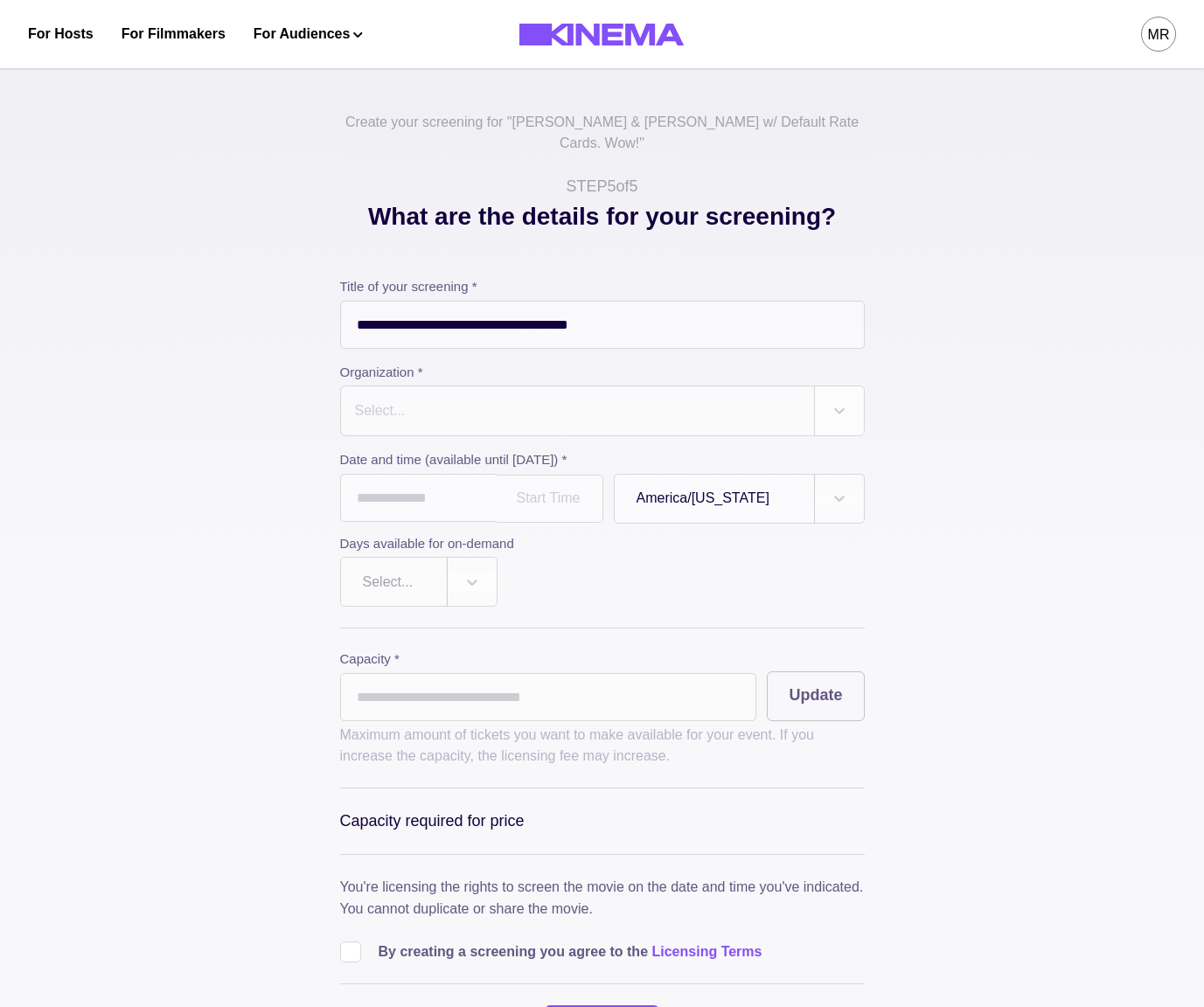
click at [479, 387] on div "Select..." at bounding box center [578, 411] width 473 height 49
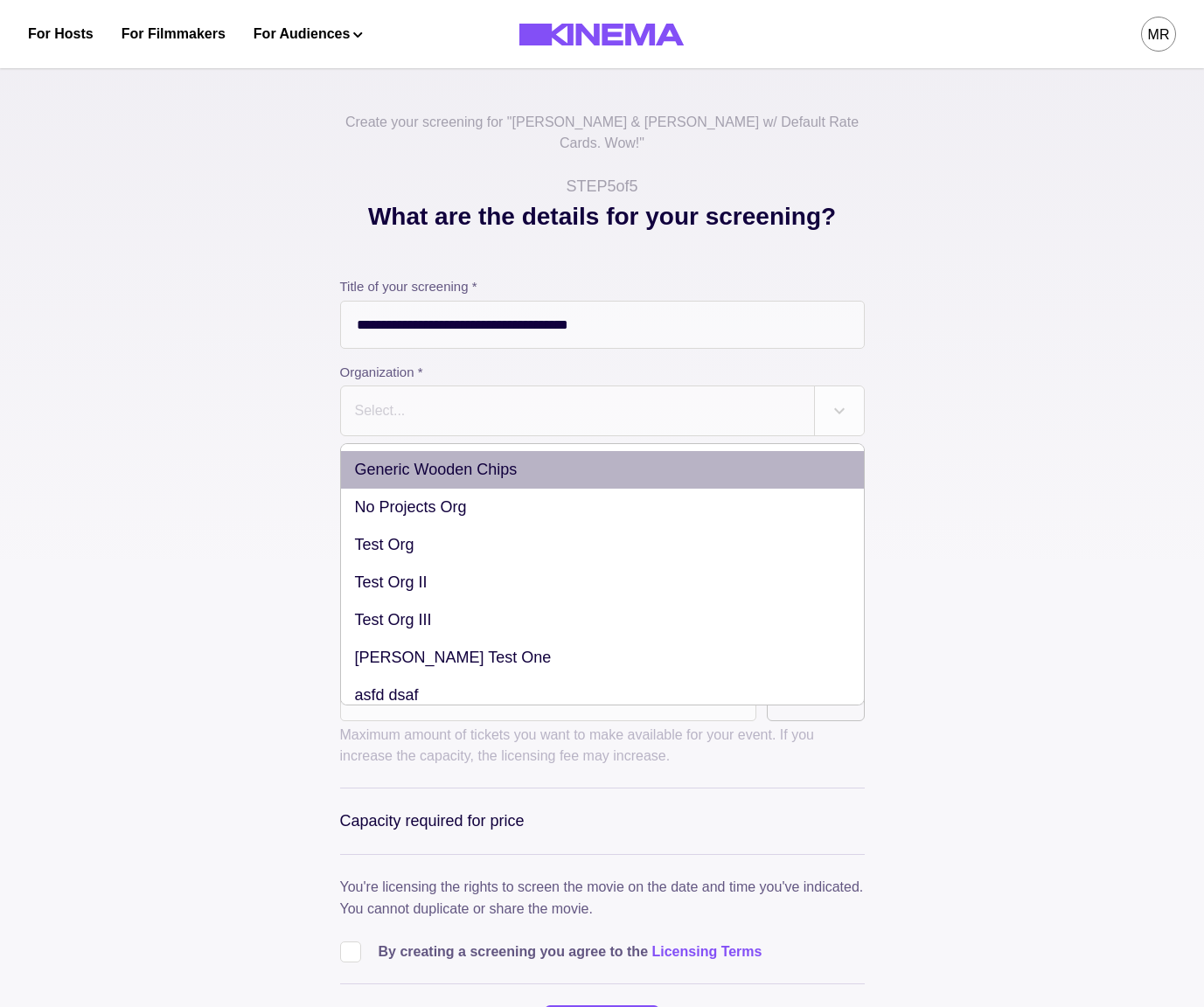
drag, startPoint x: 479, startPoint y: 441, endPoint x: 467, endPoint y: 468, distance: 29.5
click at [479, 451] on div "Generic Wooden Chips" at bounding box center [602, 469] width 523 height 37
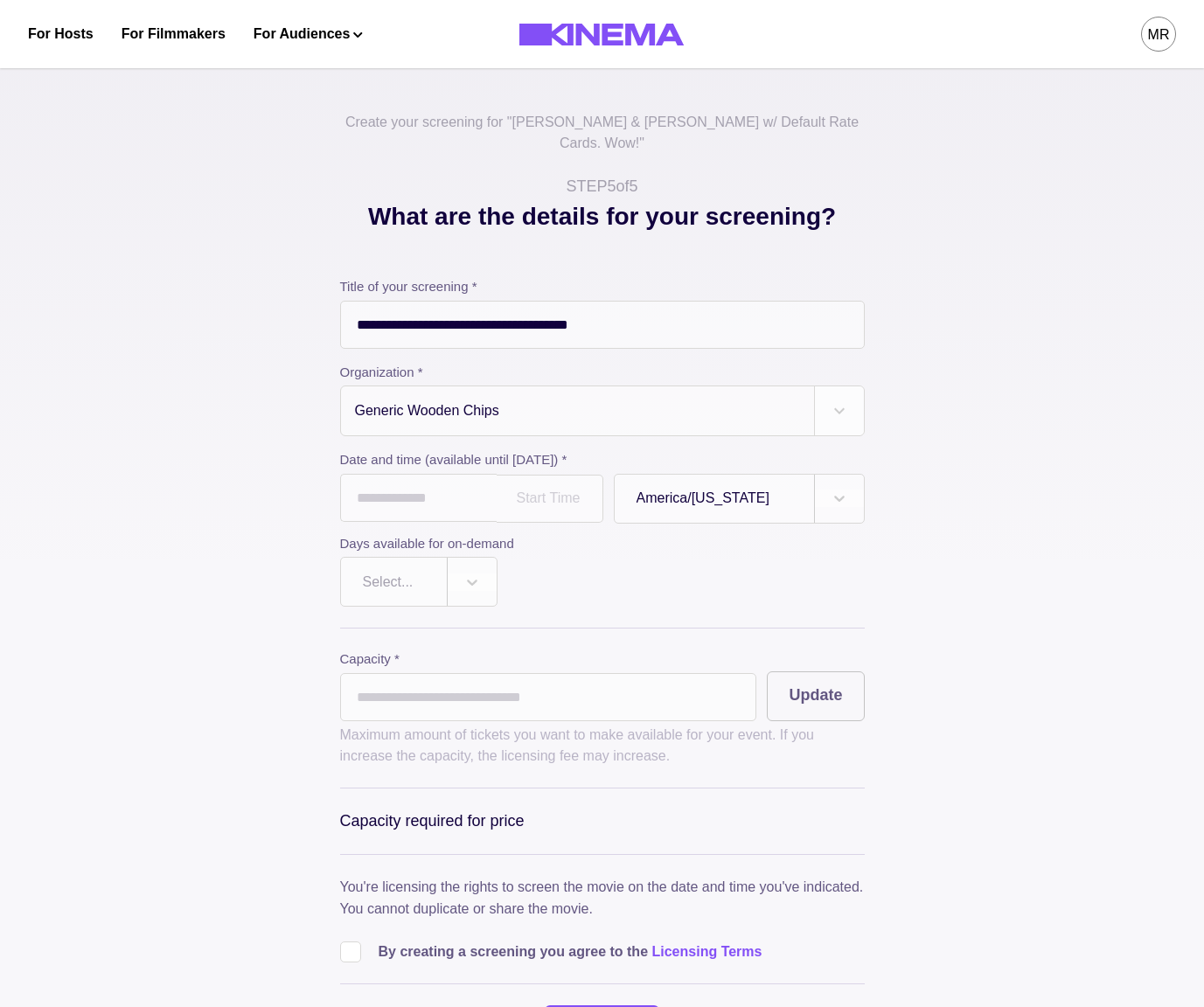
click at [440, 513] on div "Date and time (available until Oct 31, 2025) * ‹ October 2025 › Su Mo Tu We Th …" at bounding box center [602, 528] width 525 height 156
drag, startPoint x: 476, startPoint y: 483, endPoint x: 511, endPoint y: 642, distance: 162.8
click at [476, 483] on input "text" at bounding box center [418, 498] width 157 height 48
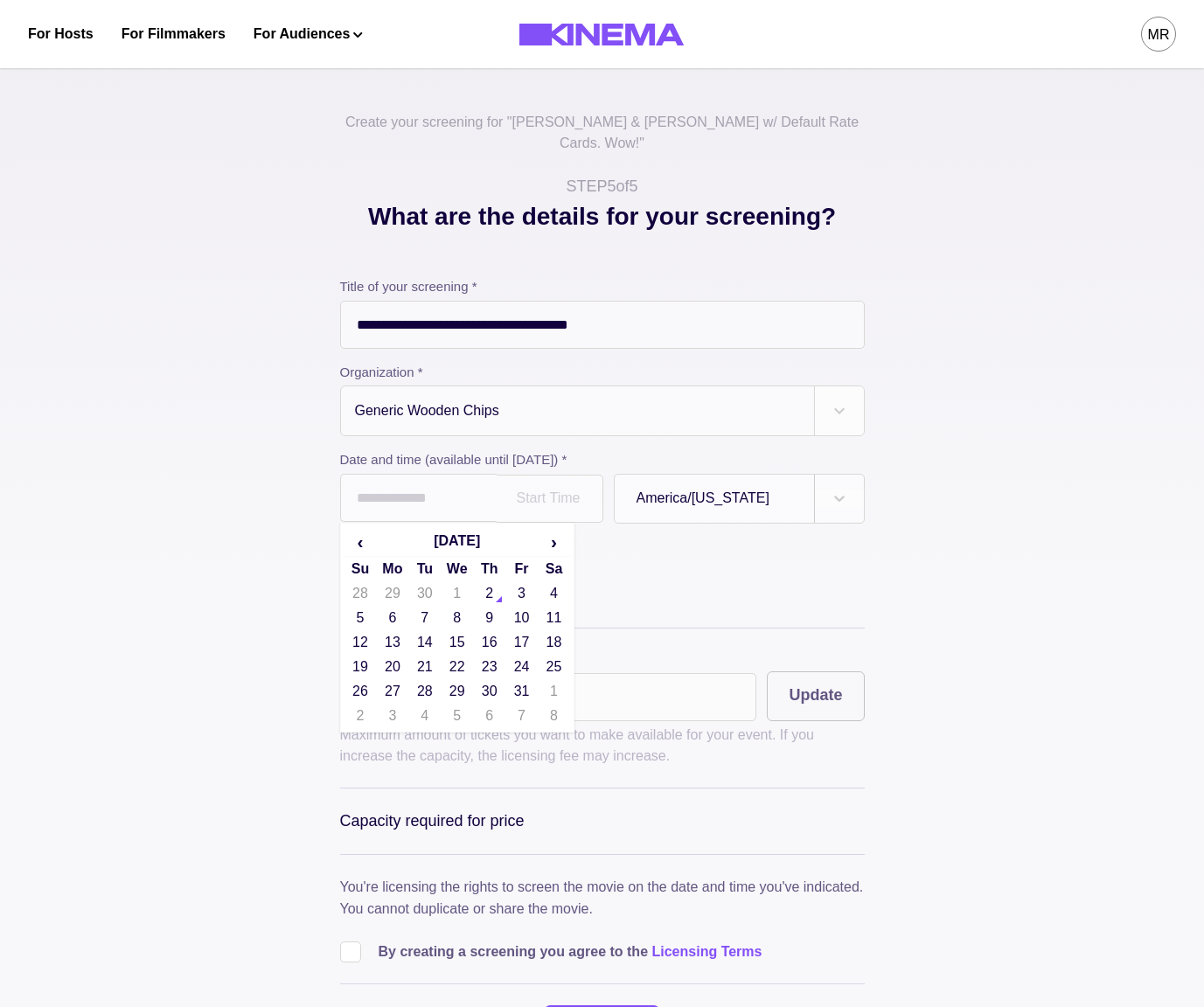
drag, startPoint x: 496, startPoint y: 662, endPoint x: 480, endPoint y: 657, distance: 16.8
click at [496, 679] on td "30" at bounding box center [489, 691] width 33 height 24
type input "**********"
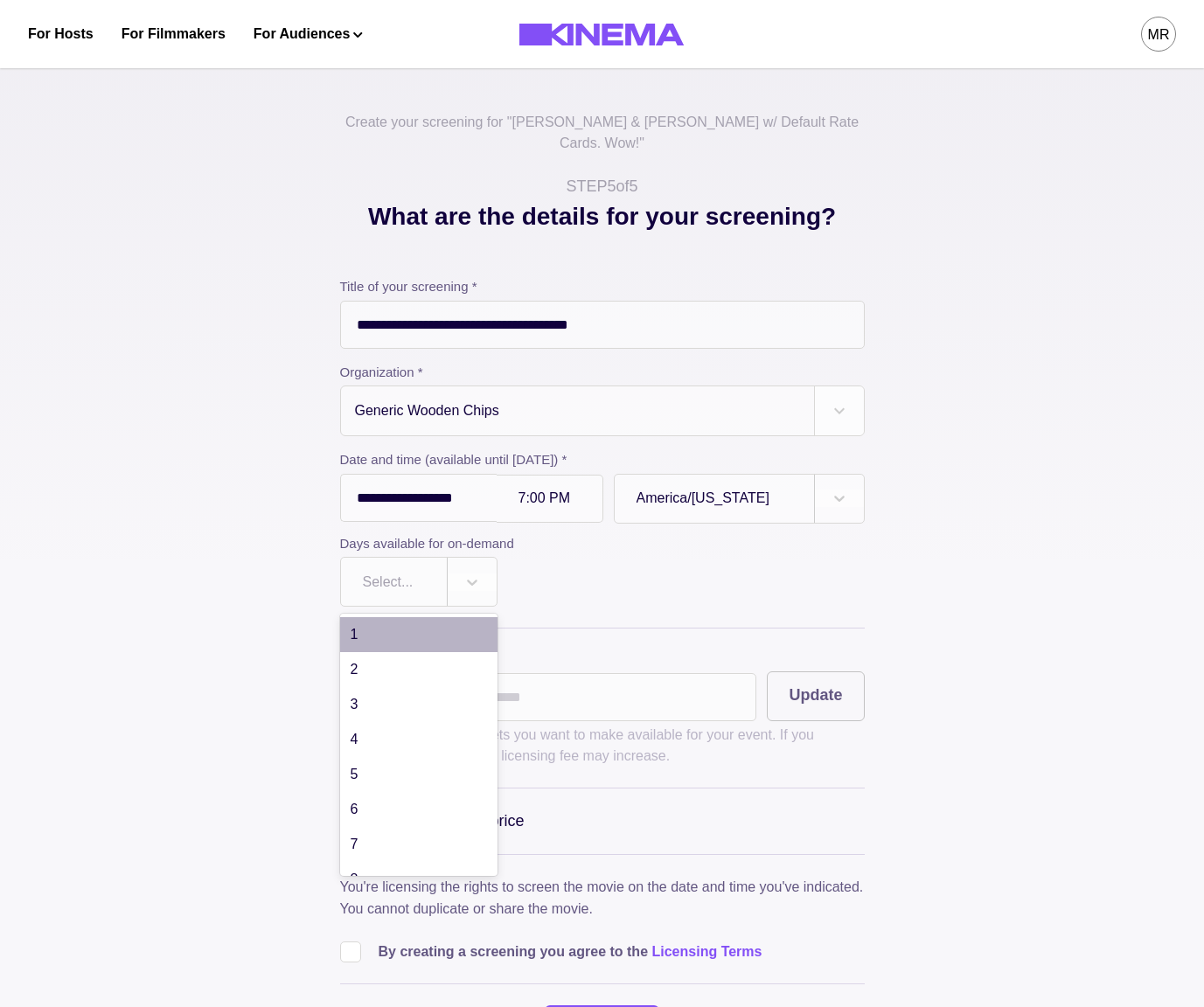
click at [390, 585] on div "Select..." at bounding box center [418, 582] width 157 height 50
click at [386, 722] on div "4" at bounding box center [418, 740] width 157 height 35
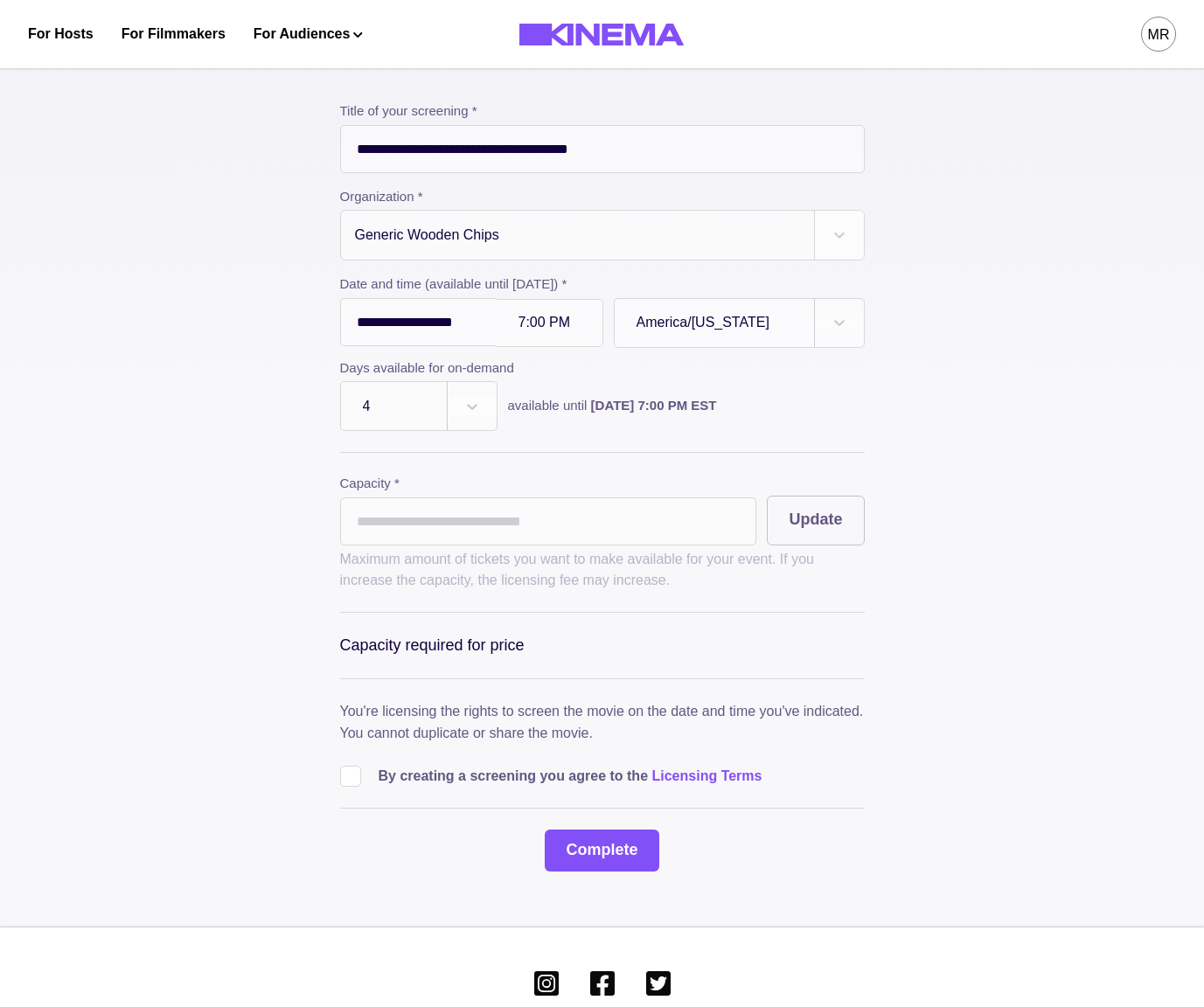
scroll to position [253, 0]
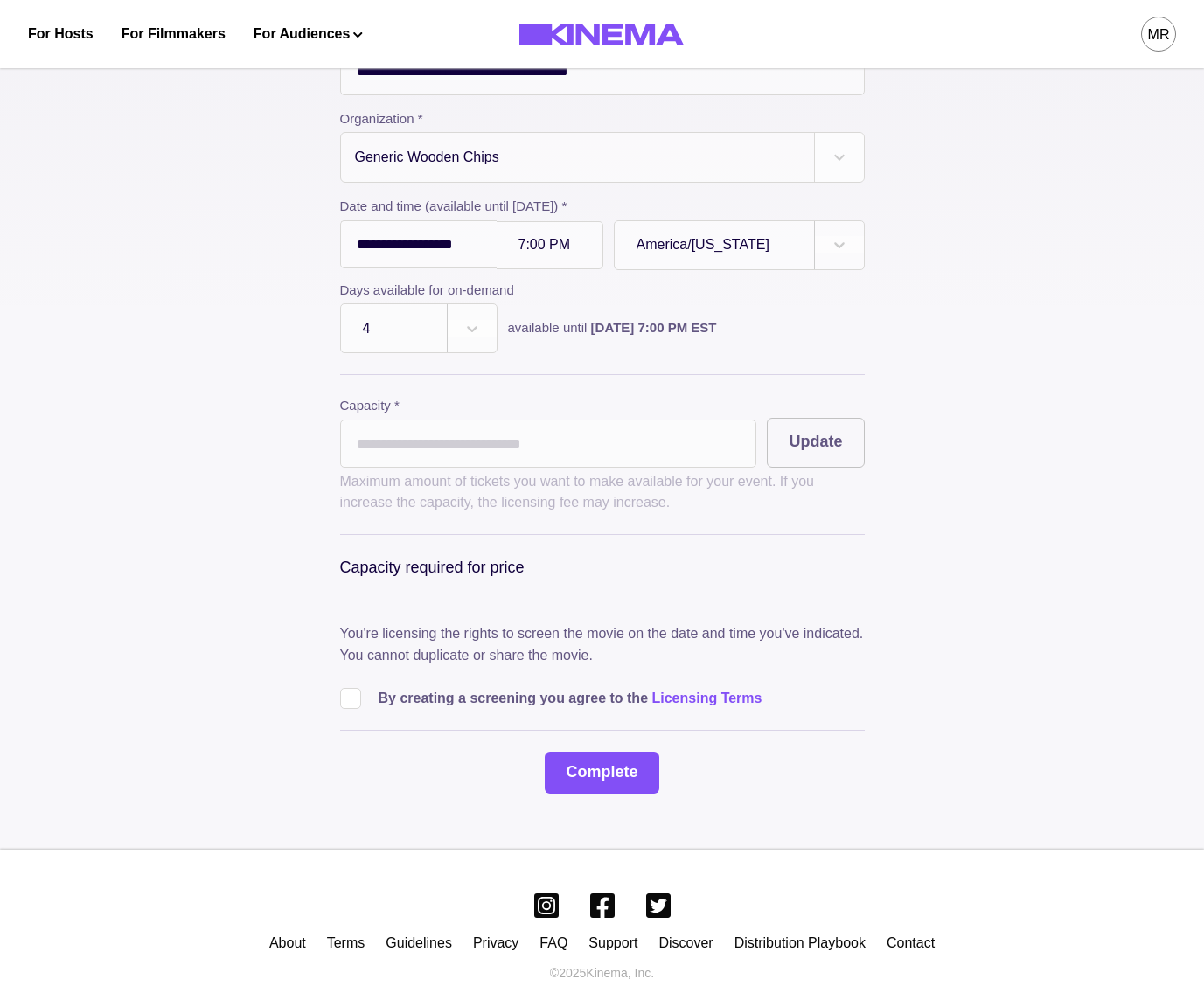
click at [510, 471] on p "Maximum amount of tickets you want to make available for your event. If you inc…" at bounding box center [602, 492] width 525 height 42
click at [516, 434] on input "*" at bounding box center [549, 444] width 417 height 48
type input "**"
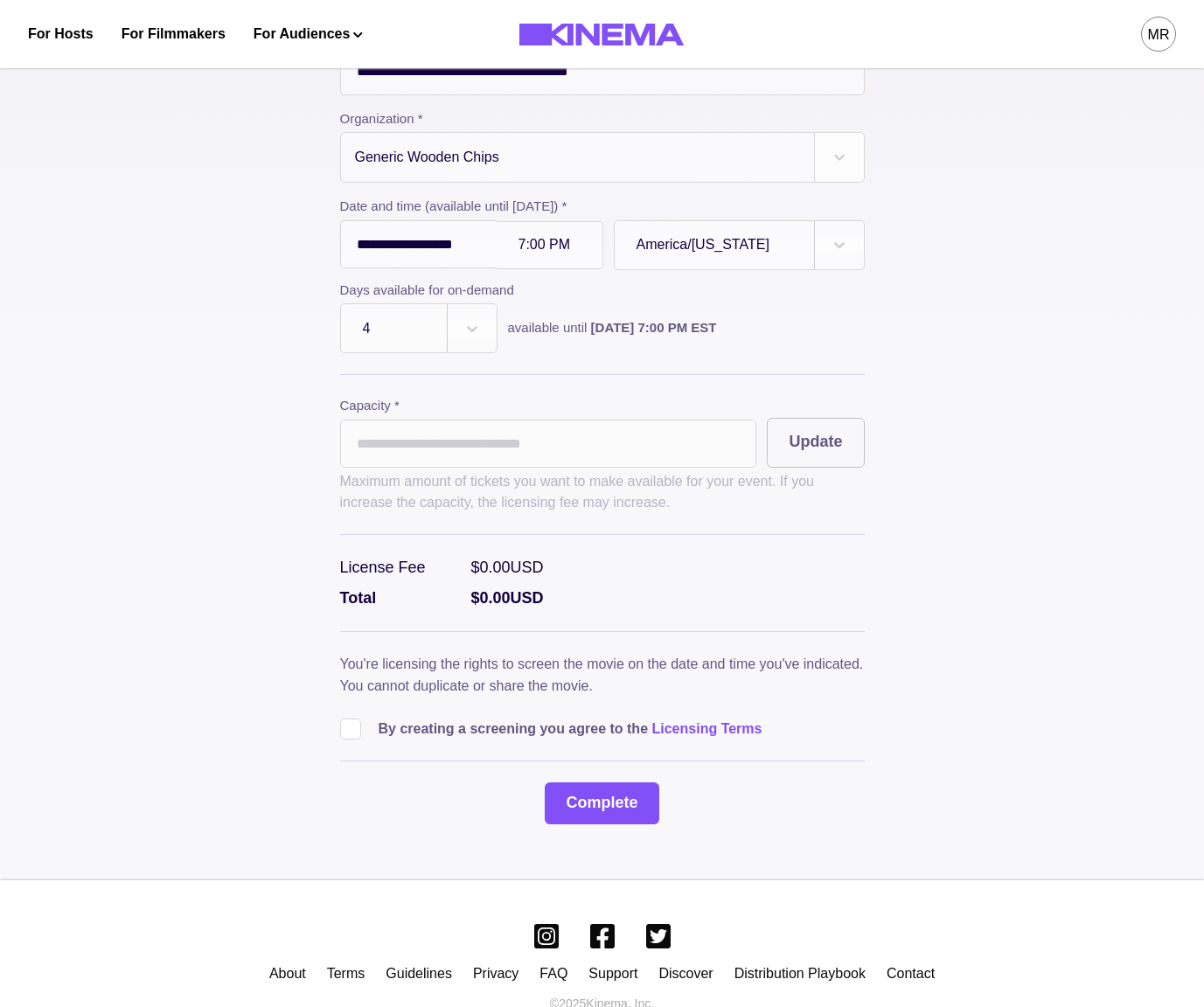
drag, startPoint x: 840, startPoint y: 427, endPoint x: 808, endPoint y: 510, distance: 89.0
click at [840, 427] on button "Update" at bounding box center [815, 443] width 97 height 50
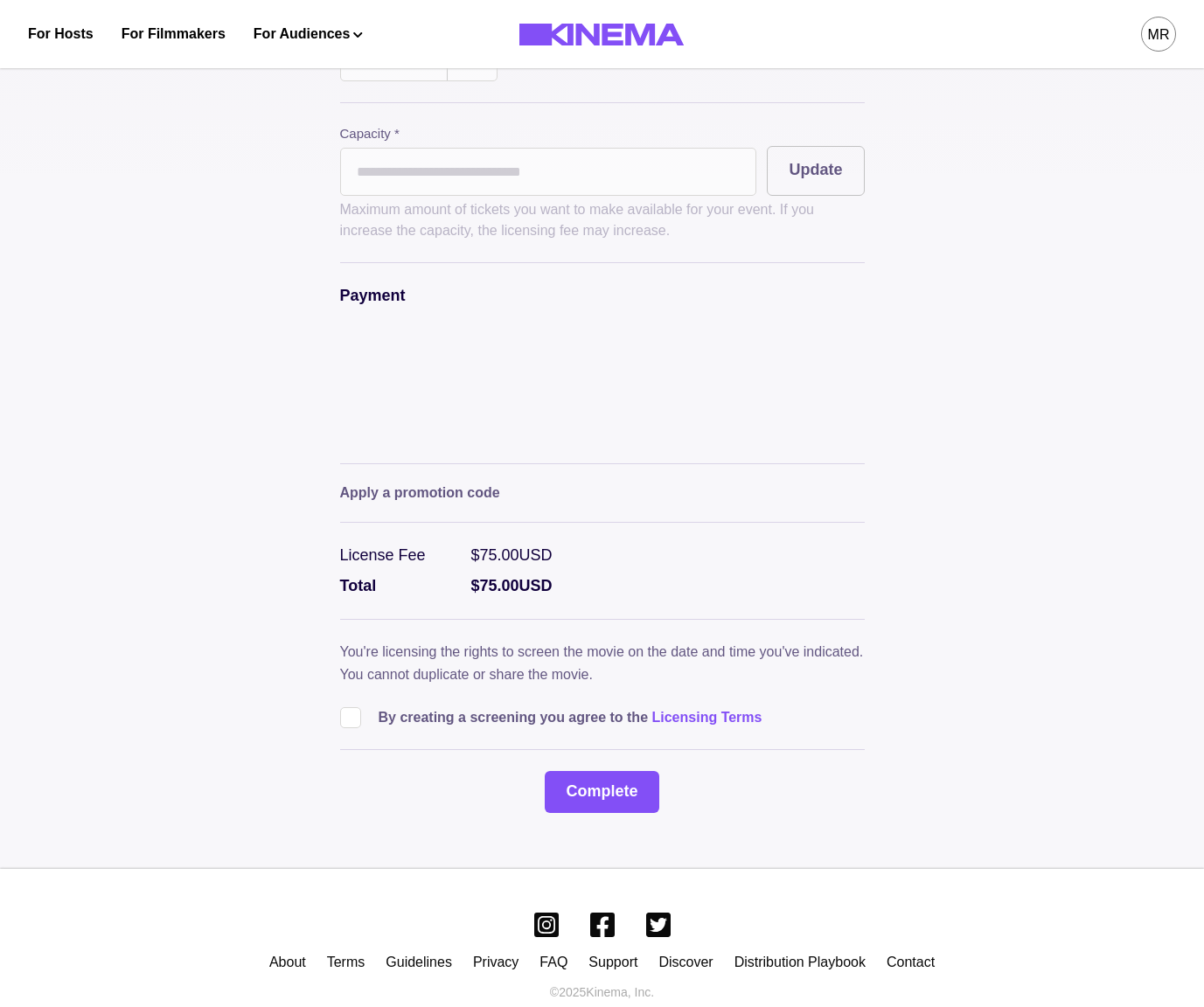
scroll to position [546, 0]
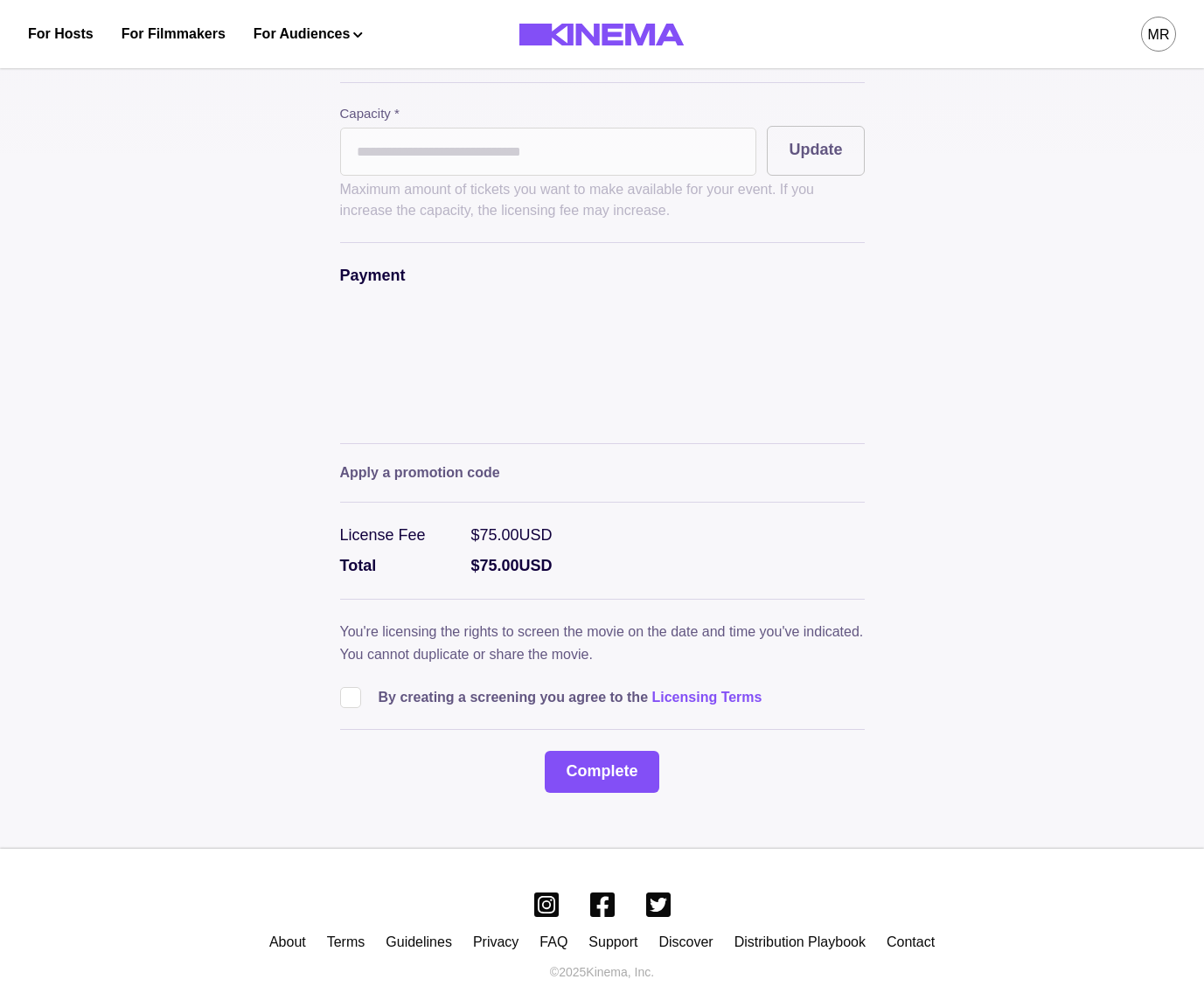
drag, startPoint x: 374, startPoint y: 660, endPoint x: 364, endPoint y: 673, distance: 16.4
click at [372, 674] on div "By creating a screening you agree to the Licensing Terms" at bounding box center [602, 691] width 525 height 35
drag, startPoint x: 358, startPoint y: 679, endPoint x: 375, endPoint y: 692, distance: 21.4
click at [358, 687] on span at bounding box center [350, 698] width 21 height 21
click at [611, 751] on button "Complete" at bounding box center [602, 771] width 114 height 42
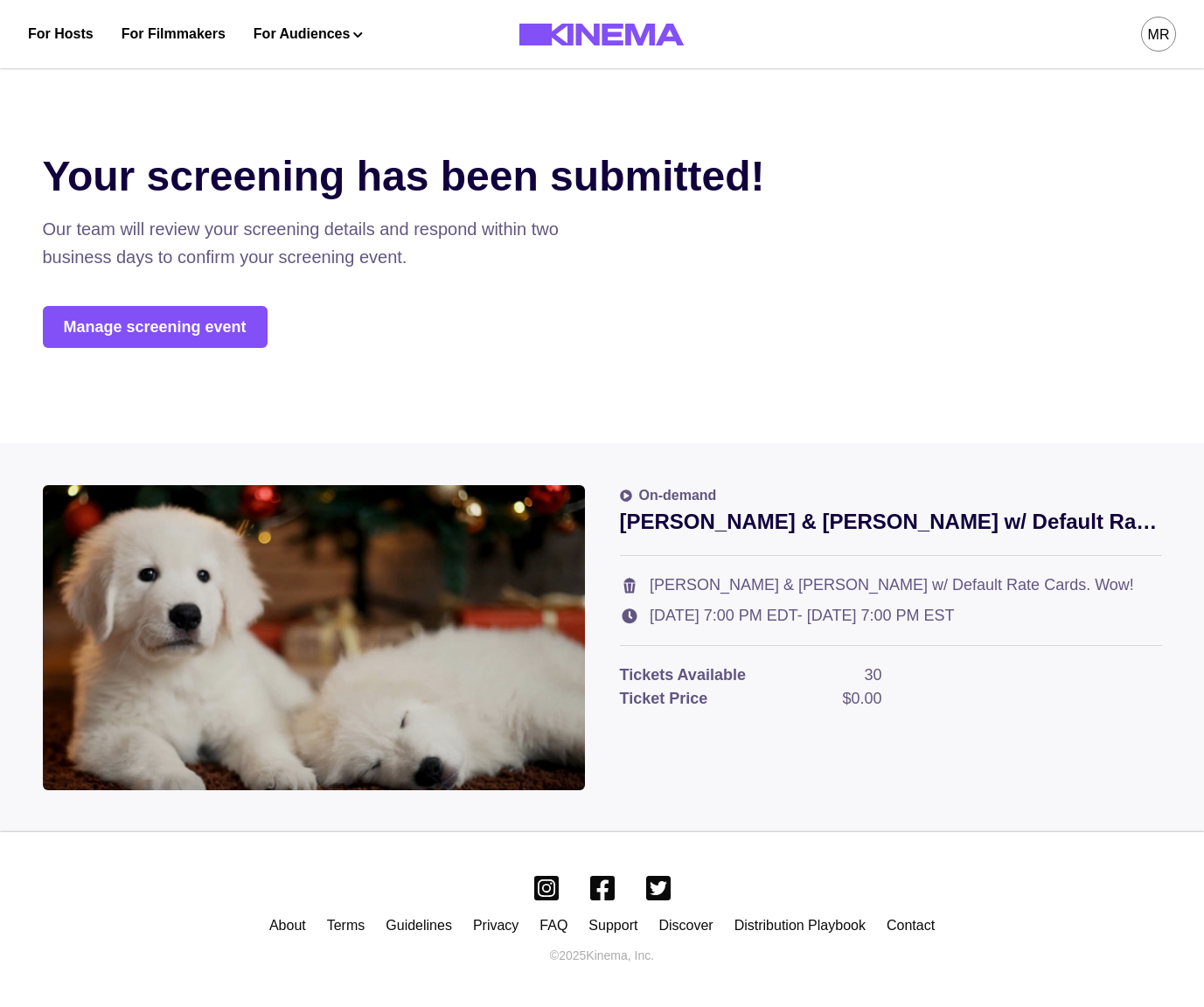
scroll to position [0, 0]
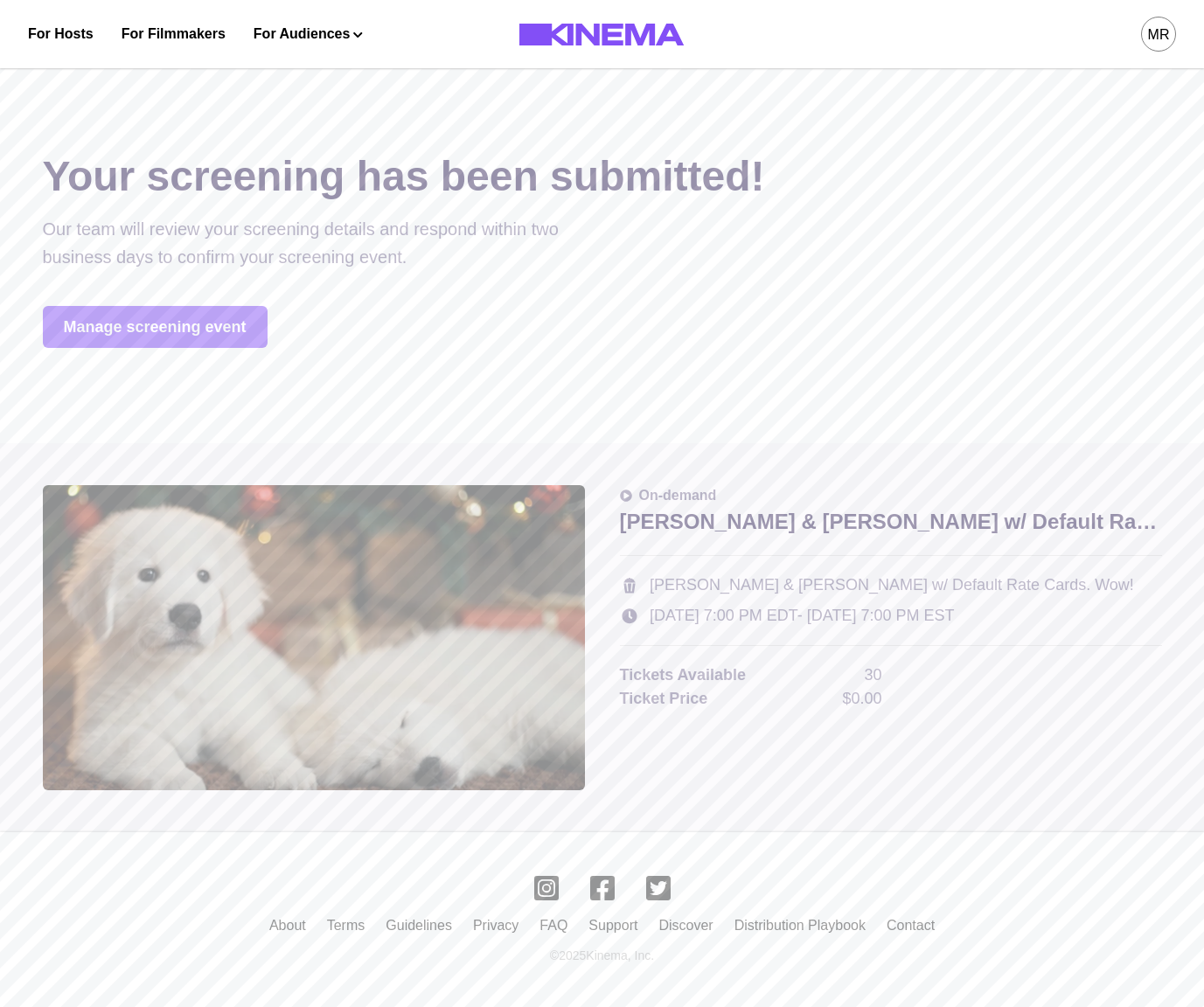
click at [181, 325] on link "Manage screening event" at bounding box center [155, 327] width 225 height 42
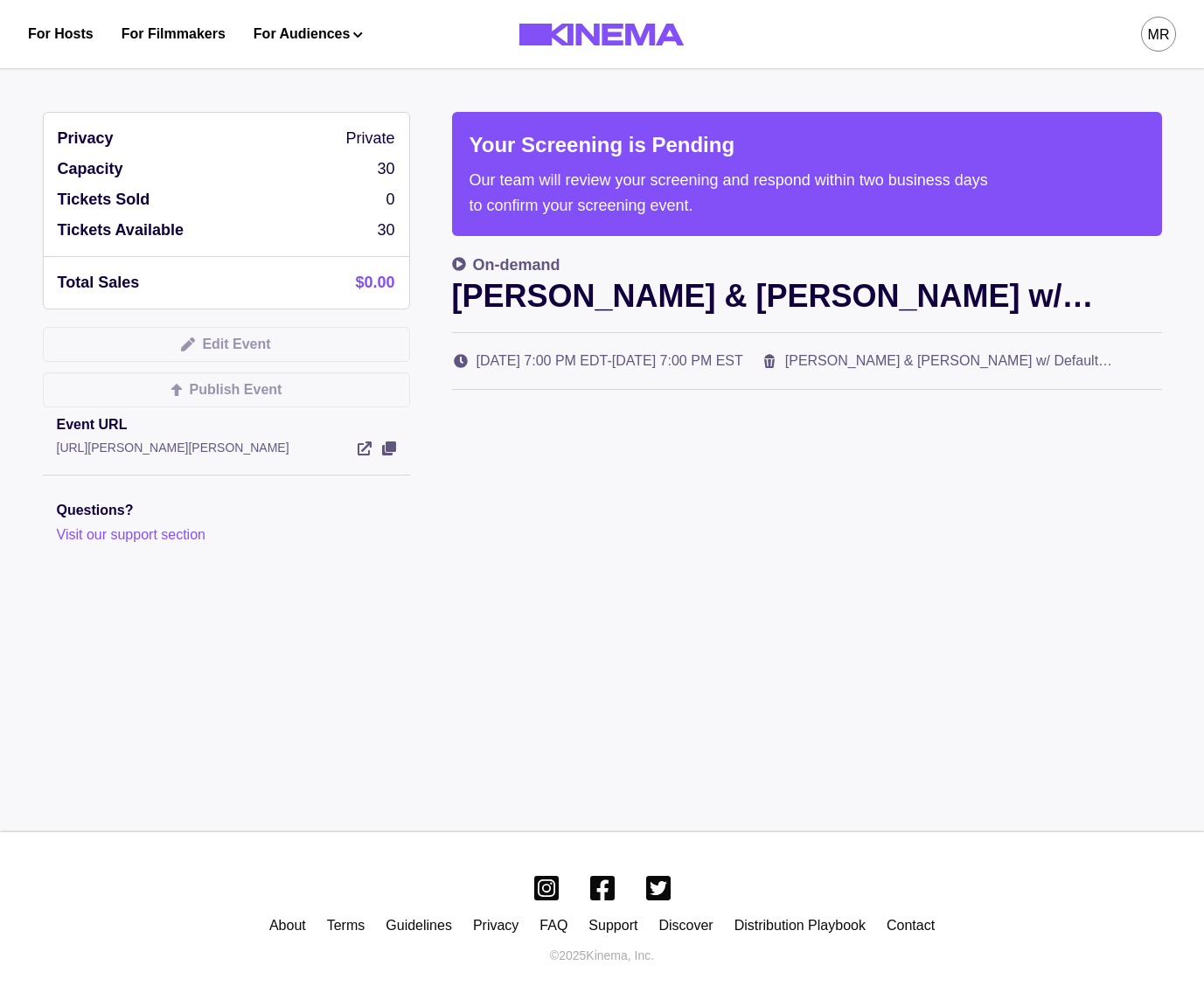
click at [549, 176] on p "Our team will review your screening and respond within two business days to con…" at bounding box center [732, 193] width 525 height 50
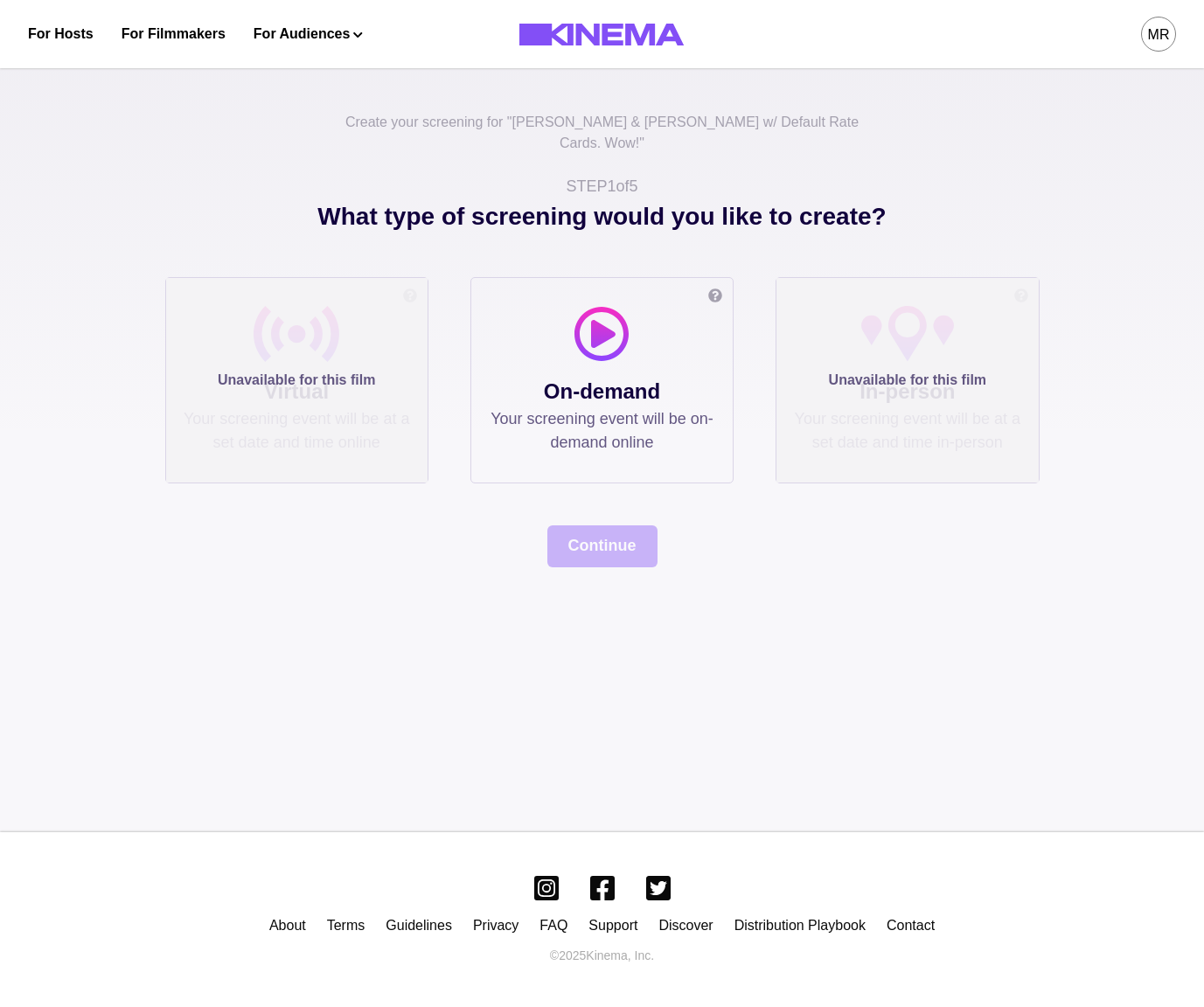
click at [542, 380] on p "On-demand" at bounding box center [602, 392] width 226 height 32
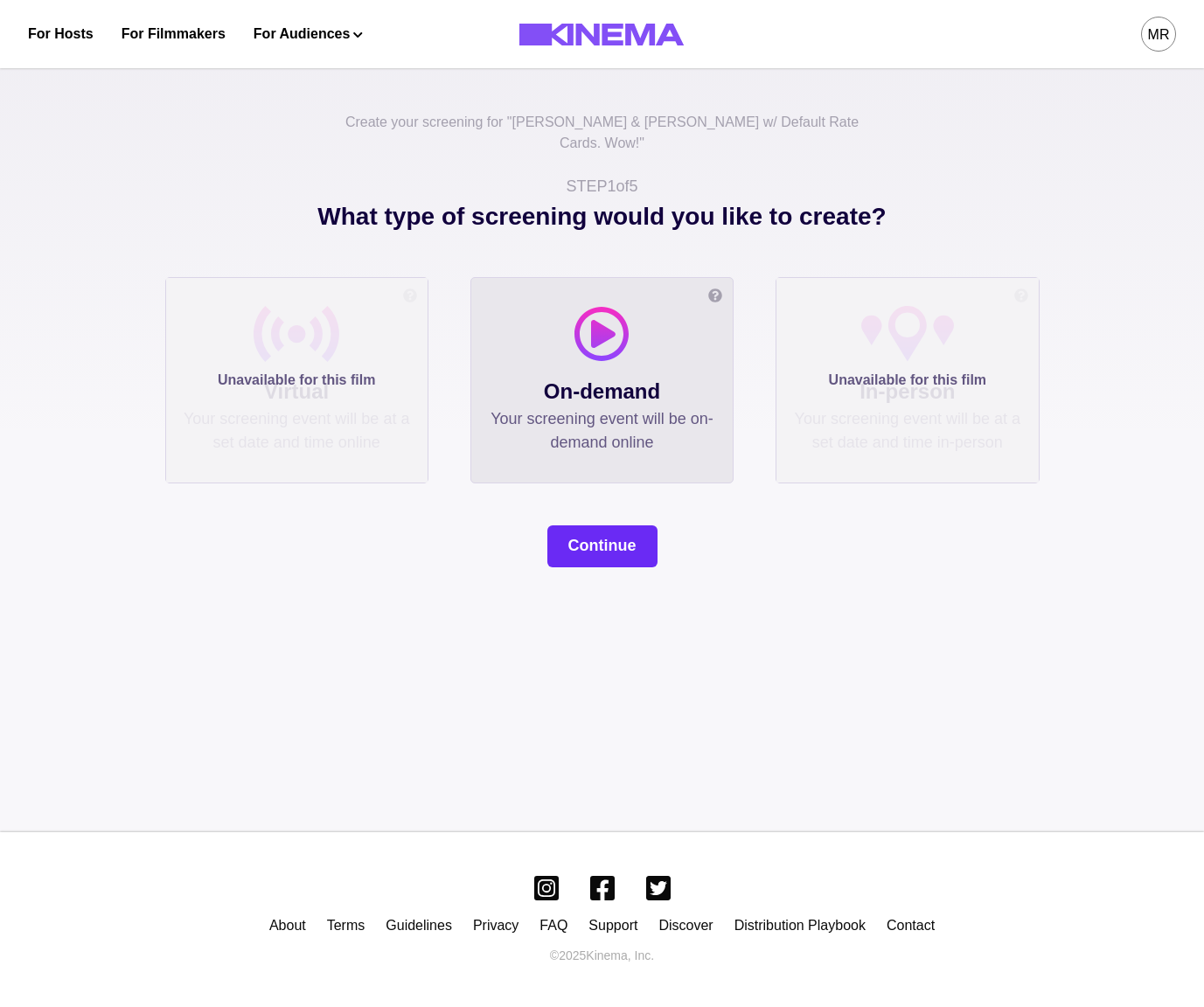
click at [589, 534] on button "Continue" at bounding box center [603, 546] width 110 height 42
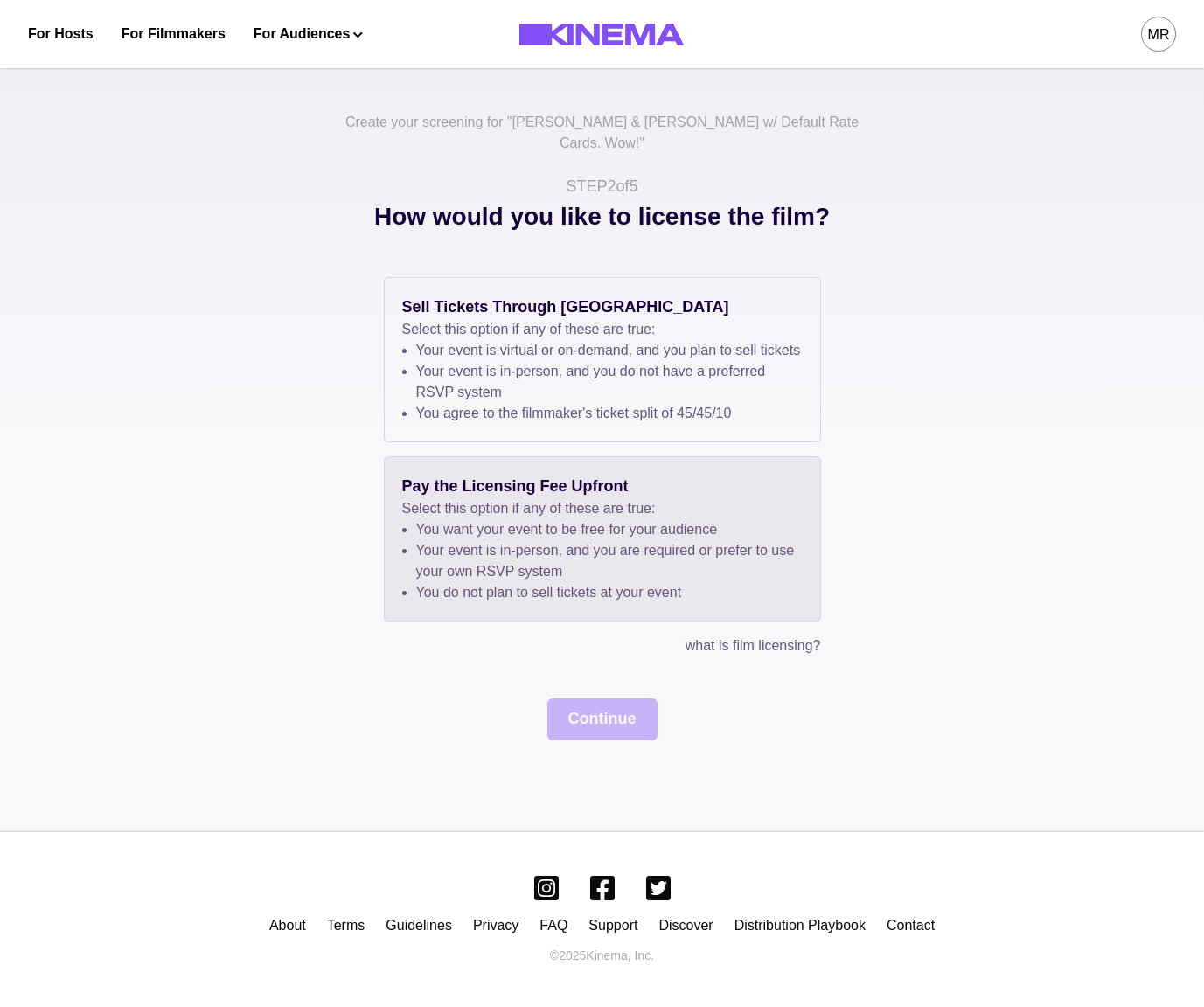
click at [606, 539] on ul "You want your event to be free for your audience Your event is in-person, and y…" at bounding box center [609, 562] width 387 height 84
click at [604, 719] on button "Continue" at bounding box center [603, 719] width 110 height 42
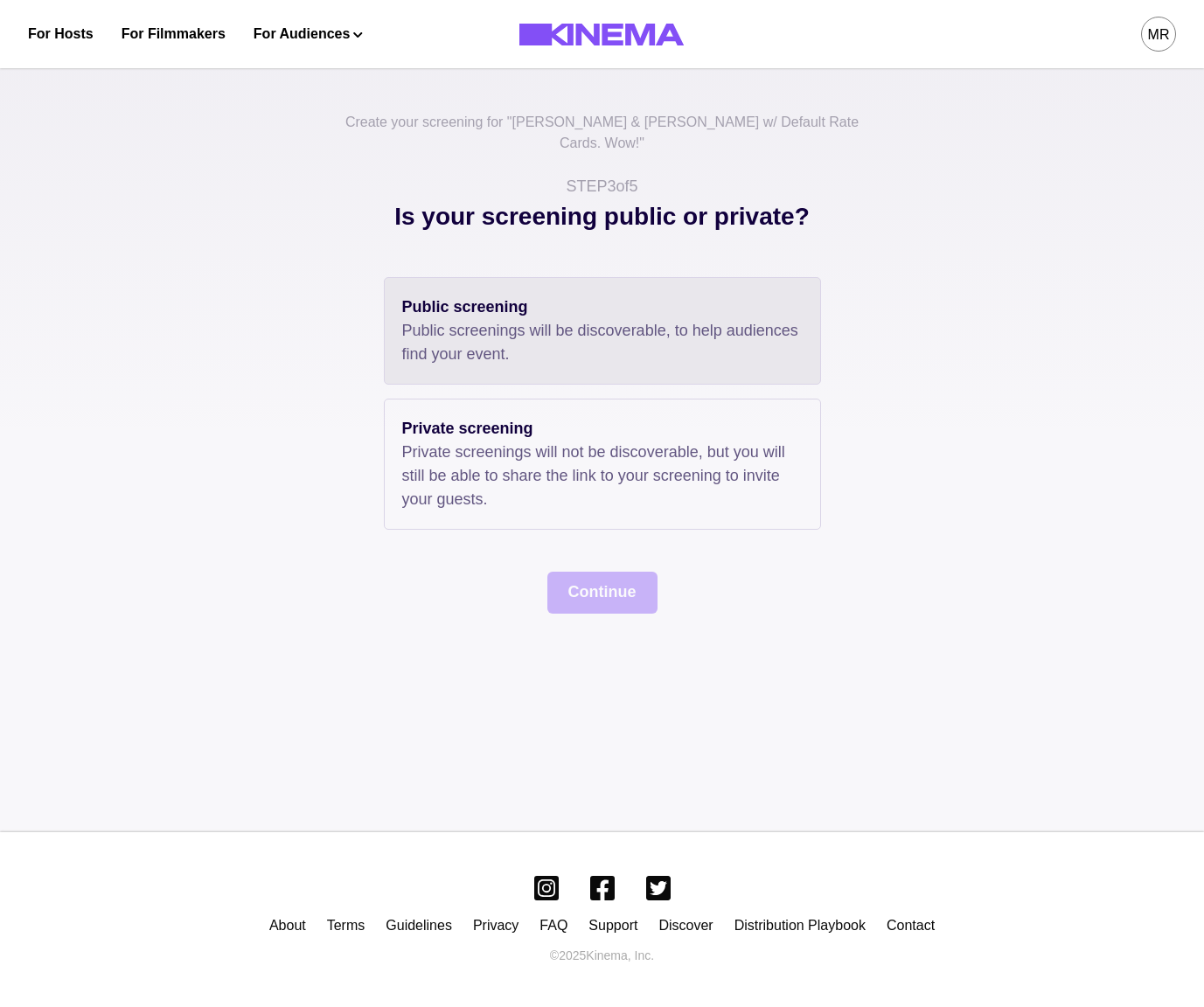
click at [602, 320] on p "Public screenings will be discoverable, to help audiences find your event." at bounding box center [603, 343] width 401 height 48
click at [613, 592] on button "Continue" at bounding box center [603, 592] width 110 height 42
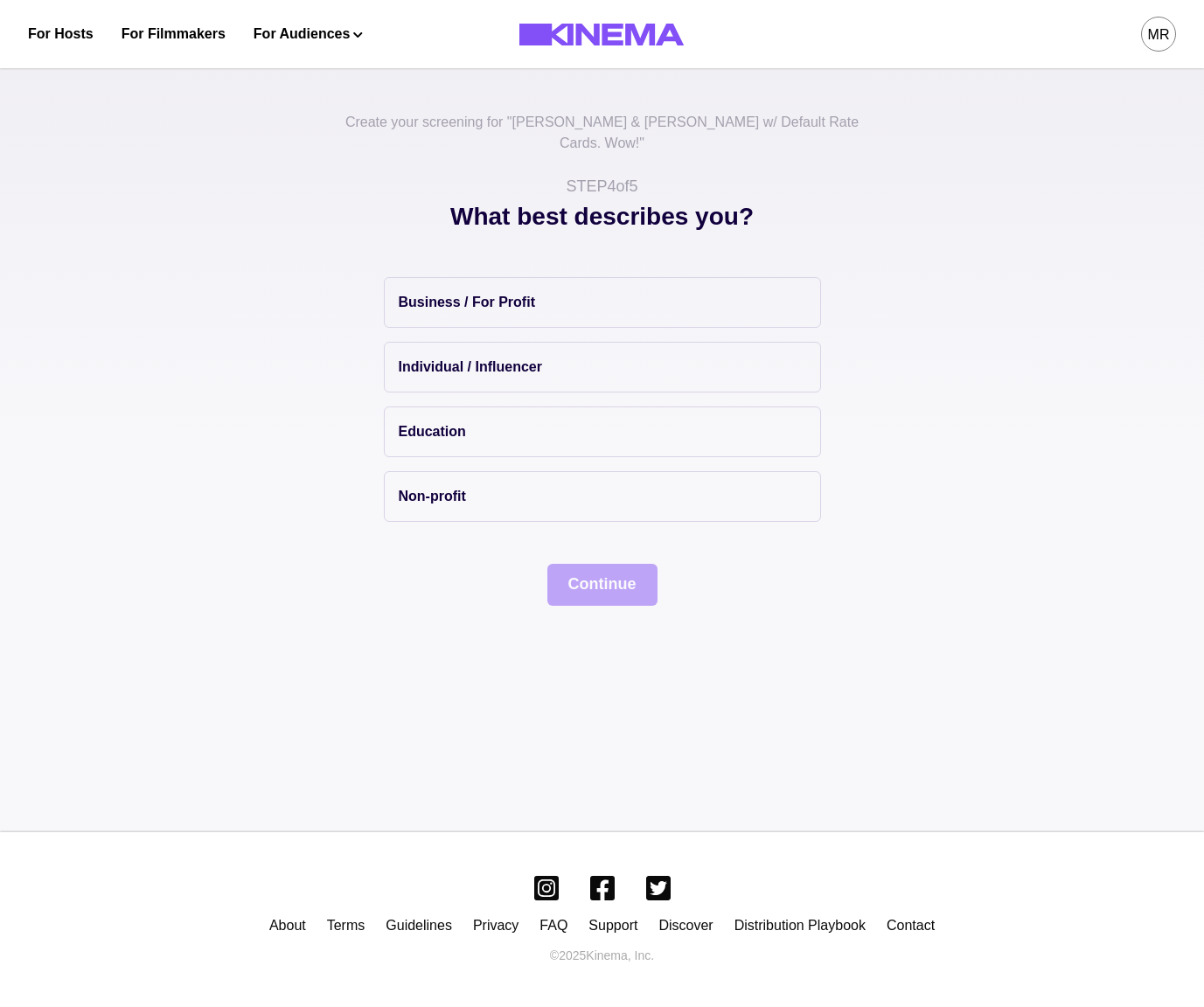
click at [564, 585] on div "Create your screening for " Allan & Suzi w/ Default Rate Cards. Wow! " STEP 4 o…" at bounding box center [602, 443] width 1204 height 776
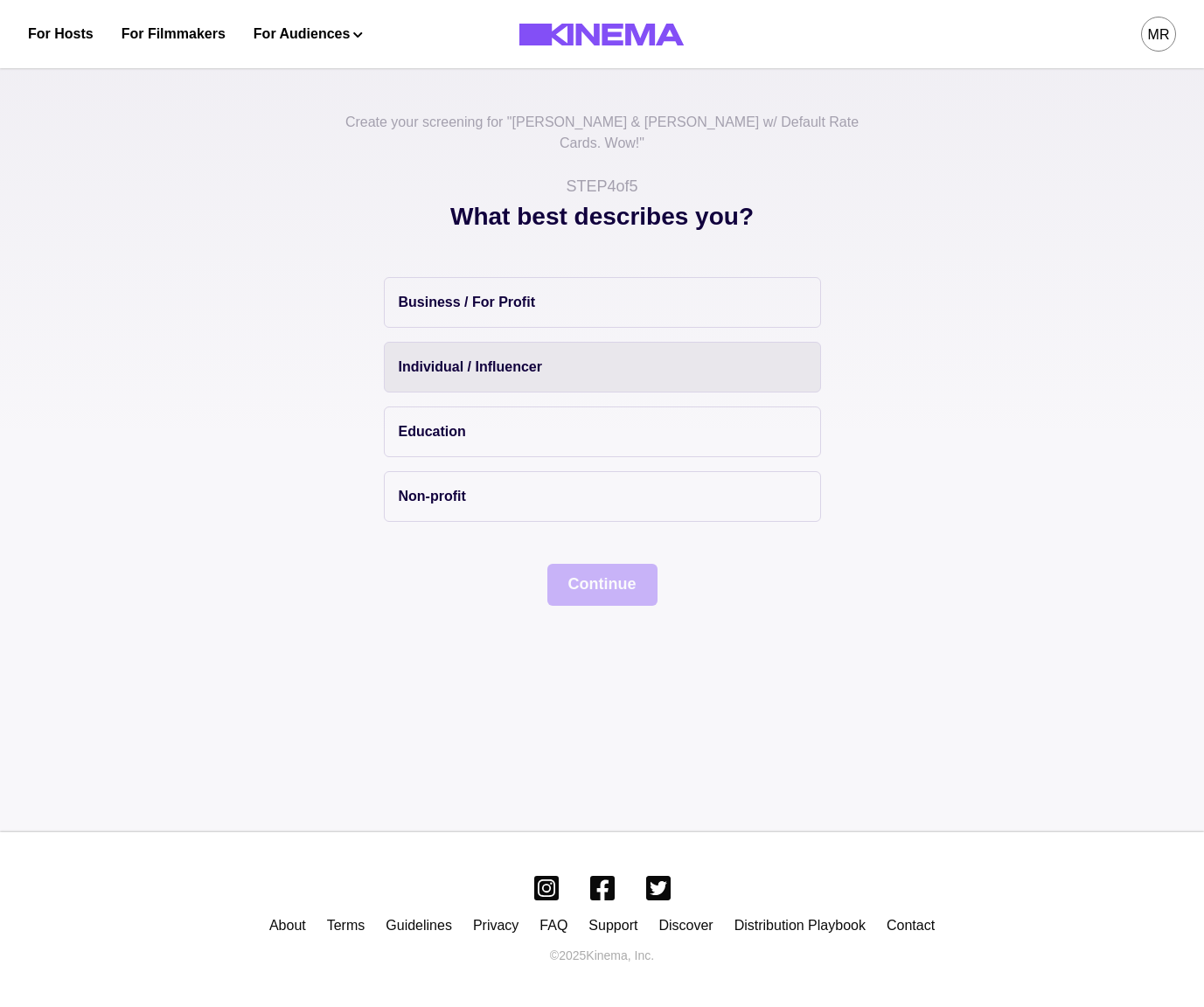
click at [546, 369] on button "Individual / Influencer" at bounding box center [602, 367] width 437 height 50
drag, startPoint x: 609, startPoint y: 589, endPoint x: 610, endPoint y: 575, distance: 14.0
click at [609, 589] on div "Create your screening for " Allan & Suzi w/ Default Rate Cards. Wow! " STEP 4 o…" at bounding box center [602, 443] width 1204 height 776
click at [610, 575] on button "Continue" at bounding box center [603, 584] width 110 height 42
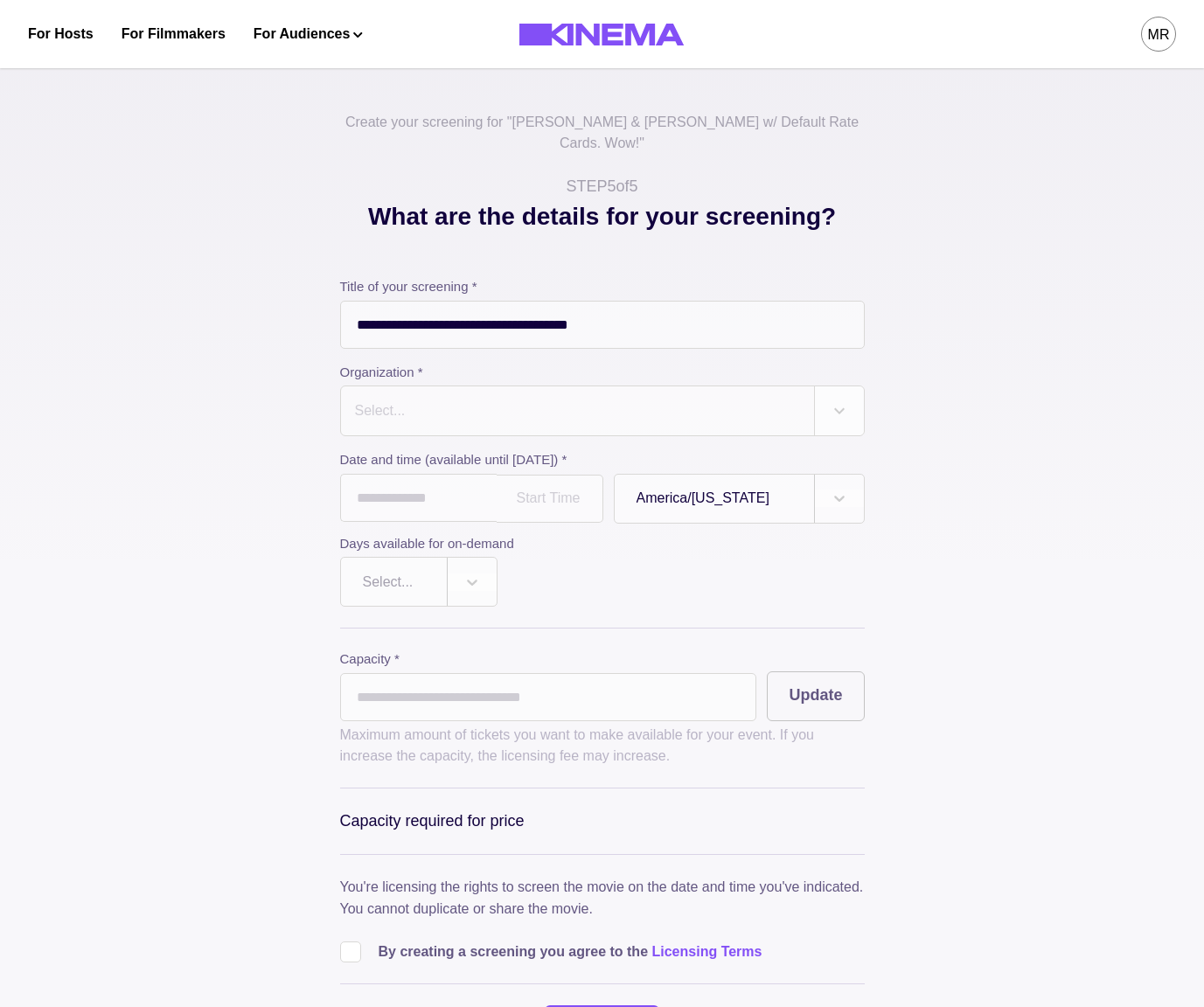
scroll to position [253, 0]
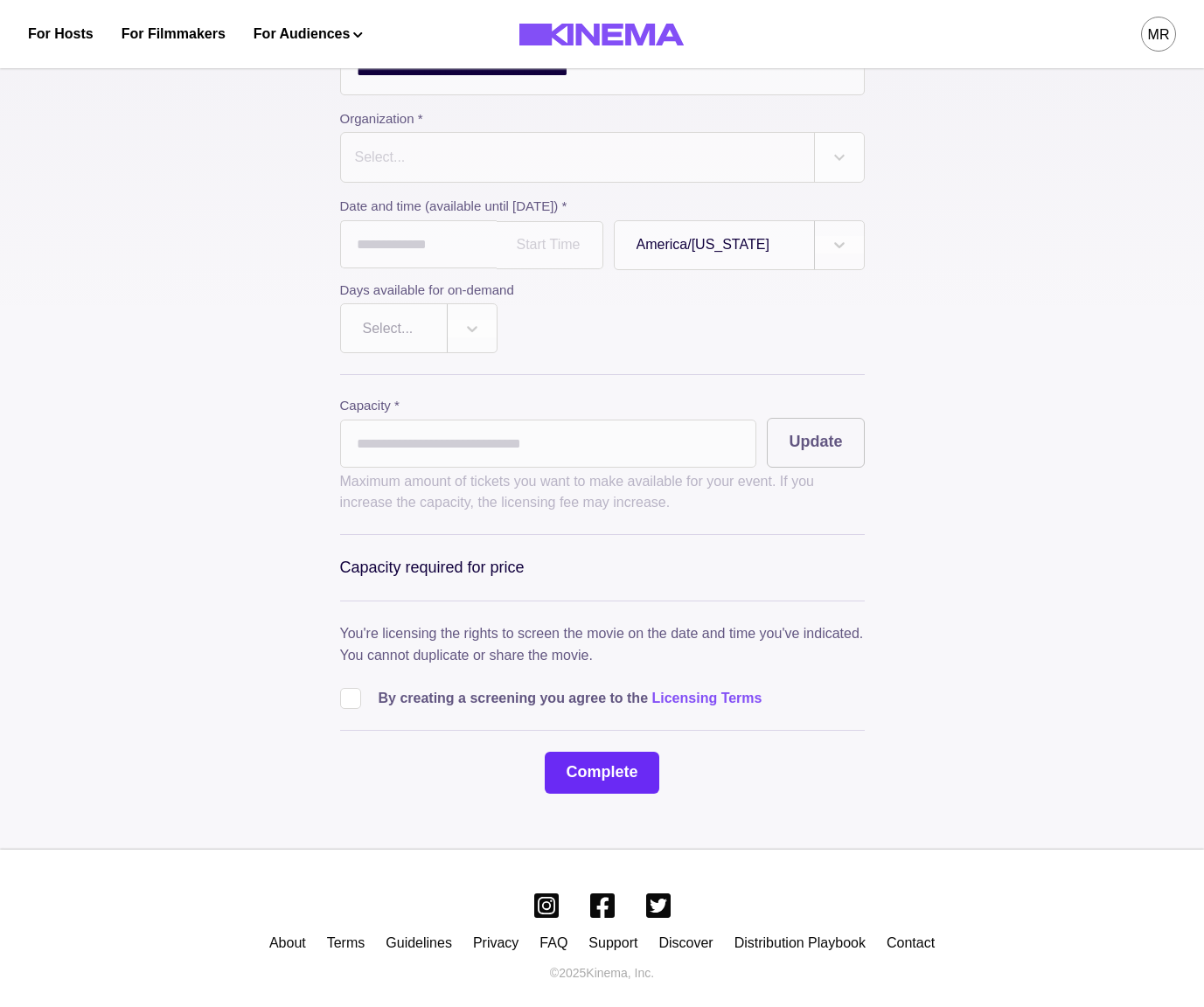
click at [607, 752] on button "Complete" at bounding box center [602, 772] width 114 height 42
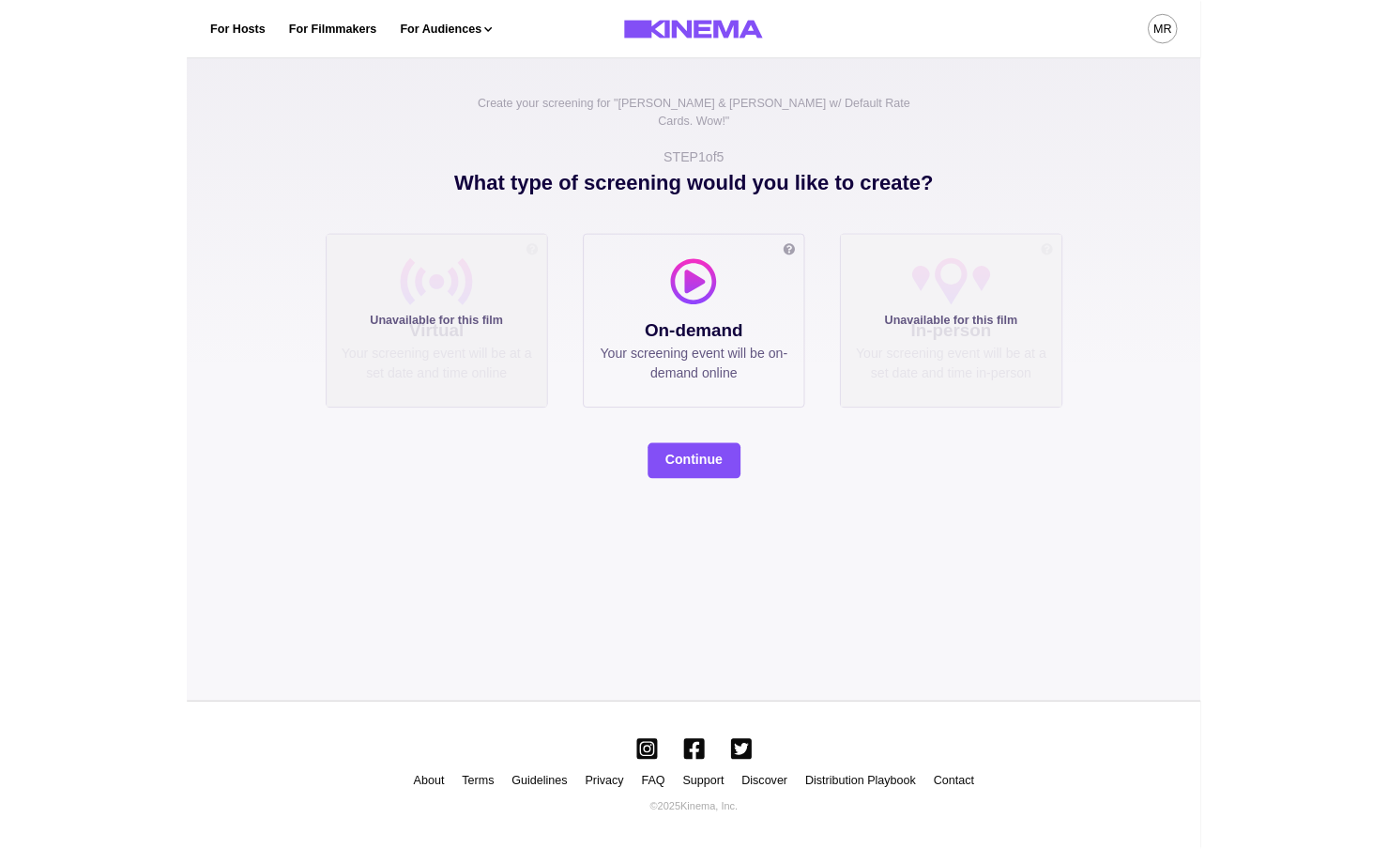
scroll to position [0, 0]
